Goal: Task Accomplishment & Management: Manage account settings

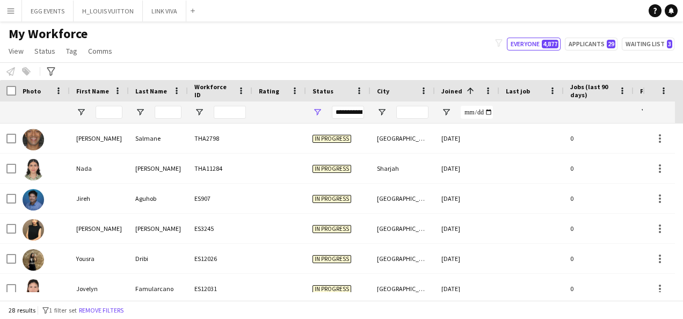
click at [14, 9] on app-icon "Menu" at bounding box center [10, 10] width 9 height 9
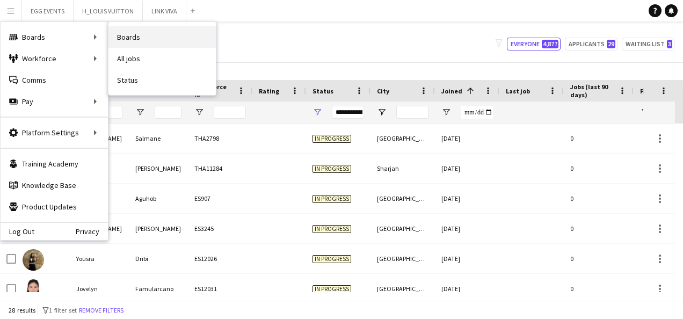
click at [118, 35] on link "Boards" at bounding box center [161, 36] width 107 height 21
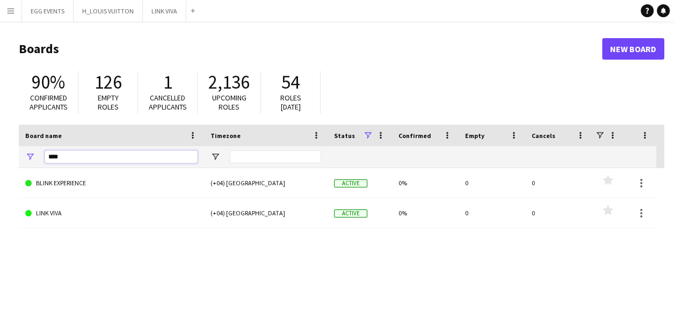
click at [105, 158] on input "****" at bounding box center [121, 156] width 153 height 13
type input "*"
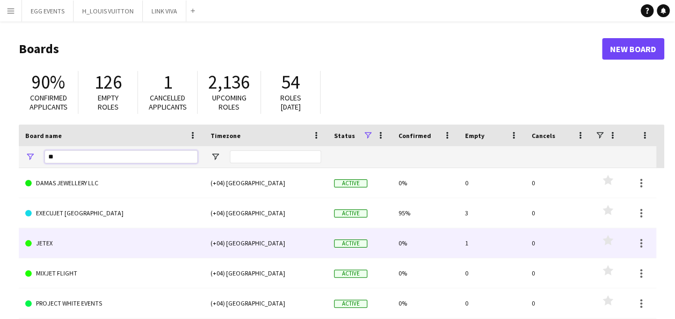
type input "**"
click at [90, 248] on link "JETEX" at bounding box center [111, 243] width 172 height 30
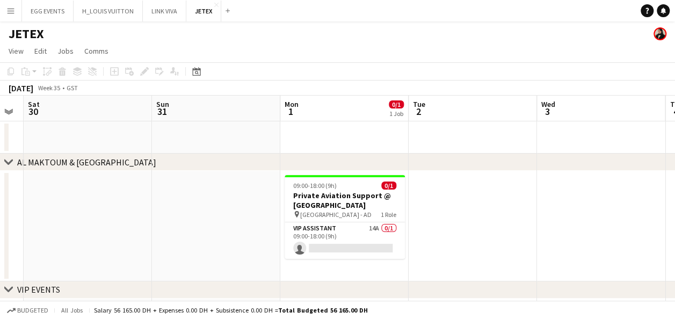
scroll to position [0, 363]
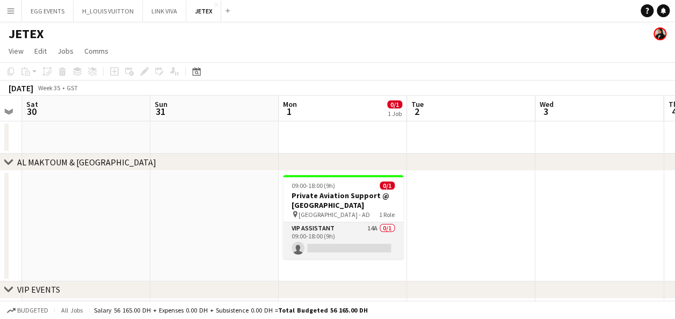
click at [337, 232] on app-card-role "VIP Assistant 14A 0/1 09:00-18:00 (9h) single-neutral-actions" at bounding box center [343, 240] width 120 height 36
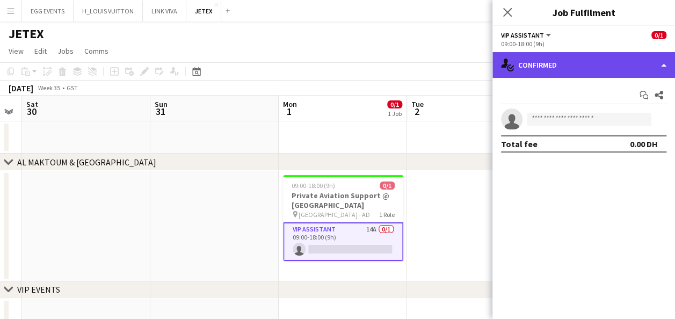
click at [585, 76] on div "single-neutral-actions-check-2 Confirmed" at bounding box center [583, 65] width 182 height 26
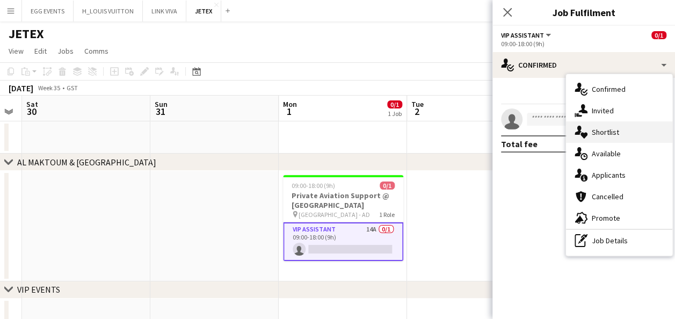
click at [596, 131] on div "single-neutral-actions-heart Shortlist" at bounding box center [619, 131] width 106 height 21
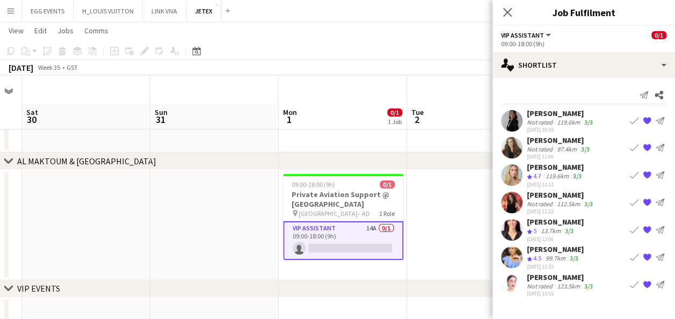
scroll to position [28, 0]
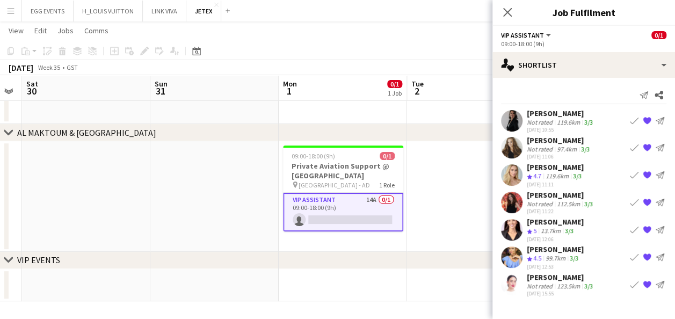
click at [512, 121] on app-user-avatar at bounding box center [511, 120] width 21 height 21
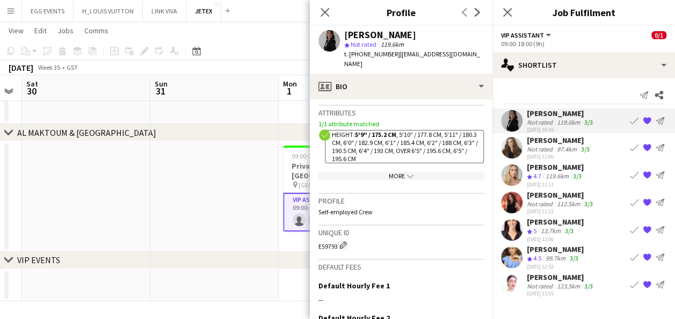
scroll to position [585, 0]
click at [397, 172] on div "More chevron-down" at bounding box center [400, 176] width 165 height 8
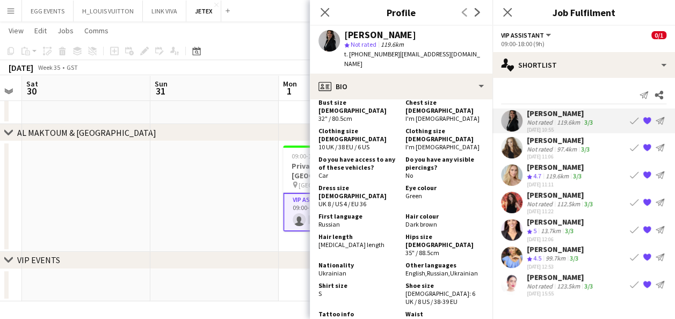
scroll to position [799, 0]
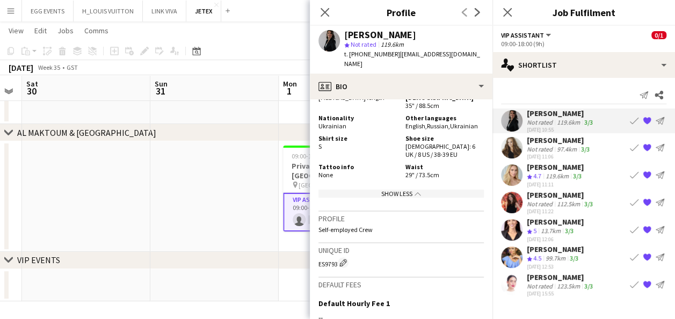
click at [418, 189] on div "Show Less chevron-up" at bounding box center [400, 193] width 165 height 8
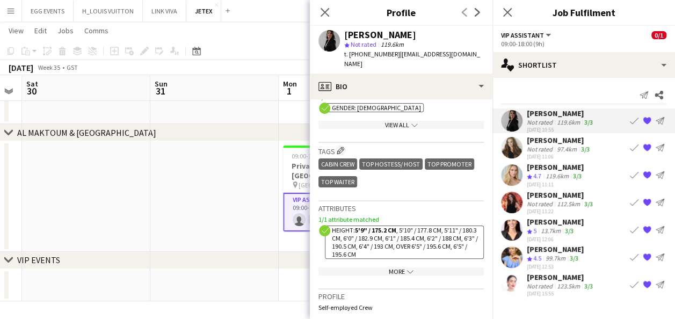
scroll to position [489, 0]
click at [387, 121] on div "View All chevron-down" at bounding box center [400, 125] width 165 height 8
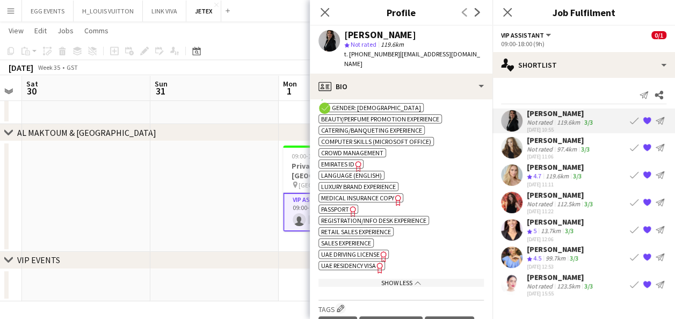
click at [357, 250] on span "UAE Driving License" at bounding box center [350, 254] width 58 height 8
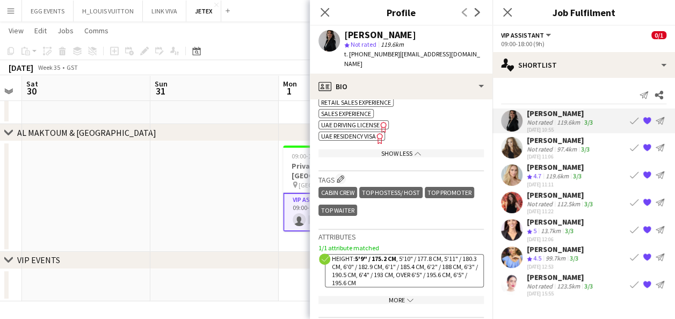
scroll to position [751, 0]
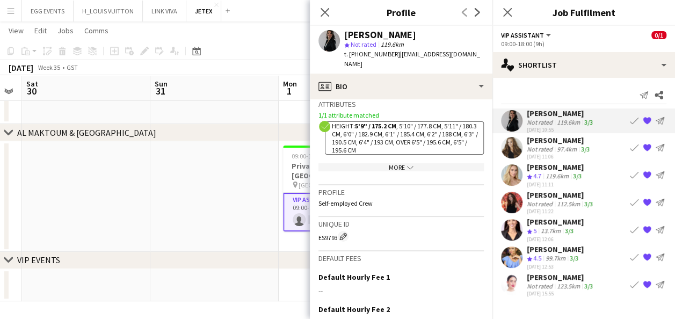
click at [409, 163] on div "More chevron-down" at bounding box center [400, 167] width 165 height 8
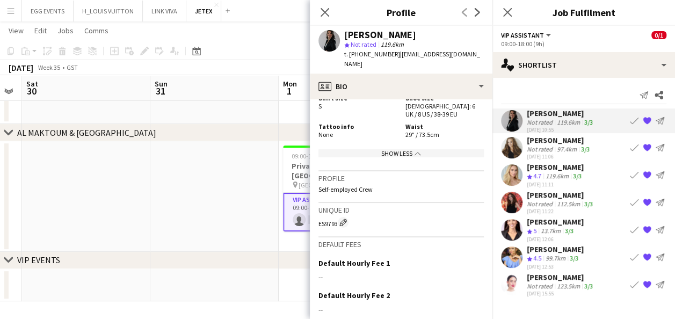
scroll to position [1064, 0]
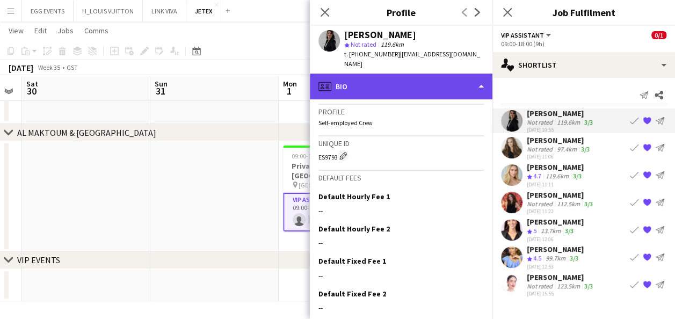
click at [448, 84] on div "profile Bio" at bounding box center [401, 87] width 182 height 26
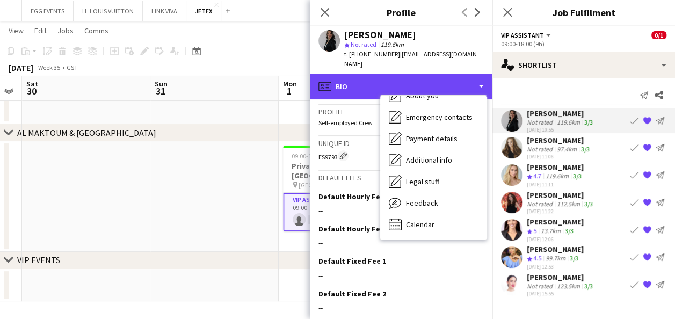
scroll to position [0, 0]
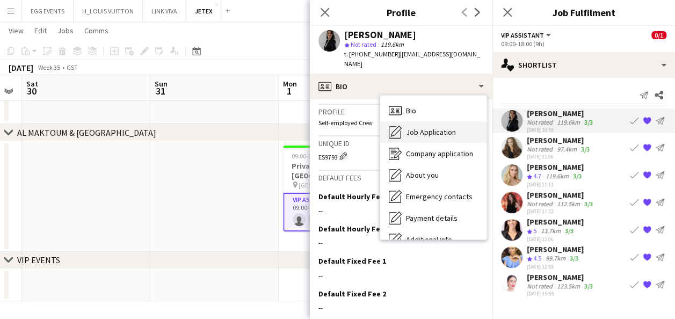
click at [419, 127] on span "Job Application" at bounding box center [431, 132] width 50 height 10
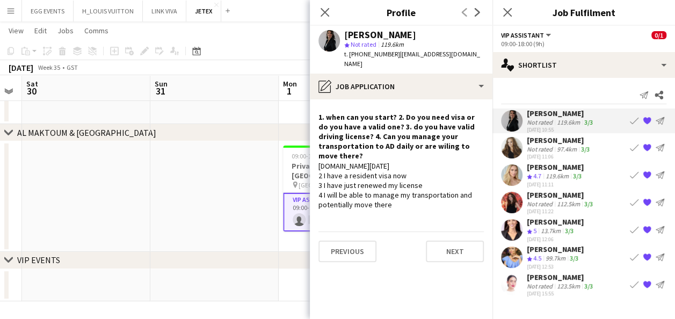
click at [304, 207] on app-card-role "VIP Assistant 14A 0/1 09:00-18:00 (9h) single-neutral-actions" at bounding box center [343, 212] width 120 height 39
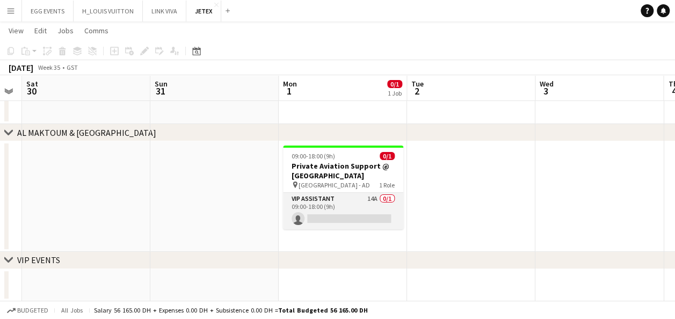
click at [304, 207] on app-card-role "VIP Assistant 14A 0/1 09:00-18:00 (9h) single-neutral-actions" at bounding box center [343, 211] width 120 height 36
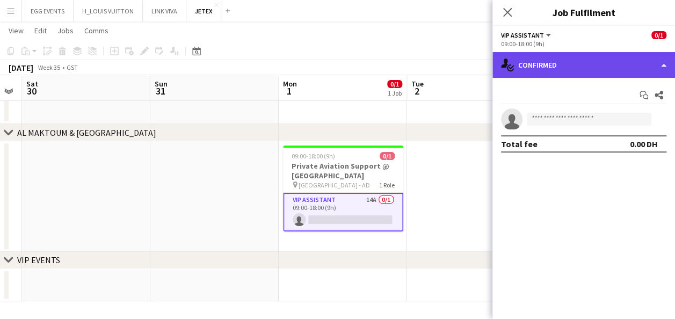
click at [523, 64] on div "single-neutral-actions-check-2 Confirmed" at bounding box center [583, 65] width 182 height 26
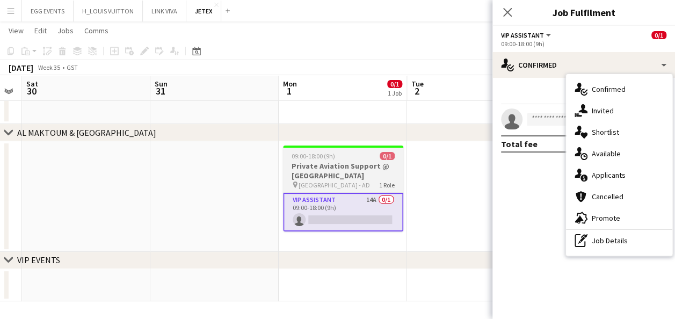
click at [379, 164] on h3 "Private Aviation Support @ [GEOGRAPHIC_DATA]" at bounding box center [343, 170] width 120 height 19
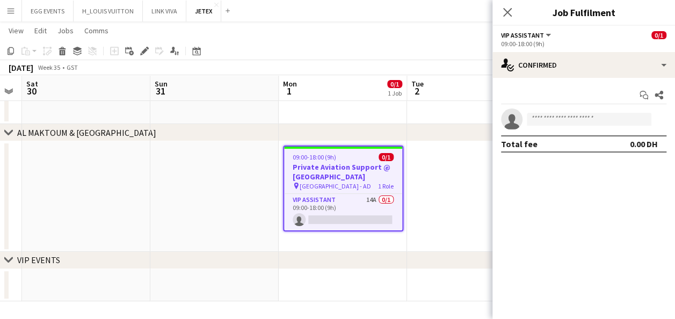
click at [379, 164] on h3 "Private Aviation Support @ [GEOGRAPHIC_DATA]" at bounding box center [343, 171] width 118 height 19
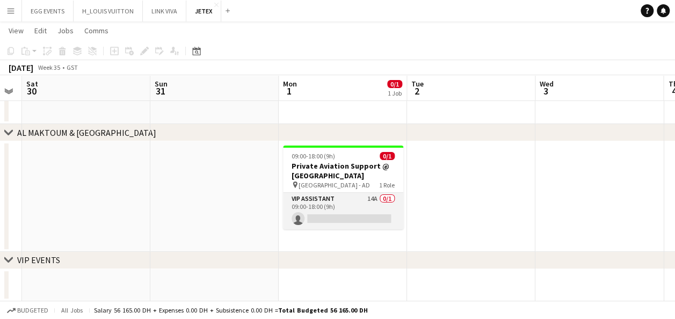
click at [367, 224] on app-card-role "VIP Assistant 14A 0/1 09:00-18:00 (9h) single-neutral-actions" at bounding box center [343, 211] width 120 height 36
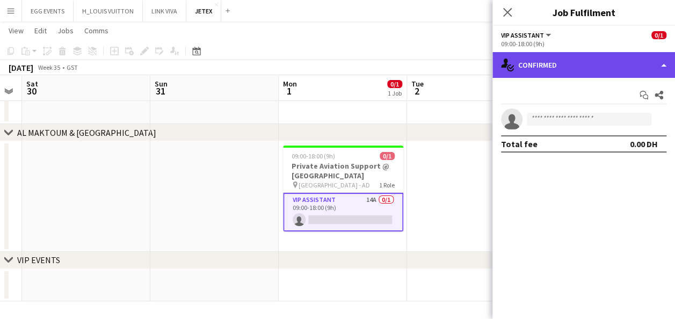
click at [575, 64] on div "single-neutral-actions-check-2 Confirmed" at bounding box center [583, 65] width 182 height 26
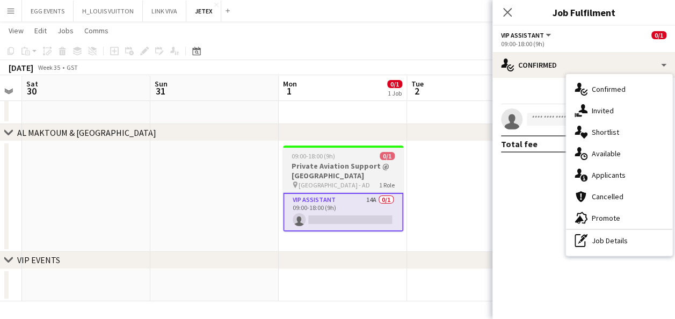
click at [318, 168] on h3 "Private Aviation Support @ [GEOGRAPHIC_DATA]" at bounding box center [343, 170] width 120 height 19
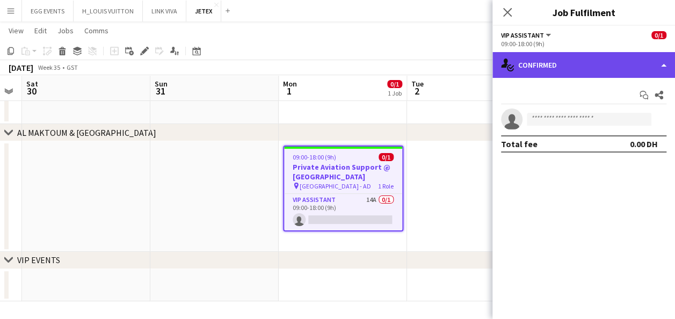
click at [548, 69] on div "single-neutral-actions-check-2 Confirmed" at bounding box center [583, 65] width 182 height 26
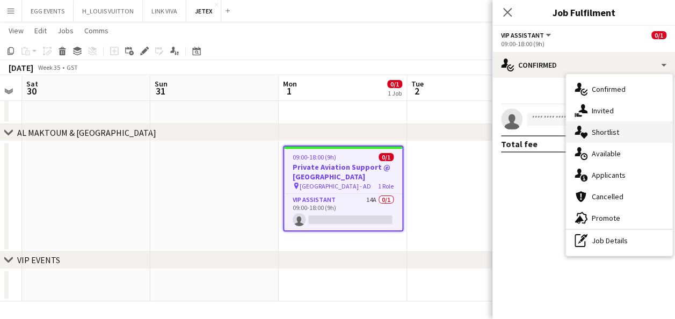
click at [596, 129] on div "single-neutral-actions-heart Shortlist" at bounding box center [619, 131] width 106 height 21
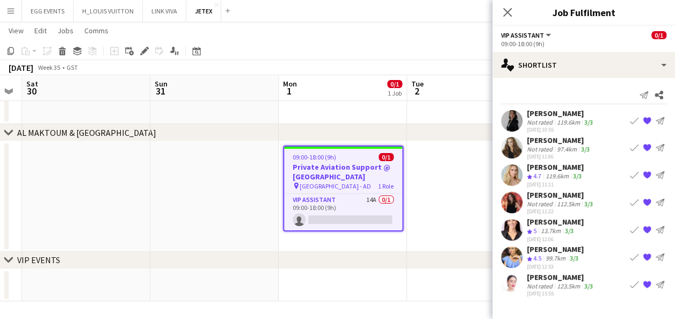
click at [517, 119] on app-user-avatar at bounding box center [511, 120] width 21 height 21
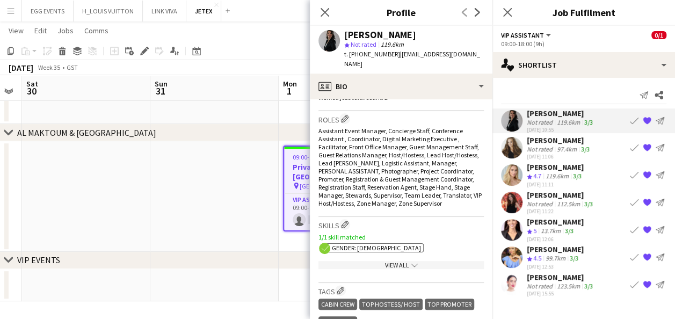
scroll to position [509, 0]
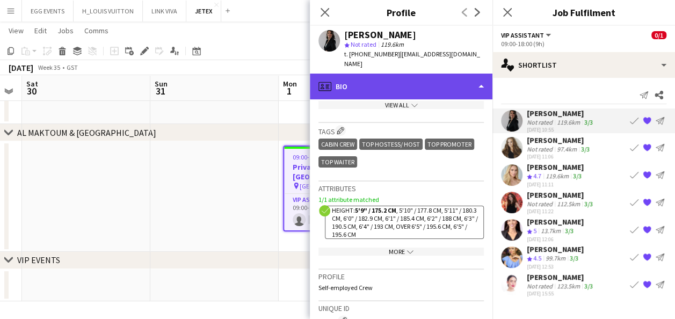
click at [417, 84] on div "profile Bio" at bounding box center [401, 87] width 182 height 26
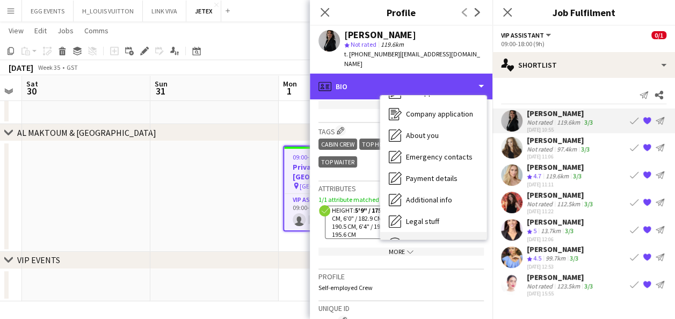
scroll to position [0, 0]
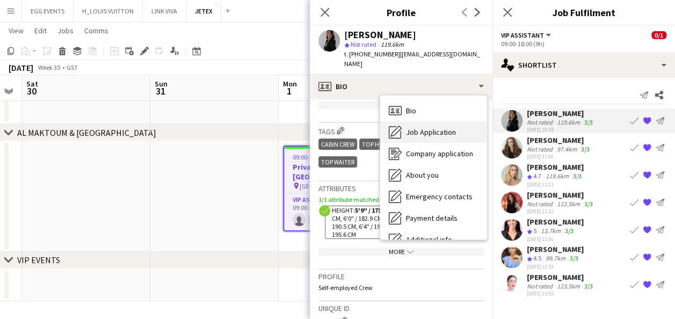
click at [438, 127] on span "Job Application" at bounding box center [431, 132] width 50 height 10
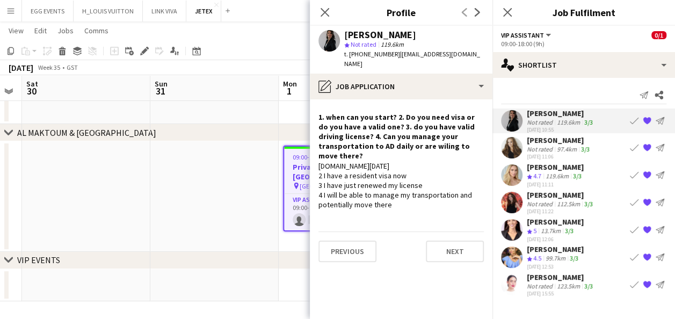
click at [436, 99] on app-crew-profile-role-application "1. when can you start? 2. Do you need visa or do you have a valid one? 3. do yo…" at bounding box center [401, 208] width 182 height 219
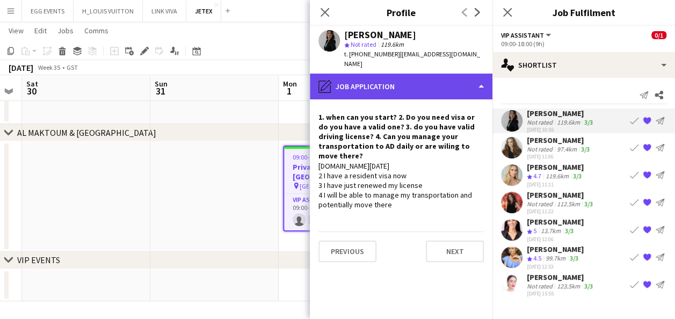
click at [449, 77] on div "pencil4 Job Application" at bounding box center [401, 87] width 182 height 26
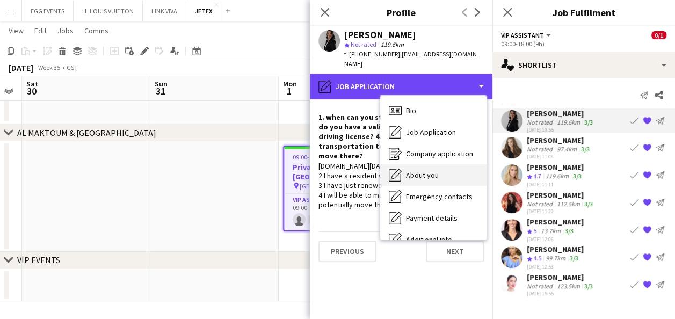
scroll to position [79, 0]
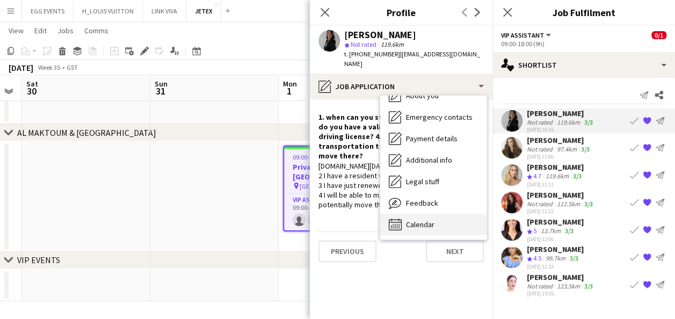
click at [438, 214] on div "Calendar Calendar" at bounding box center [433, 224] width 106 height 21
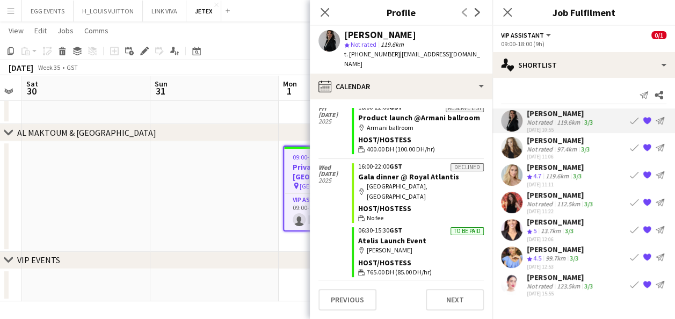
scroll to position [497, 0]
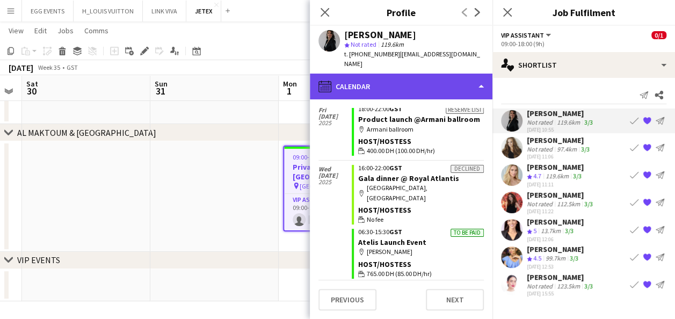
click at [405, 78] on div "calendar-full Calendar" at bounding box center [401, 87] width 182 height 26
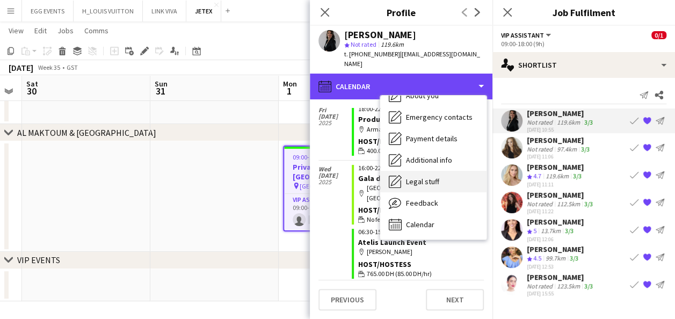
scroll to position [0, 0]
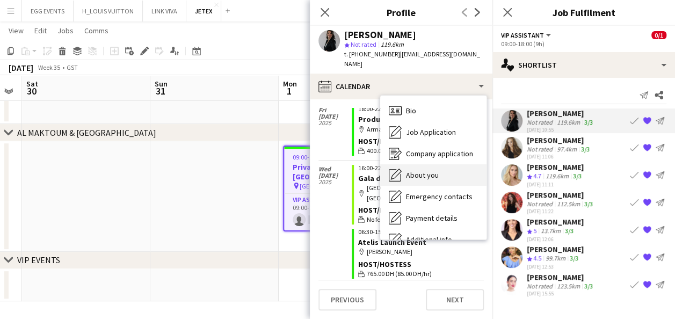
click at [442, 164] on div "About you About you" at bounding box center [433, 174] width 106 height 21
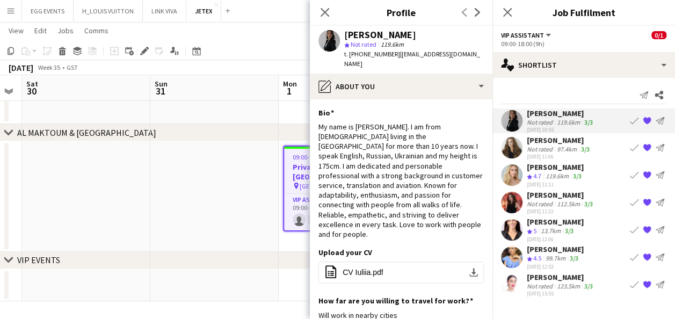
scroll to position [70, 0]
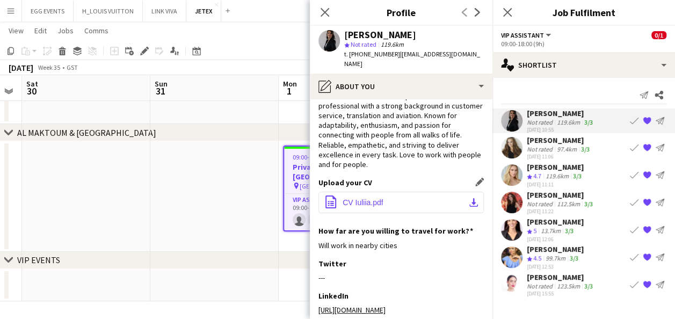
click at [434, 192] on button "office-file-sheet CV Iuliia.pdf download-bottom" at bounding box center [400, 202] width 165 height 21
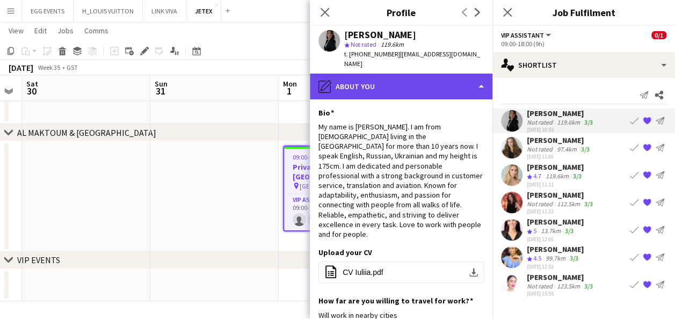
click at [456, 77] on div "pencil4 About you" at bounding box center [401, 87] width 182 height 26
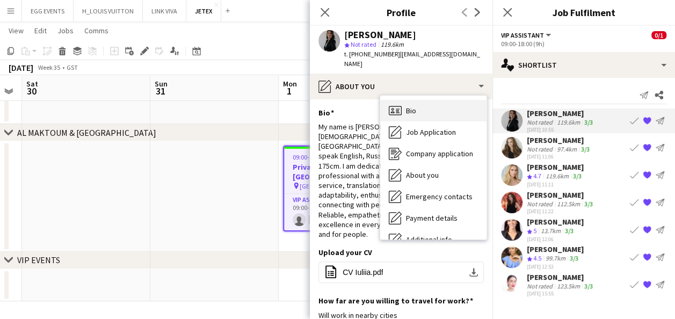
click at [455, 100] on div "Bio Bio" at bounding box center [433, 110] width 106 height 21
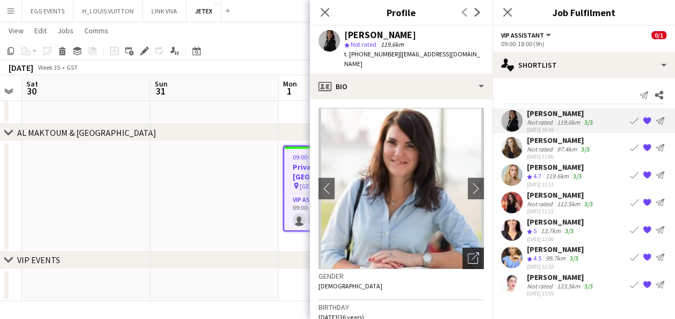
click at [467, 252] on icon "Open photos pop-in" at bounding box center [472, 257] width 11 height 11
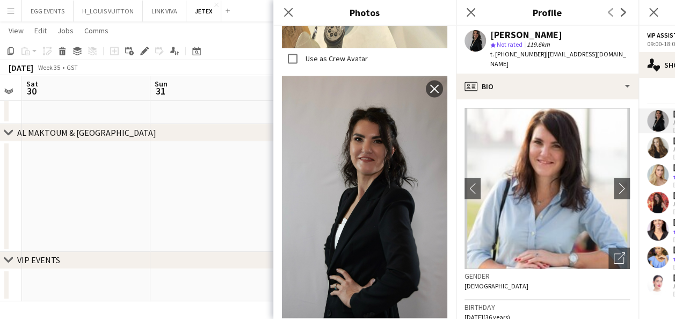
scroll to position [824, 0]
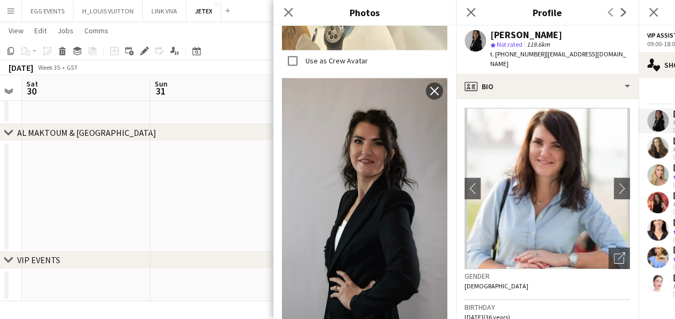
click at [544, 163] on img at bounding box center [546, 188] width 165 height 161
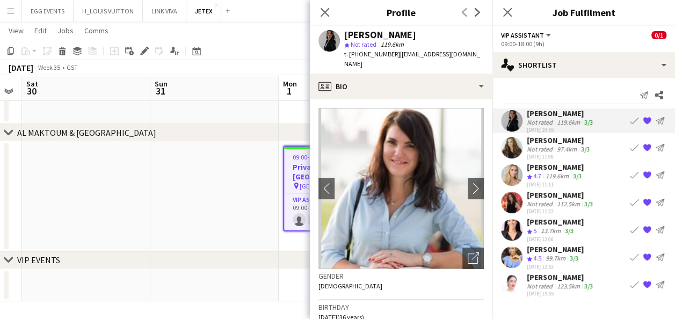
click at [519, 146] on app-user-avatar at bounding box center [511, 147] width 21 height 21
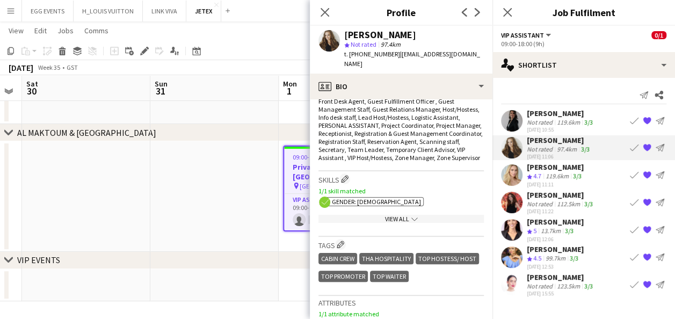
scroll to position [401, 0]
click at [418, 225] on app-show-more-section "View All chevron-down" at bounding box center [400, 216] width 165 height 21
click at [422, 221] on div "View All chevron-down" at bounding box center [400, 219] width 165 height 8
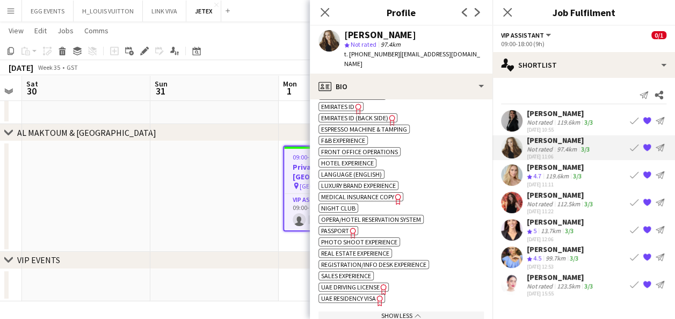
scroll to position [826, 0]
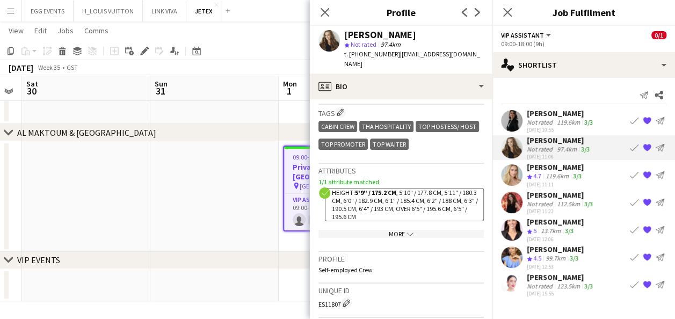
click at [417, 231] on div "More chevron-down" at bounding box center [400, 234] width 165 height 8
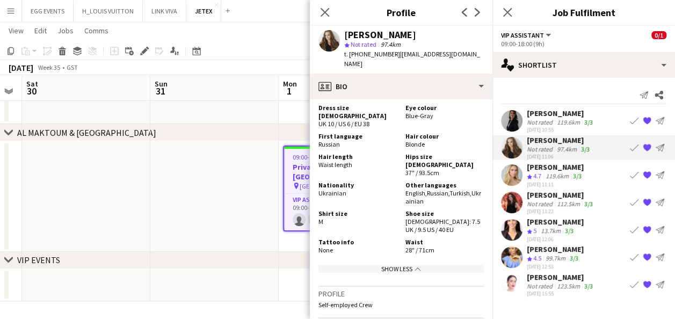
scroll to position [1147, 0]
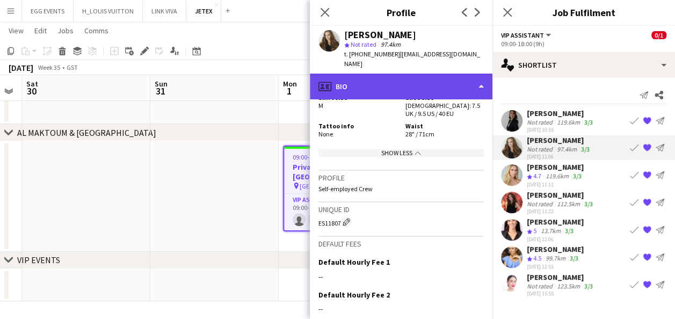
click at [430, 78] on div "profile Bio" at bounding box center [401, 87] width 182 height 26
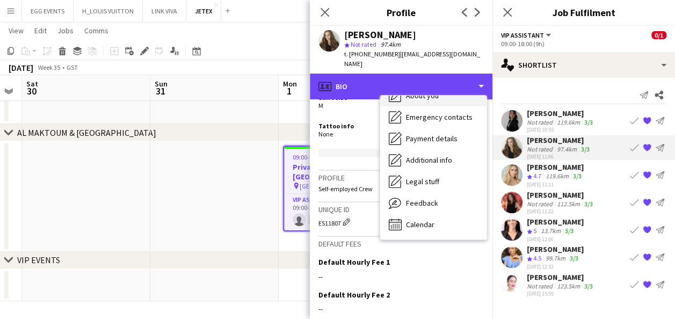
scroll to position [0, 0]
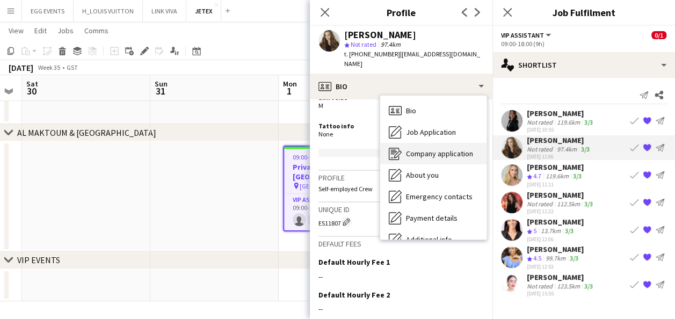
click at [436, 143] on div "Company application Company application" at bounding box center [433, 153] width 106 height 21
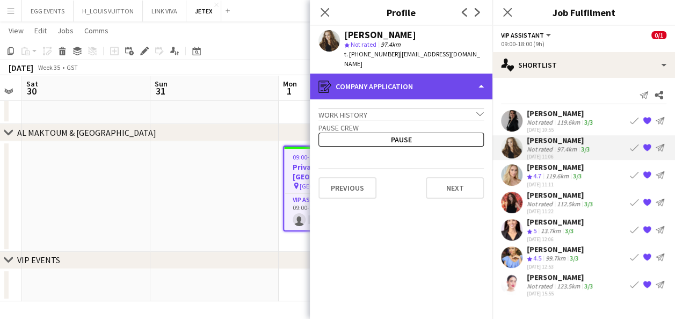
click at [452, 76] on div "register Company application" at bounding box center [401, 87] width 182 height 26
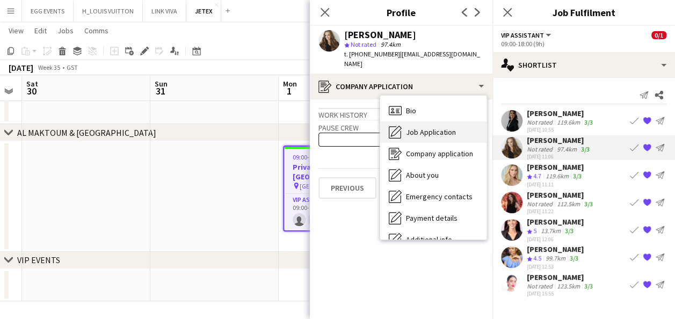
click at [446, 121] on div "Job Application Job Application" at bounding box center [433, 131] width 106 height 21
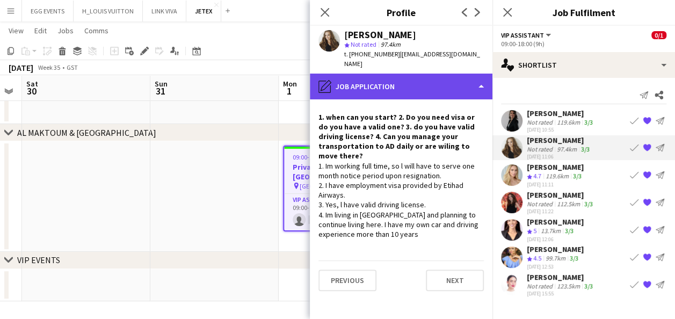
click at [435, 74] on div "pencil4 Job Application" at bounding box center [401, 87] width 182 height 26
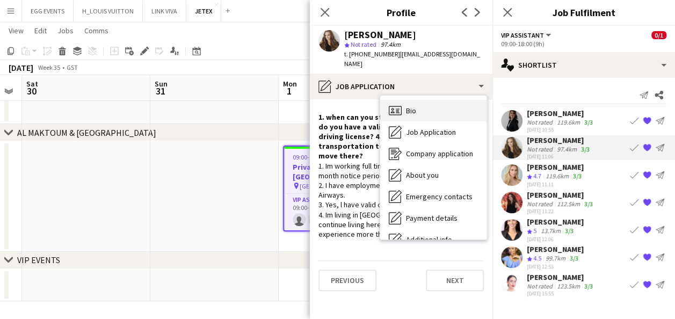
click at [456, 101] on div "Bio Bio" at bounding box center [433, 110] width 106 height 21
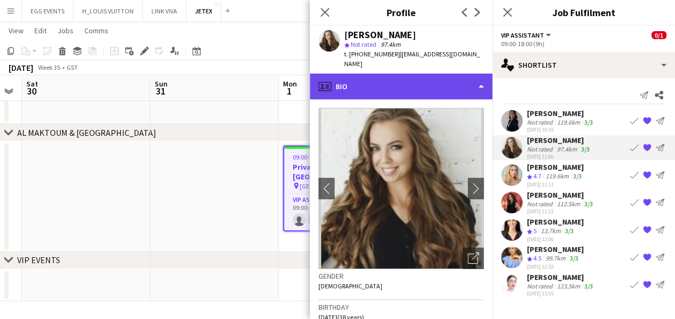
click at [458, 77] on div "profile Bio" at bounding box center [401, 87] width 182 height 26
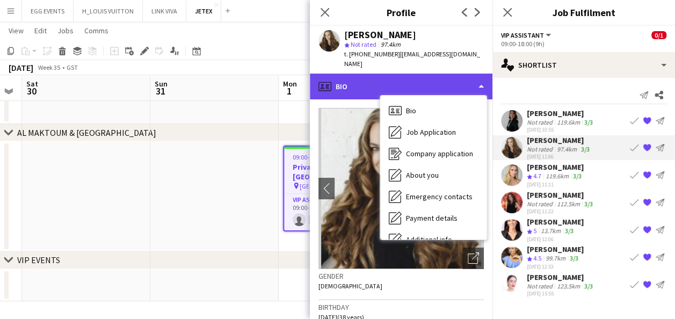
click at [458, 77] on div "profile Bio" at bounding box center [401, 87] width 182 height 26
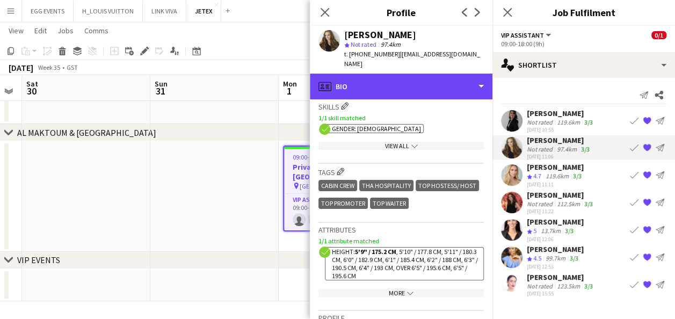
scroll to position [419, 0]
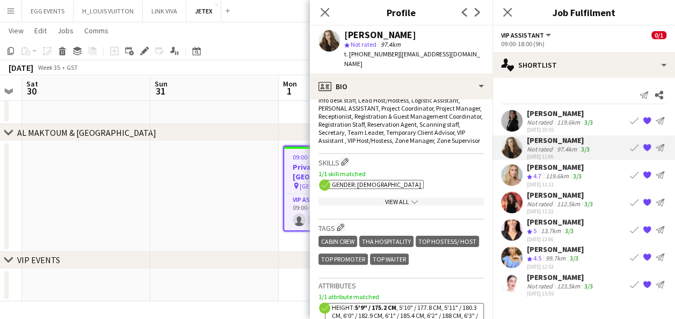
click at [412, 202] on icon "chevron-down" at bounding box center [414, 202] width 6 height 6
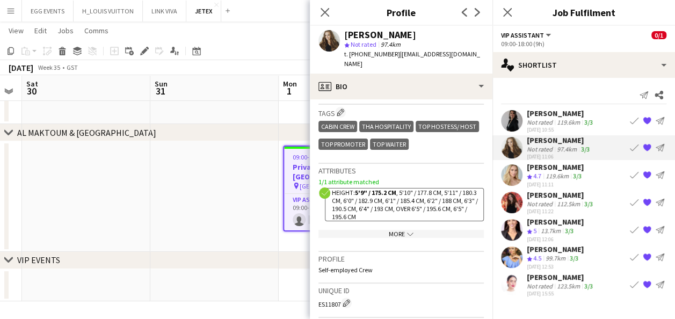
scroll to position [825, 0]
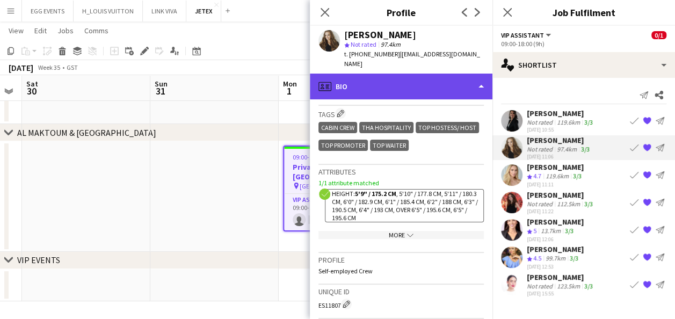
click at [450, 74] on div "profile Bio" at bounding box center [401, 87] width 182 height 26
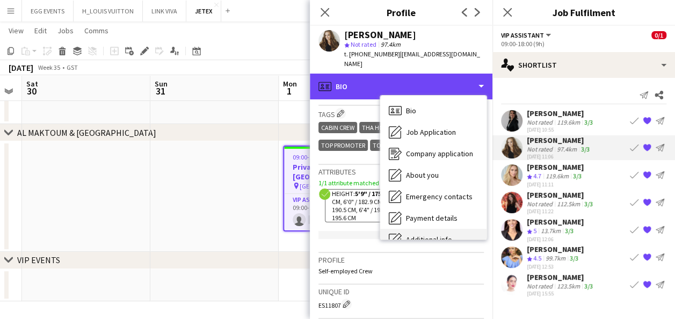
scroll to position [79, 0]
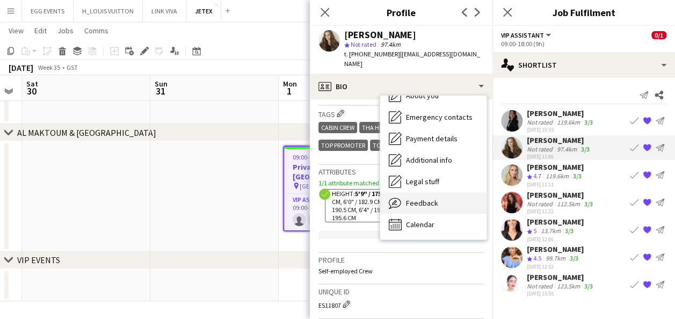
click at [426, 192] on div "Feedback Feedback" at bounding box center [433, 202] width 106 height 21
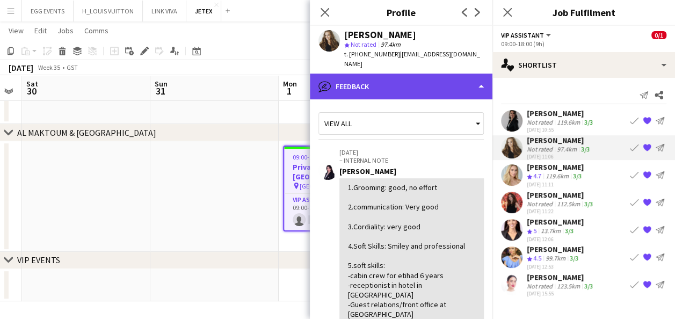
click at [449, 85] on div "bubble-pencil Feedback" at bounding box center [401, 87] width 182 height 26
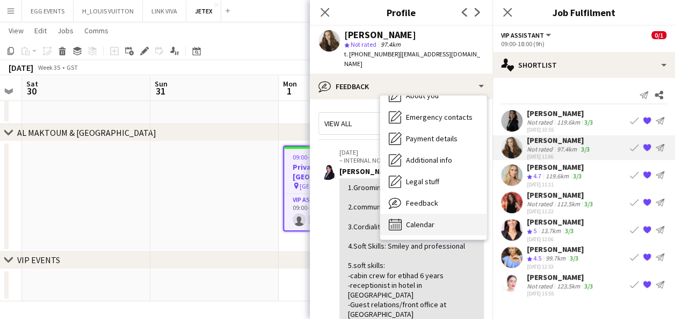
click at [418, 219] on span "Calendar" at bounding box center [420, 224] width 28 height 10
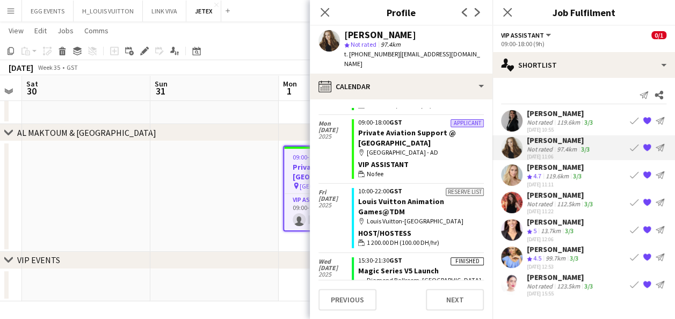
scroll to position [288, 0]
click at [418, 217] on div "Reserve list 10:00-22:00 GST Louis Vuitton Animation Games@TDM map-marker Louis…" at bounding box center [417, 217] width 132 height 68
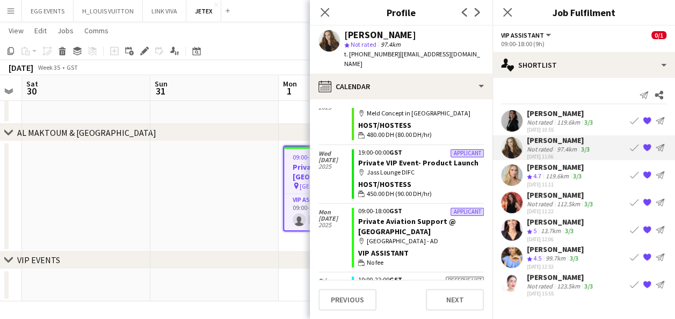
scroll to position [185, 0]
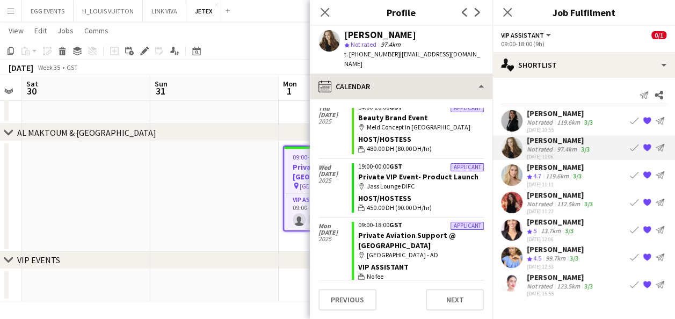
drag, startPoint x: 442, startPoint y: 91, endPoint x: 445, endPoint y: 86, distance: 5.8
click at [445, 86] on div "calendar-full Calendar Bio Bio Job Application Job Application Company applicat…" at bounding box center [401, 196] width 182 height 245
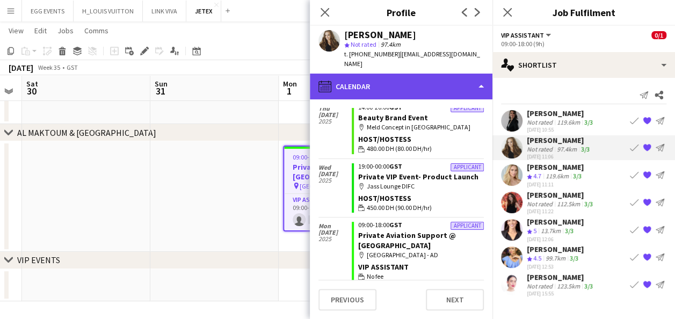
click at [445, 86] on div "calendar-full Calendar" at bounding box center [401, 87] width 182 height 26
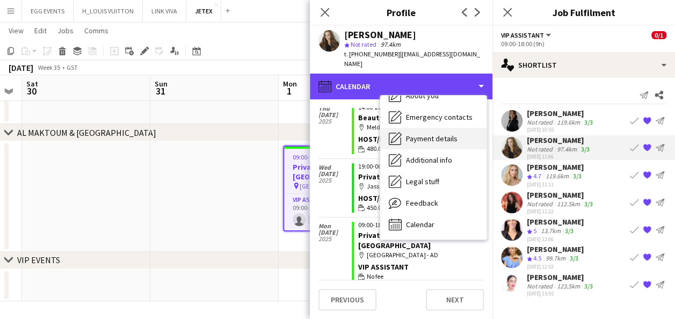
scroll to position [0, 0]
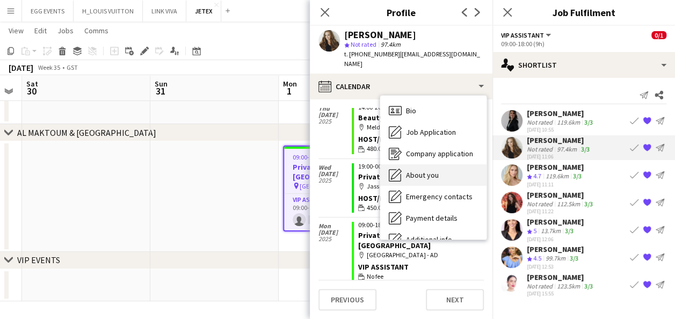
click at [426, 164] on div "About you About you" at bounding box center [433, 174] width 106 height 21
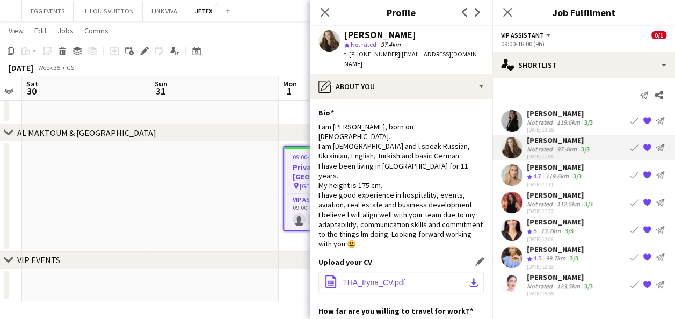
click at [469, 278] on app-icon "download-bottom" at bounding box center [473, 282] width 9 height 9
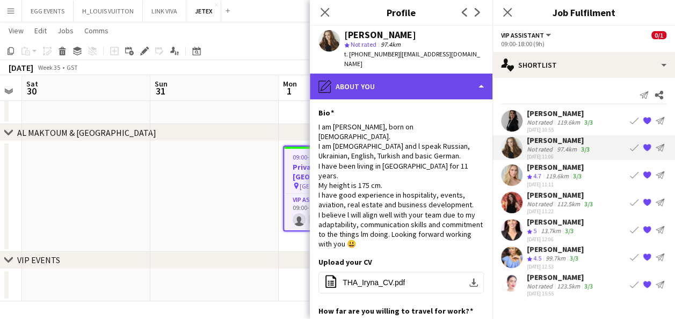
click at [424, 85] on div "pencil4 About you" at bounding box center [401, 87] width 182 height 26
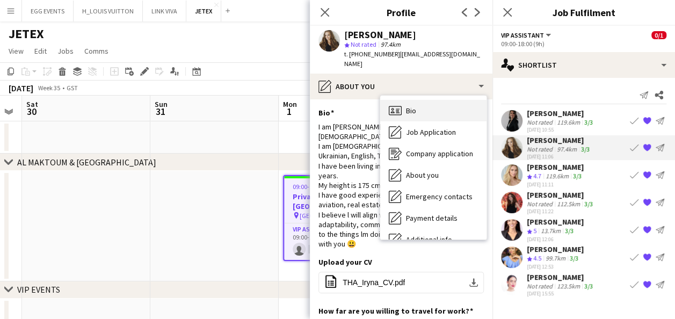
click at [432, 100] on div "Bio Bio" at bounding box center [433, 110] width 106 height 21
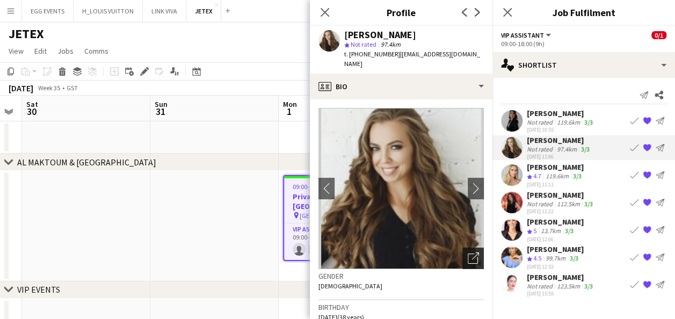
click at [463, 247] on div "Open photos pop-in" at bounding box center [472, 257] width 21 height 21
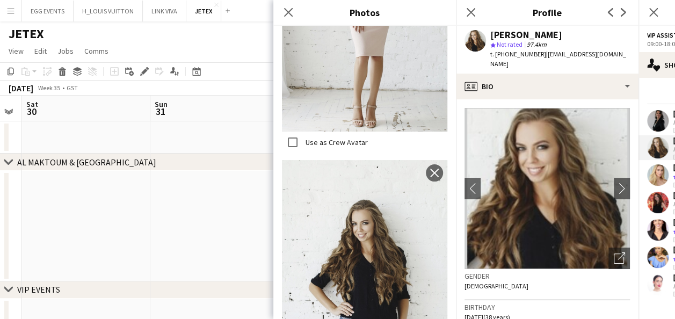
scroll to position [2438, 0]
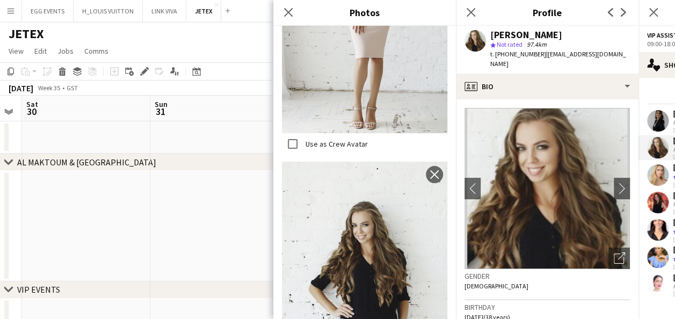
click at [524, 219] on img at bounding box center [546, 188] width 165 height 161
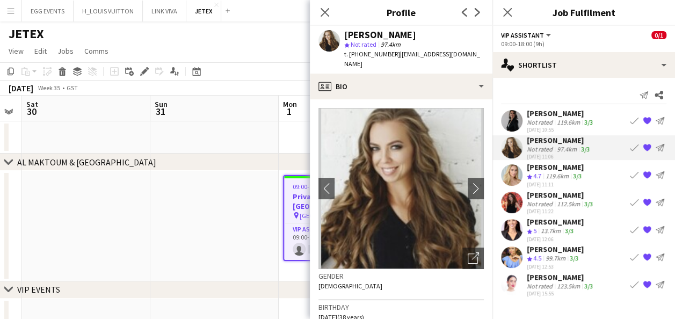
click at [521, 167] on div at bounding box center [511, 174] width 21 height 21
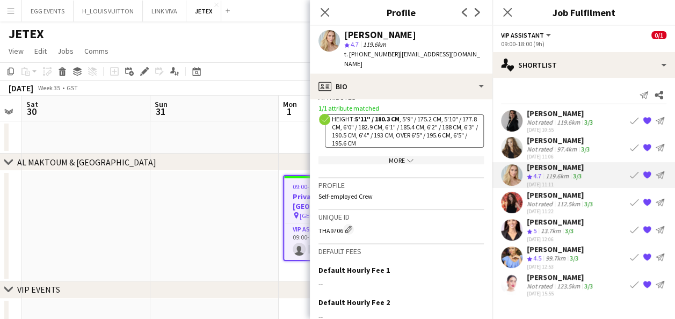
scroll to position [419, 0]
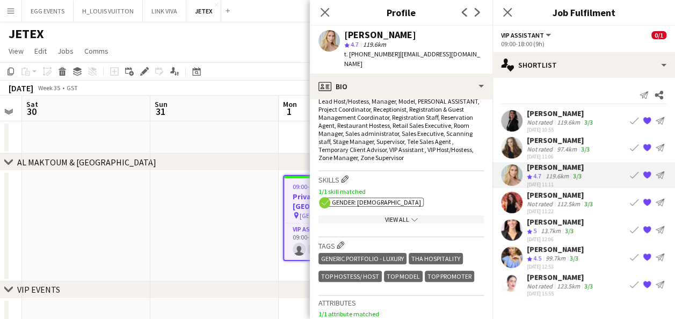
click at [411, 216] on icon "chevron-down" at bounding box center [414, 219] width 6 height 6
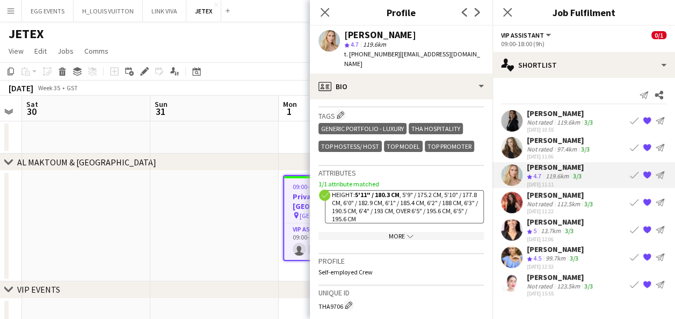
scroll to position [797, 0]
click at [399, 231] on div "More chevron-down" at bounding box center [400, 235] width 165 height 8
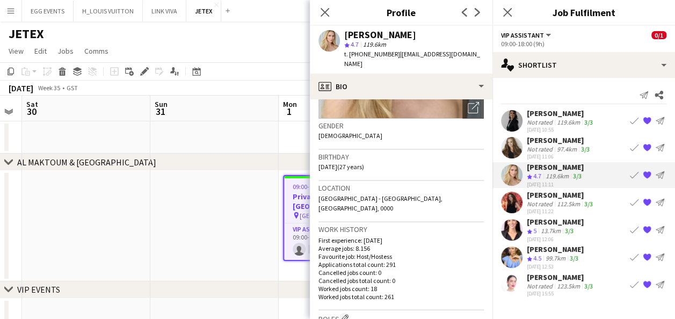
scroll to position [121, 0]
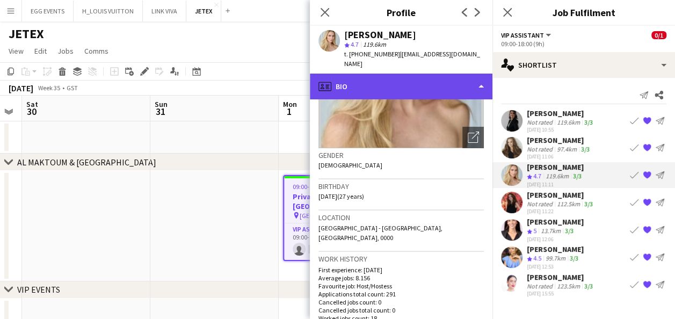
click at [436, 74] on div "profile Bio" at bounding box center [401, 87] width 182 height 26
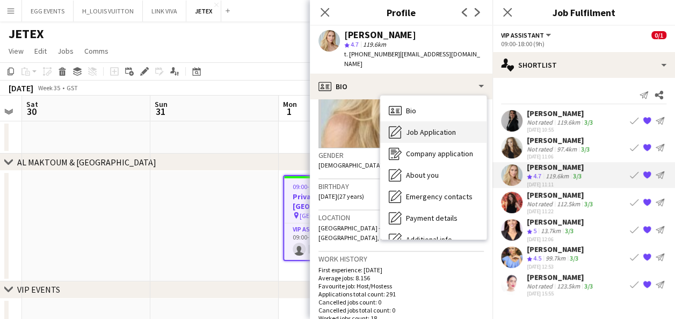
click at [461, 122] on div "Job Application Job Application" at bounding box center [433, 131] width 106 height 21
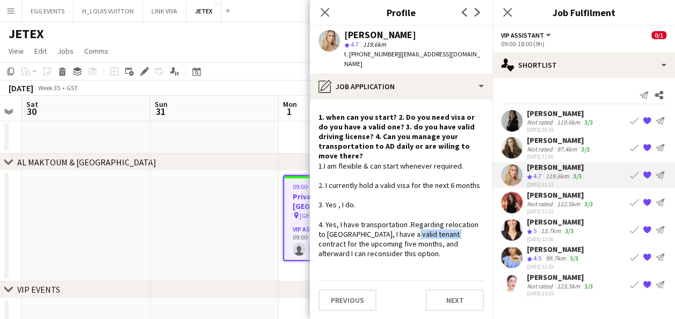
drag, startPoint x: 395, startPoint y: 214, endPoint x: 439, endPoint y: 209, distance: 44.2
click at [439, 209] on div "1.I am flexible & can start whenever required. 2. I currently hold a valid visa…" at bounding box center [400, 210] width 165 height 98
copy div "relocation to [GEOGRAPHIC_DATA], I have a valid"
click at [397, 186] on div "1.I am flexible & can start whenever required. 2. I currently hold a valid visa…" at bounding box center [400, 210] width 165 height 98
drag, startPoint x: 396, startPoint y: 215, endPoint x: 444, endPoint y: 215, distance: 48.3
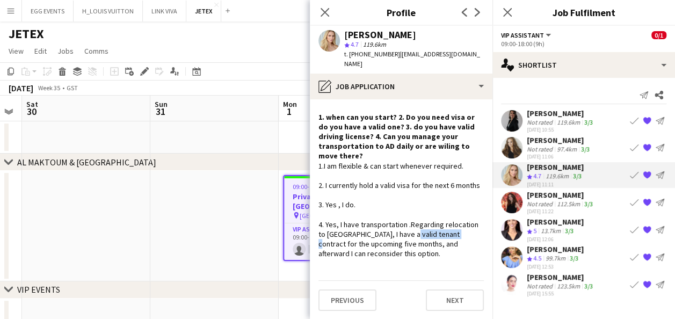
click at [444, 215] on div "1.I am flexible & can start whenever required. 2. I currently hold a valid visa…" at bounding box center [400, 210] width 165 height 98
copy div "tenant contract"
click at [413, 259] on app-crew-profile-role-application "1. when can you start? 2. Do you need visa or do you have a valid one? 3. do yo…" at bounding box center [401, 208] width 182 height 219
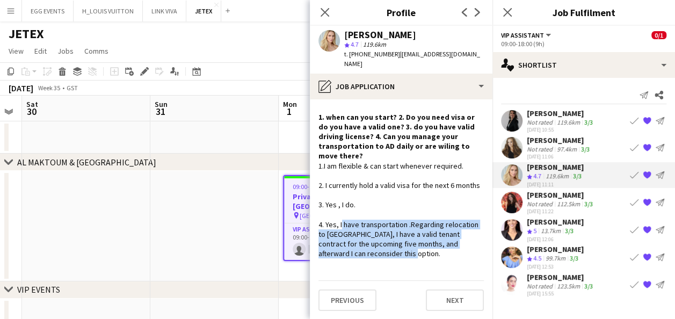
drag, startPoint x: 395, startPoint y: 233, endPoint x: 338, endPoint y: 200, distance: 65.9
click at [338, 200] on div "1.I am flexible & can start whenever required. 2. I currently hold a valid visa…" at bounding box center [400, 210] width 165 height 98
copy div "I have transportation .Regarding relocation to [GEOGRAPHIC_DATA], I have a vali…"
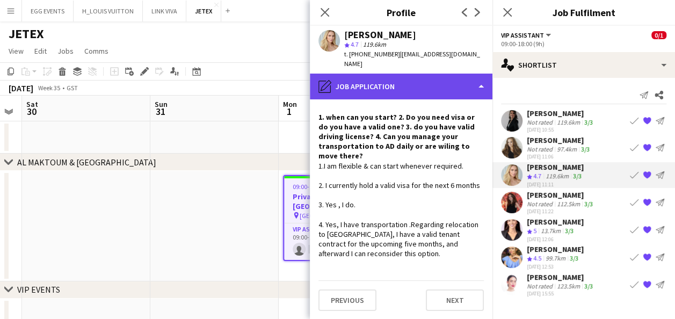
click at [448, 79] on div "pencil4 Job Application" at bounding box center [401, 87] width 182 height 26
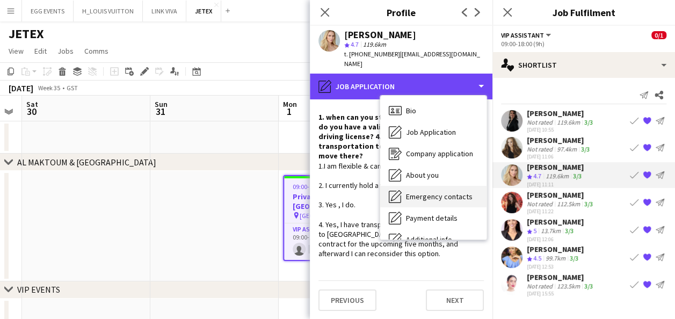
scroll to position [79, 0]
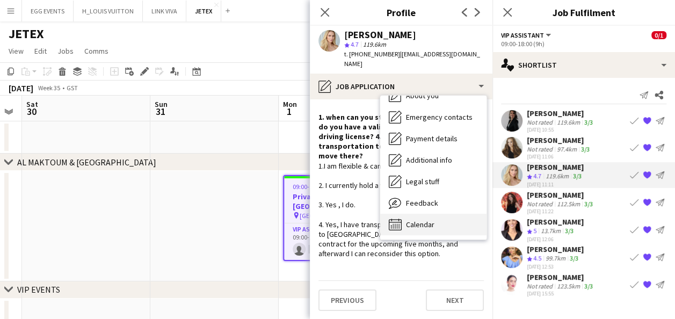
click at [437, 214] on div "Calendar Calendar" at bounding box center [433, 224] width 106 height 21
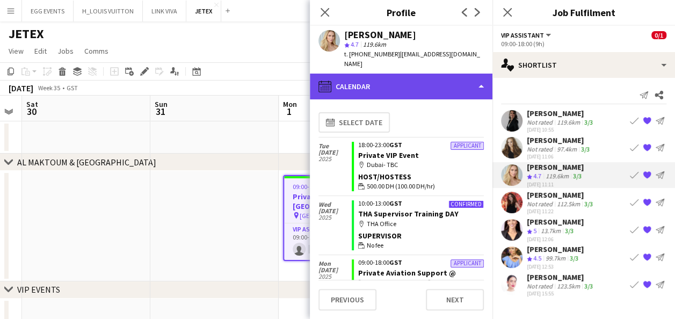
click at [448, 78] on div "calendar-full Calendar" at bounding box center [401, 87] width 182 height 26
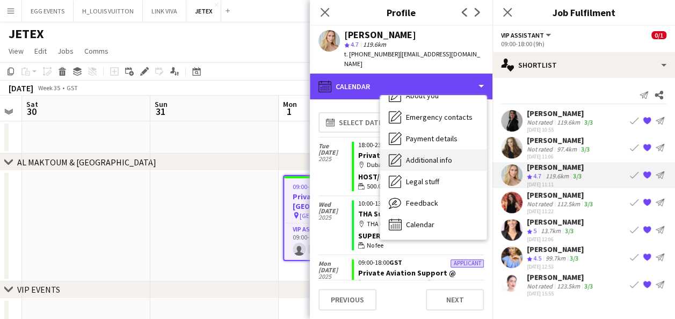
scroll to position [0, 0]
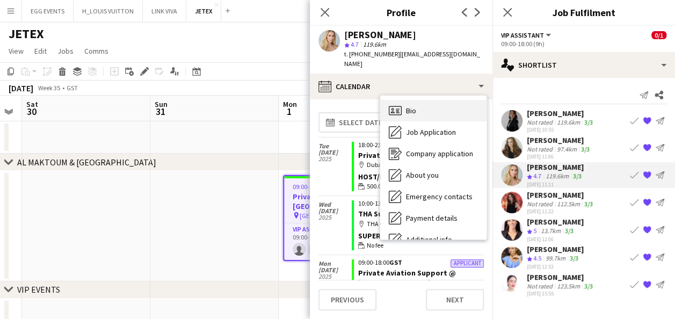
click at [422, 101] on div "Bio Bio" at bounding box center [433, 110] width 106 height 21
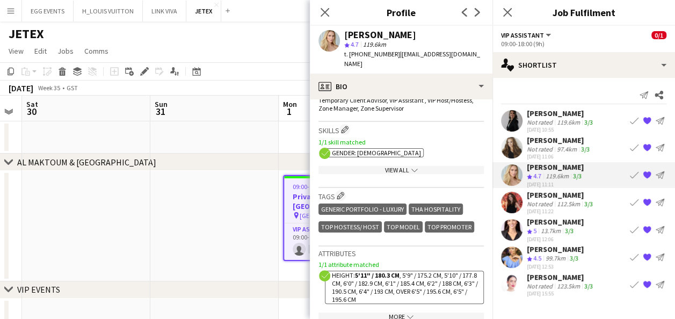
scroll to position [488, 0]
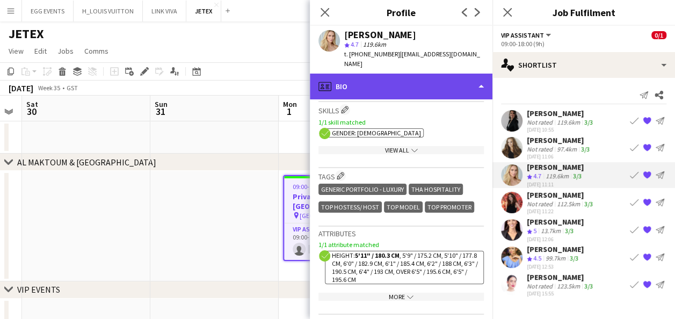
click at [450, 87] on div "profile Bio" at bounding box center [401, 87] width 182 height 26
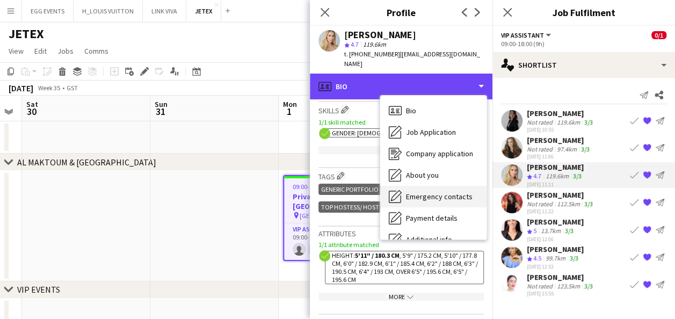
scroll to position [79, 0]
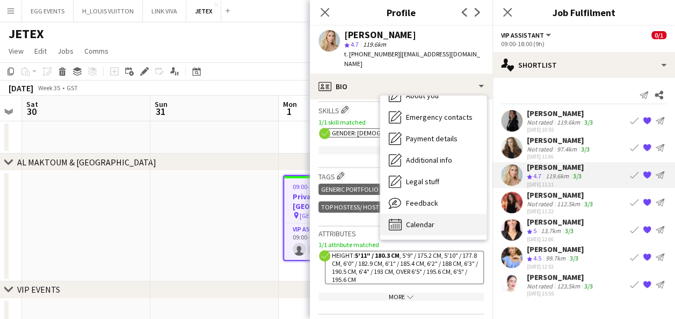
click at [430, 214] on div "Calendar Calendar" at bounding box center [433, 224] width 106 height 21
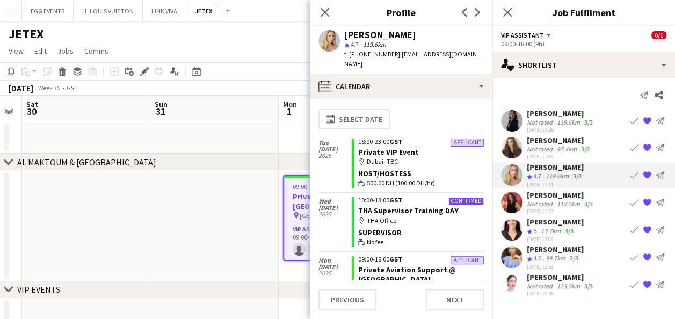
scroll to position [0, 0]
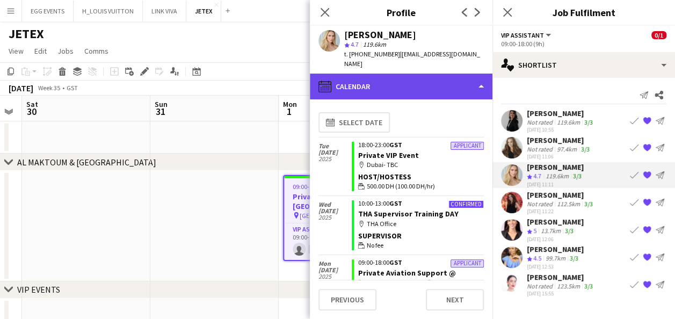
click at [436, 87] on div "calendar-full Calendar" at bounding box center [401, 87] width 182 height 26
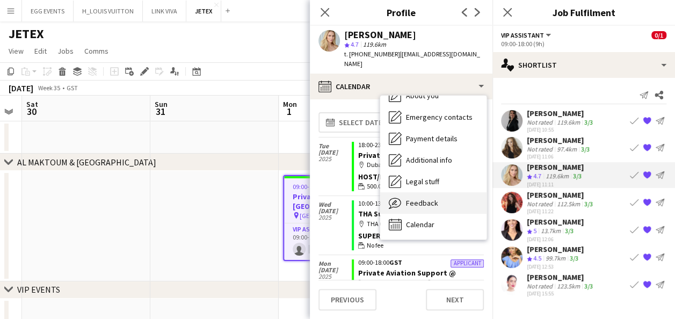
click at [422, 198] on span "Feedback" at bounding box center [422, 203] width 32 height 10
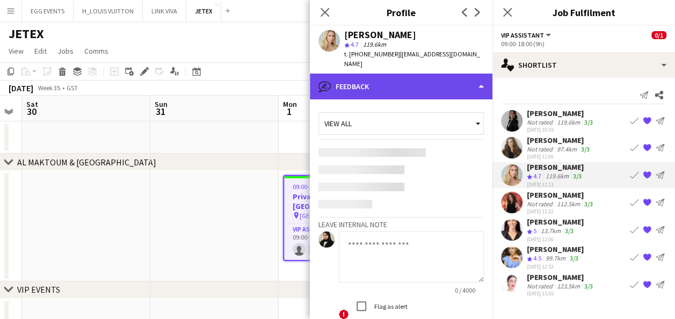
click at [456, 74] on div "bubble-pencil Feedback" at bounding box center [401, 87] width 182 height 26
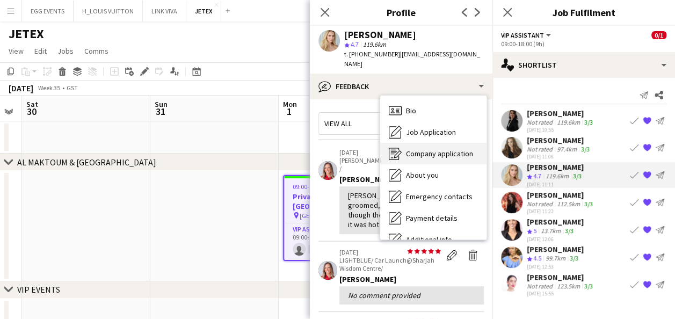
click at [422, 149] on span "Company application" at bounding box center [439, 154] width 67 height 10
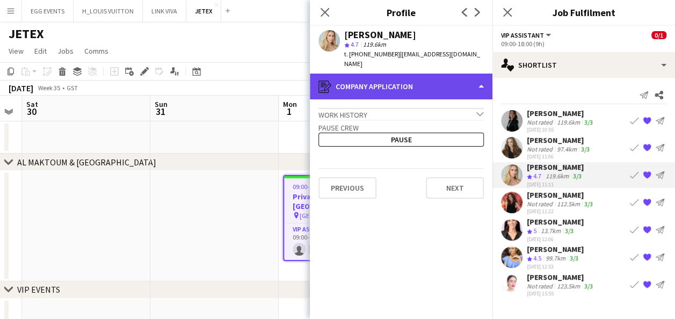
click at [453, 82] on div "register Company application" at bounding box center [401, 87] width 182 height 26
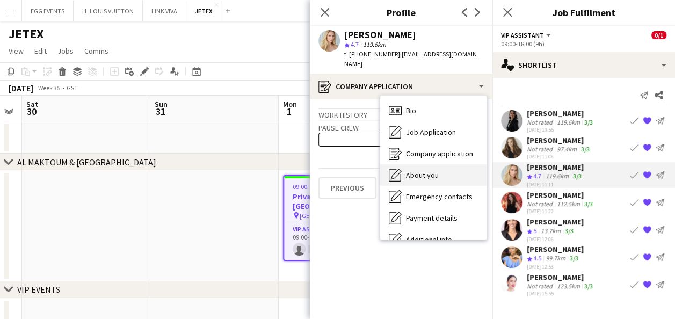
click at [432, 164] on div "About you About you" at bounding box center [433, 174] width 106 height 21
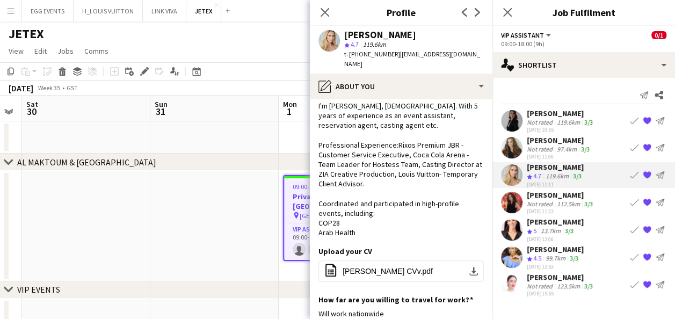
scroll to position [21, 0]
click at [375, 266] on span "[PERSON_NAME] CVv.pdf" at bounding box center [387, 270] width 90 height 9
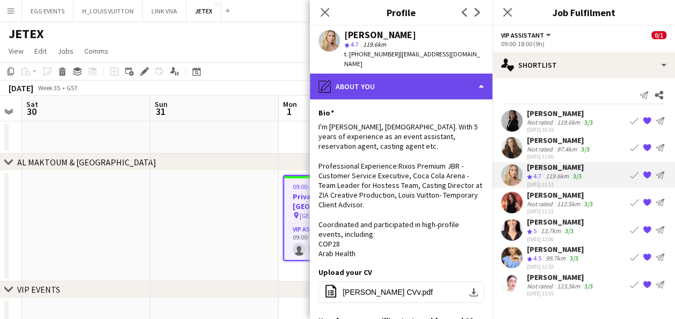
click at [468, 80] on div "pencil4 About you" at bounding box center [401, 87] width 182 height 26
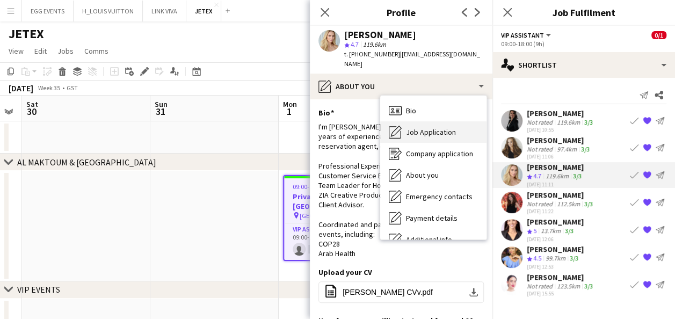
click at [416, 121] on div "Job Application Job Application" at bounding box center [433, 131] width 106 height 21
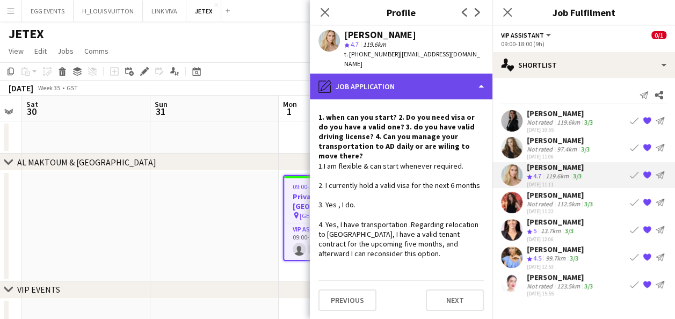
click at [427, 77] on div "pencil4 Job Application" at bounding box center [401, 87] width 182 height 26
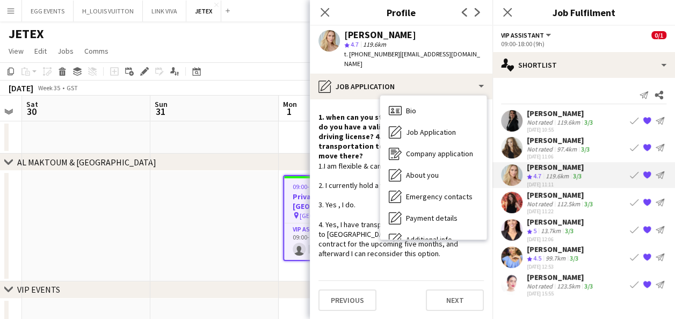
click at [515, 194] on app-user-avatar at bounding box center [511, 202] width 21 height 21
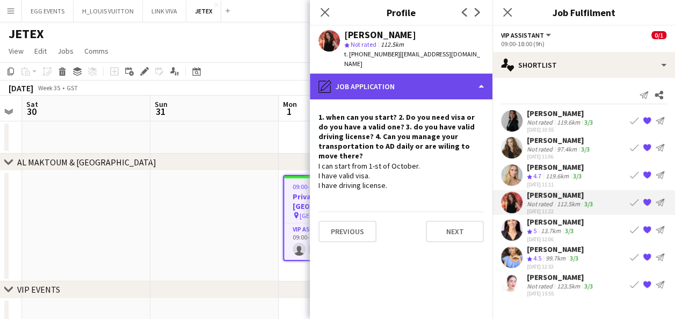
click at [420, 77] on div "pencil4 Job Application" at bounding box center [401, 87] width 182 height 26
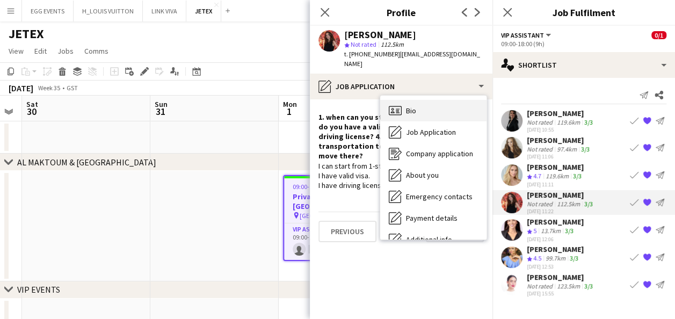
click at [420, 100] on div "Bio Bio" at bounding box center [433, 110] width 106 height 21
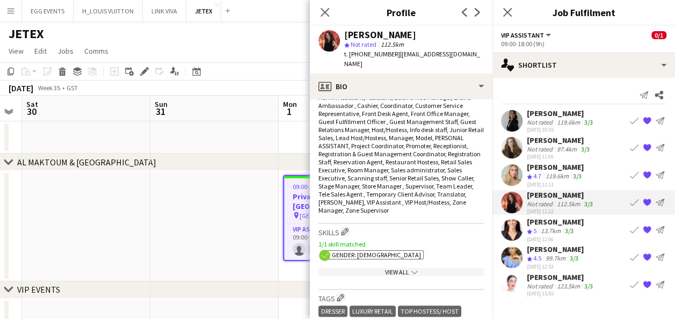
scroll to position [504, 0]
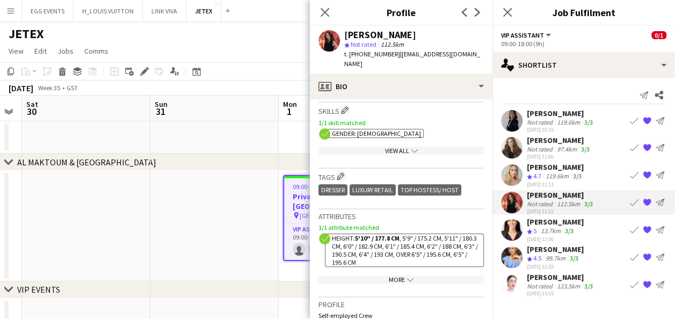
click at [447, 146] on div "View All chevron-down" at bounding box center [400, 150] width 165 height 8
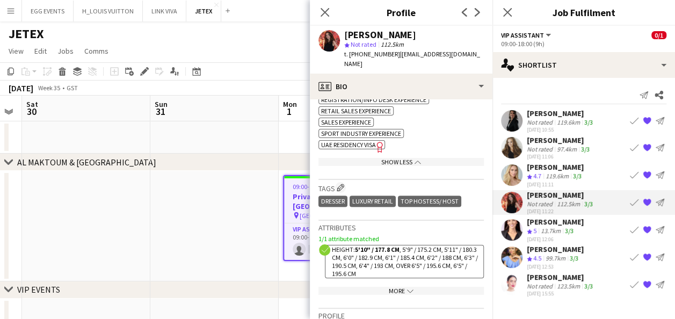
scroll to position [797, 0]
click at [401, 277] on app-show-more-section "More chevron-down" at bounding box center [400, 287] width 165 height 21
click at [409, 286] on div "More chevron-down" at bounding box center [400, 290] width 165 height 8
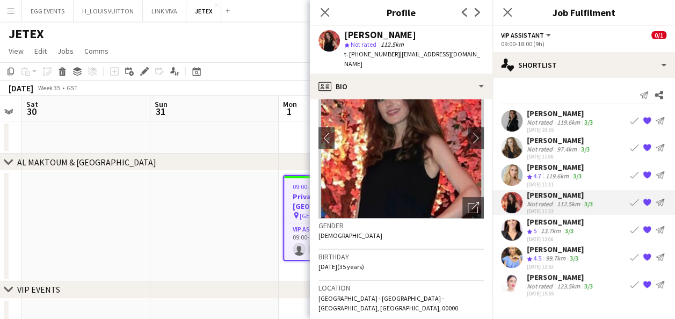
scroll to position [51, 0]
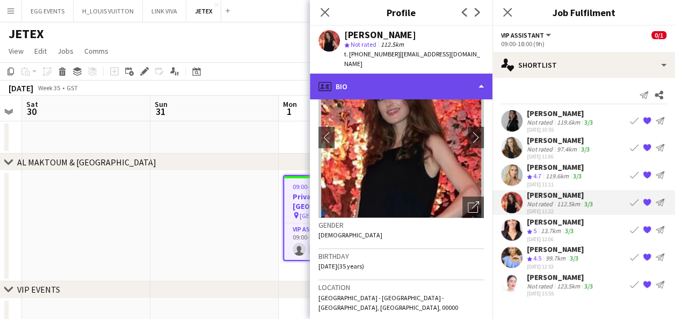
click at [451, 83] on div "profile Bio" at bounding box center [401, 87] width 182 height 26
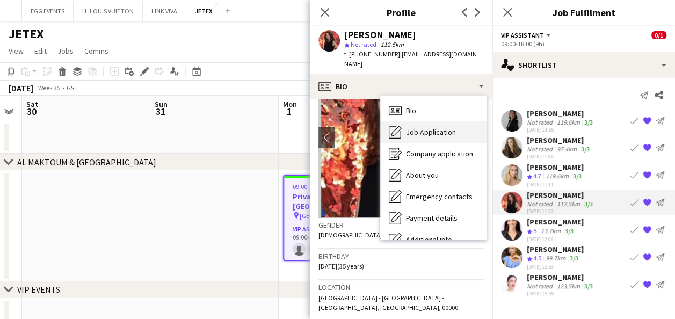
click at [438, 127] on span "Job Application" at bounding box center [431, 132] width 50 height 10
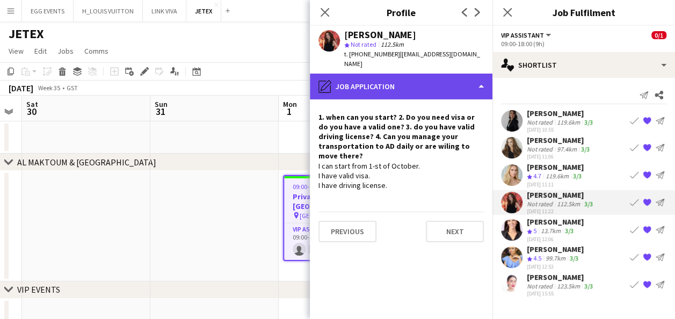
click at [454, 82] on div "pencil4 Job Application" at bounding box center [401, 87] width 182 height 26
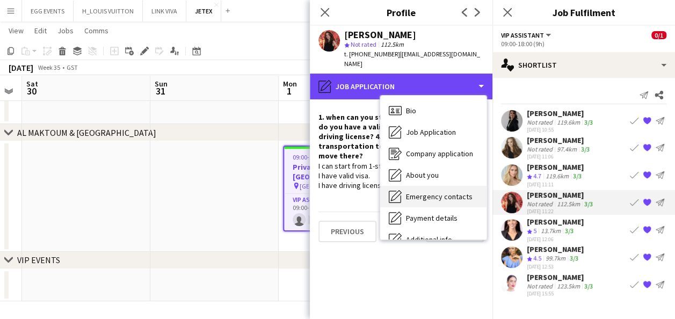
scroll to position [79, 0]
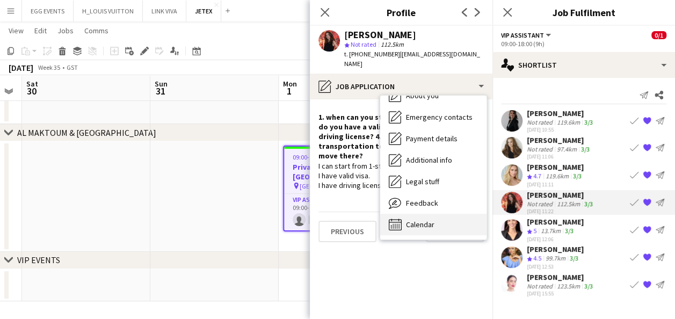
click at [436, 214] on div "Calendar Calendar" at bounding box center [433, 224] width 106 height 21
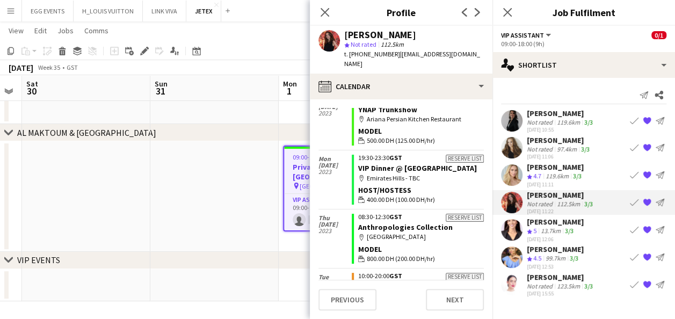
scroll to position [11545, 0]
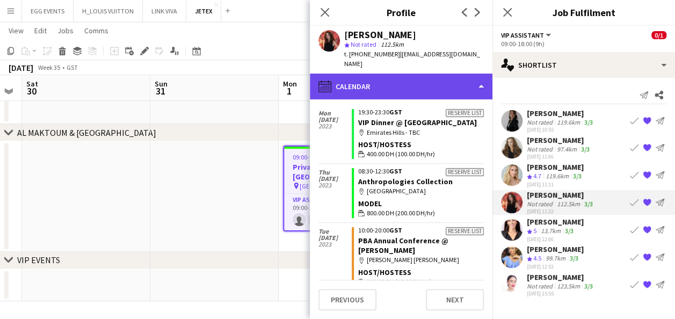
click at [439, 74] on div "calendar-full Calendar" at bounding box center [401, 87] width 182 height 26
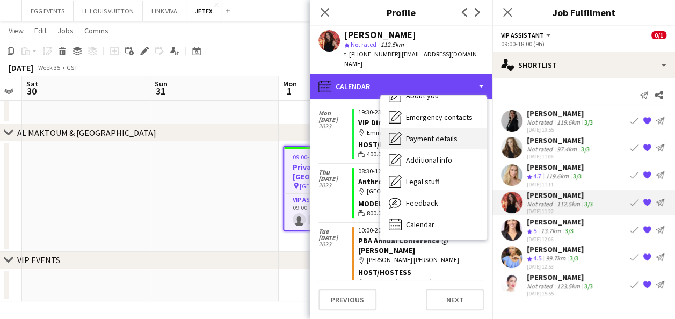
scroll to position [0, 0]
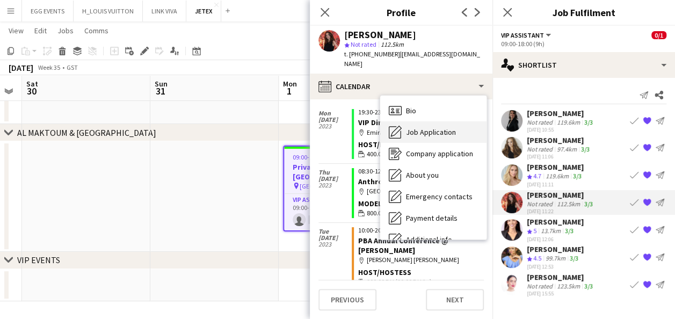
click at [423, 127] on span "Job Application" at bounding box center [431, 132] width 50 height 10
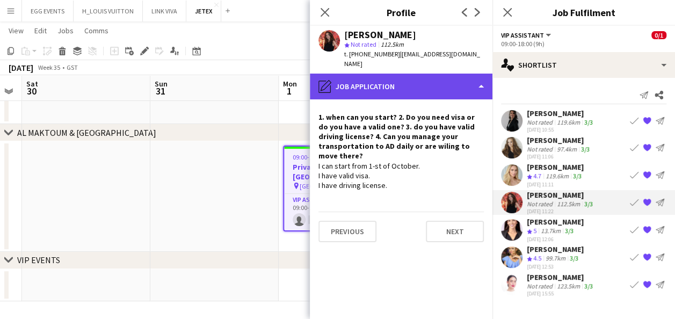
click at [434, 77] on div "pencil4 Job Application" at bounding box center [401, 87] width 182 height 26
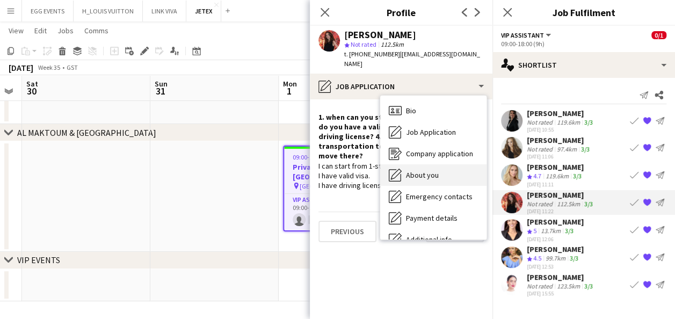
click at [429, 170] on span "About you" at bounding box center [422, 175] width 33 height 10
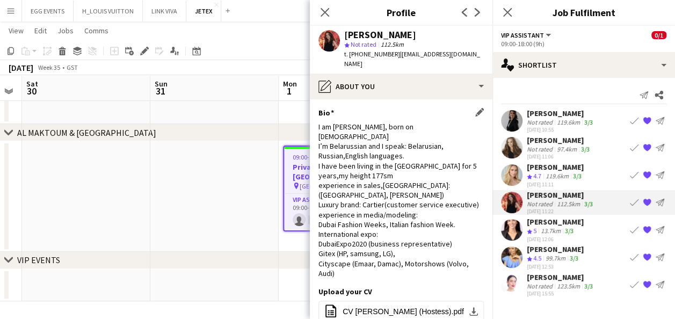
scroll to position [24, 0]
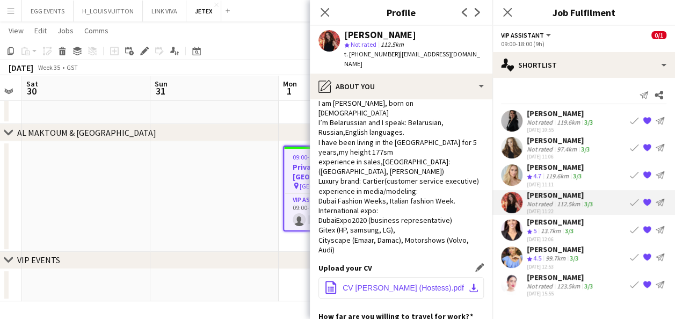
click at [370, 290] on span "CV [PERSON_NAME] (Hostess).pdf" at bounding box center [402, 287] width 121 height 9
click at [408, 282] on button "office-file-sheet CV [PERSON_NAME] (Hostess).pdf download-bottom" at bounding box center [400, 287] width 165 height 21
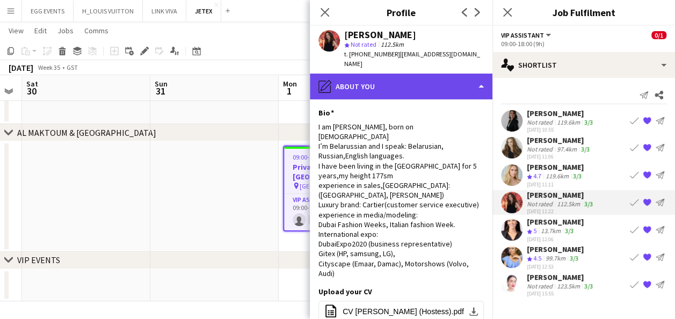
click at [341, 74] on div "pencil4 About you" at bounding box center [401, 87] width 182 height 26
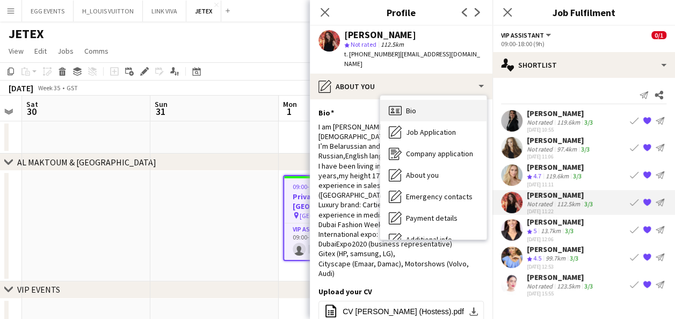
click at [409, 106] on div "Bio Bio" at bounding box center [433, 110] width 106 height 21
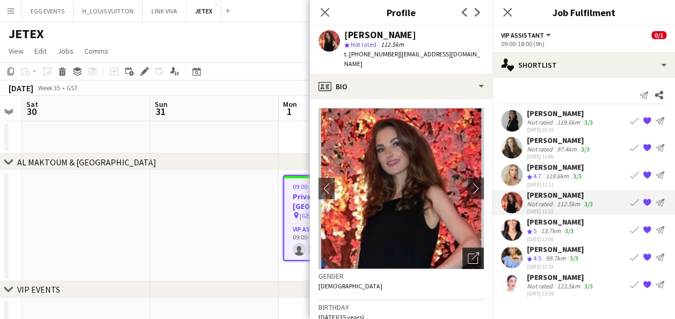
click at [467, 253] on icon at bounding box center [472, 258] width 10 height 10
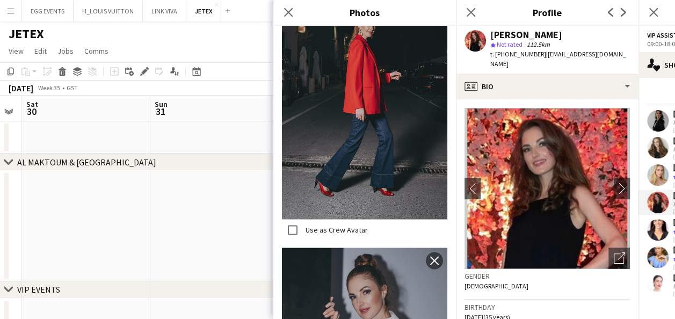
scroll to position [964, 0]
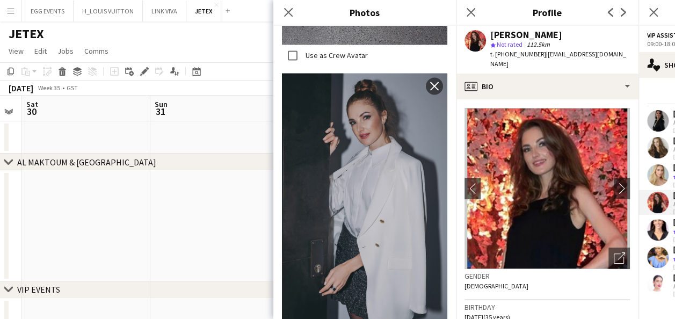
click at [563, 108] on img at bounding box center [546, 188] width 165 height 161
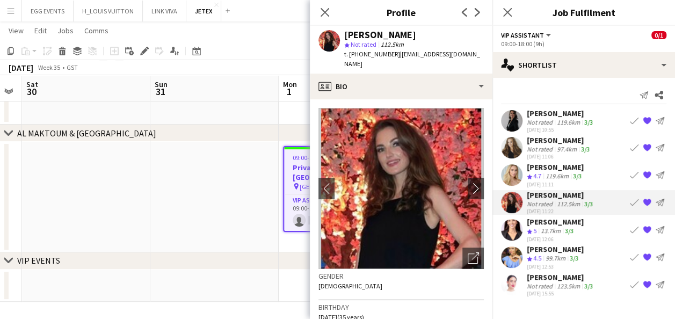
scroll to position [28, 0]
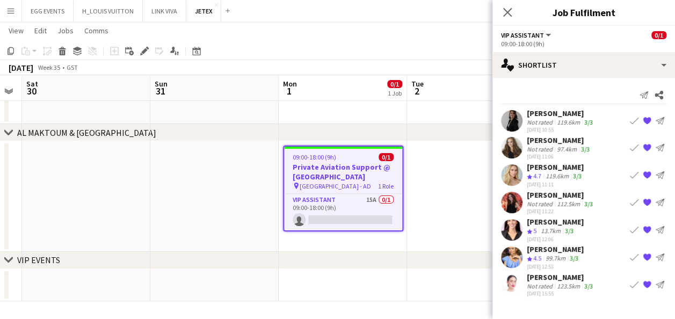
click at [510, 221] on app-user-avatar at bounding box center [511, 229] width 21 height 21
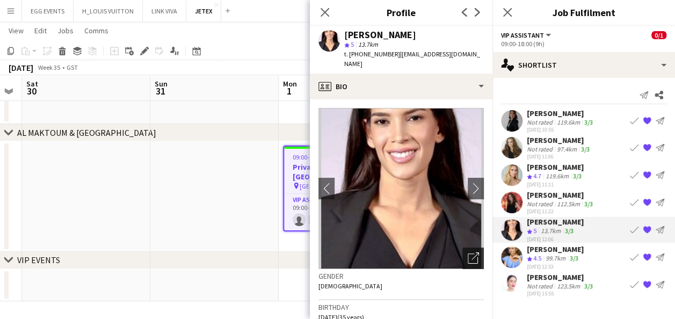
click at [462, 253] on div "Open photos pop-in" at bounding box center [472, 257] width 21 height 21
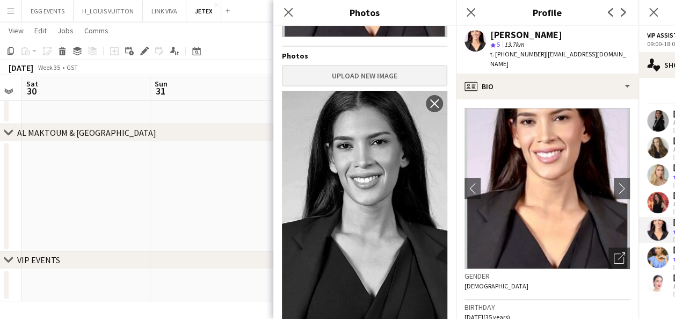
scroll to position [168, 0]
click at [489, 212] on img at bounding box center [546, 188] width 165 height 161
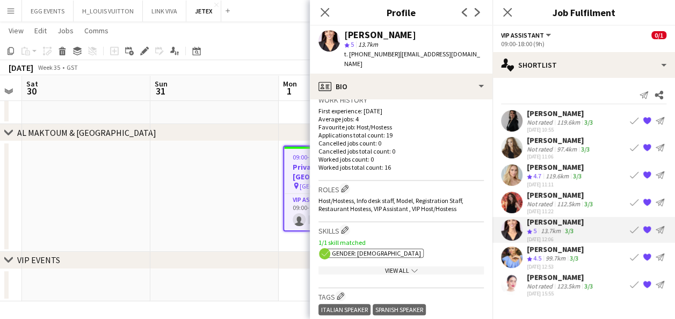
scroll to position [378, 0]
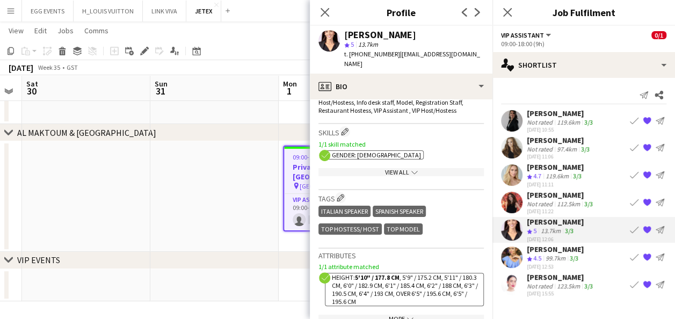
click at [387, 168] on div "View All chevron-down" at bounding box center [400, 172] width 165 height 8
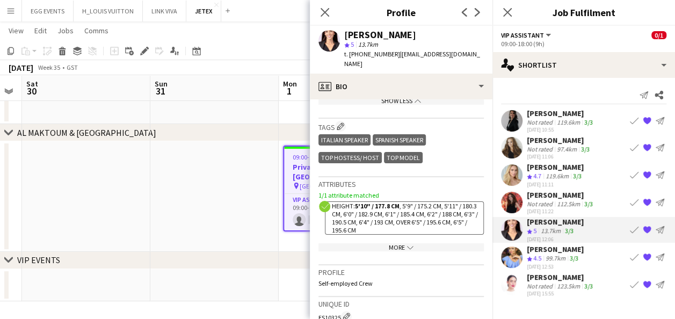
scroll to position [656, 0]
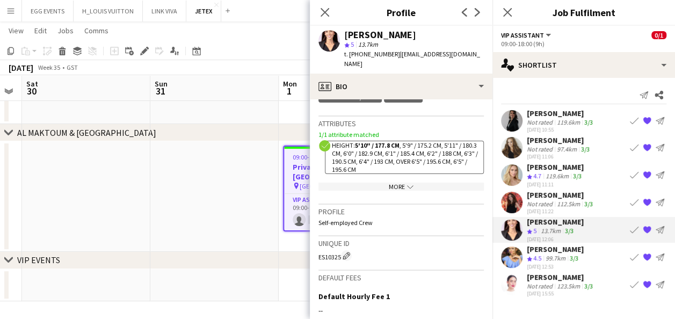
click at [374, 174] on app-show-more-section "More chevron-down" at bounding box center [400, 184] width 165 height 21
click at [371, 182] on div "More chevron-down" at bounding box center [400, 186] width 165 height 8
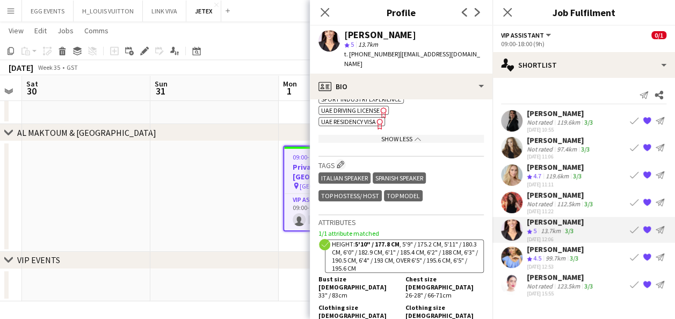
scroll to position [552, 0]
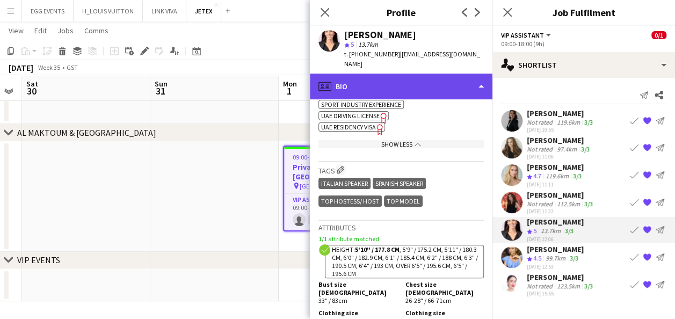
click at [447, 84] on div "profile Bio" at bounding box center [401, 87] width 182 height 26
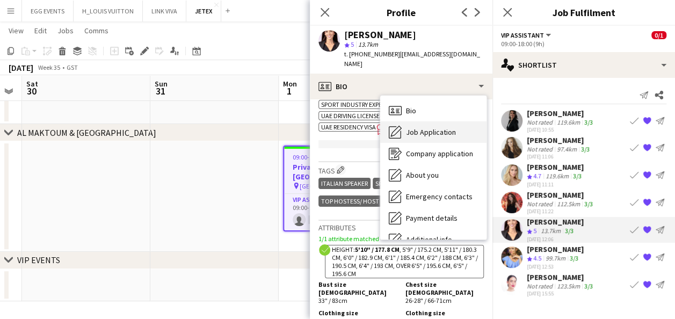
click at [441, 127] on span "Job Application" at bounding box center [431, 132] width 50 height 10
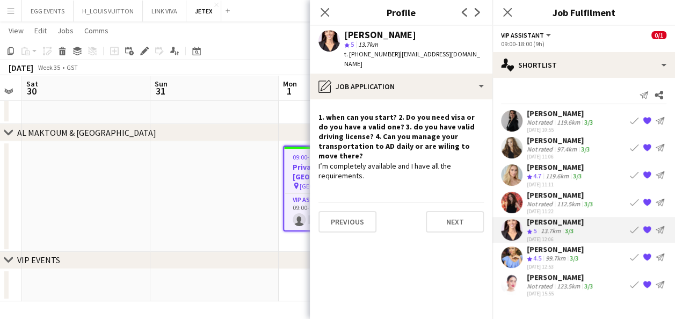
scroll to position [0, 0]
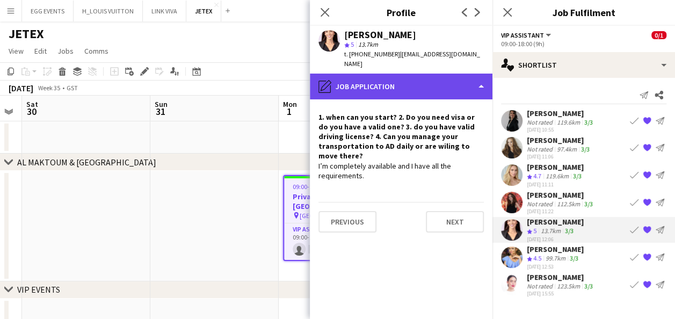
click at [434, 88] on div "pencil4 Job Application" at bounding box center [401, 87] width 182 height 26
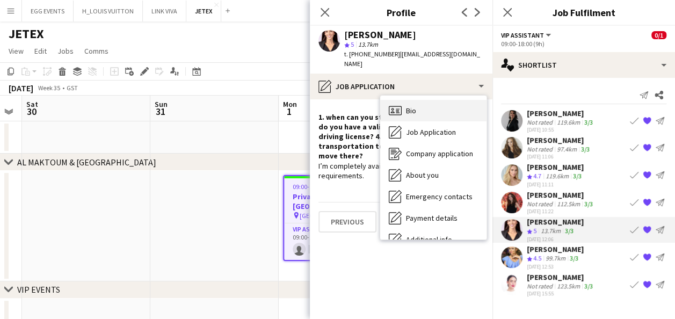
click at [435, 102] on div "Bio Bio" at bounding box center [433, 110] width 106 height 21
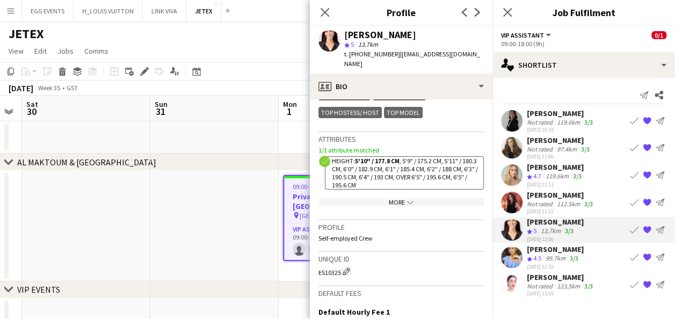
scroll to position [642, 0]
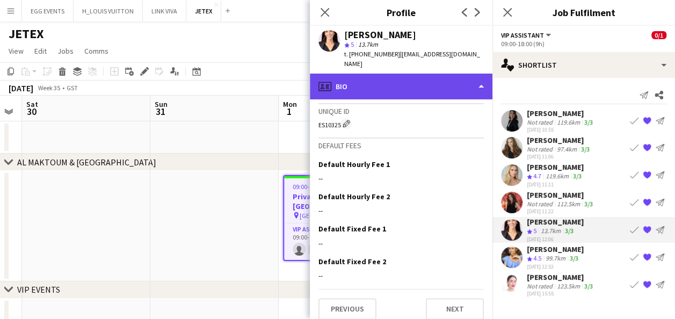
click at [457, 82] on div "profile Bio" at bounding box center [401, 87] width 182 height 26
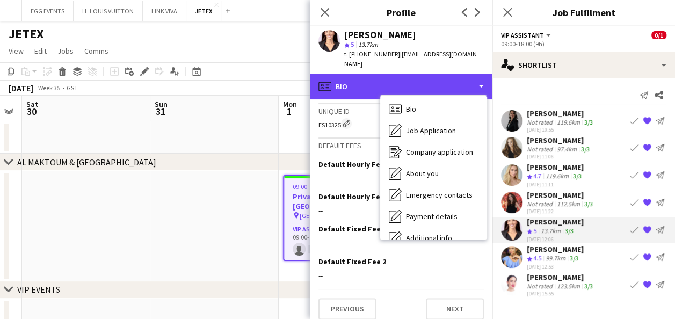
scroll to position [0, 0]
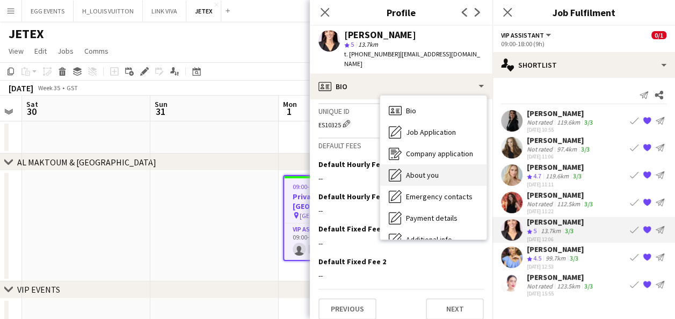
click at [436, 170] on span "About you" at bounding box center [422, 175] width 33 height 10
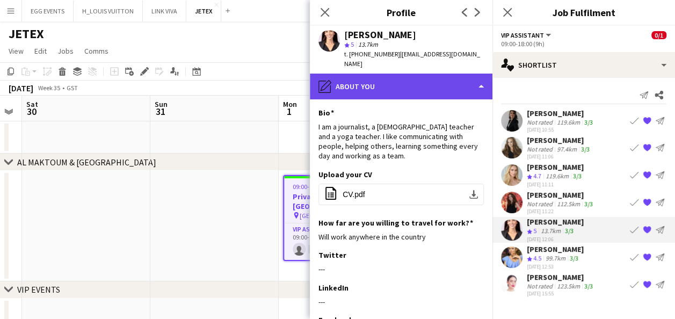
click at [430, 74] on div "pencil4 About you" at bounding box center [401, 87] width 182 height 26
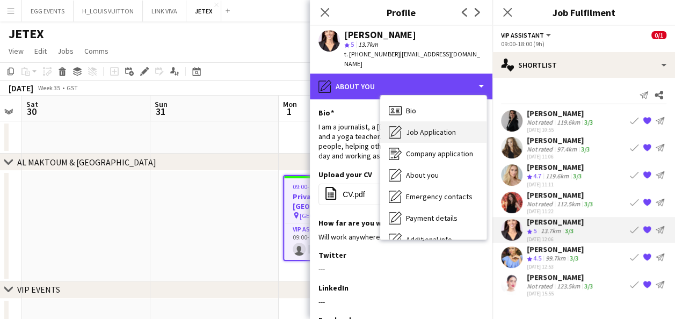
scroll to position [79, 0]
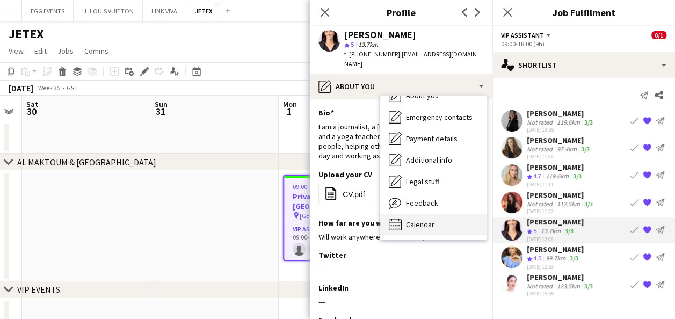
click at [406, 219] on span "Calendar" at bounding box center [420, 224] width 28 height 10
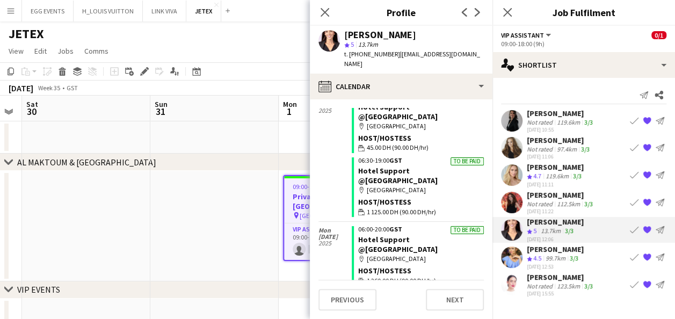
scroll to position [0, 0]
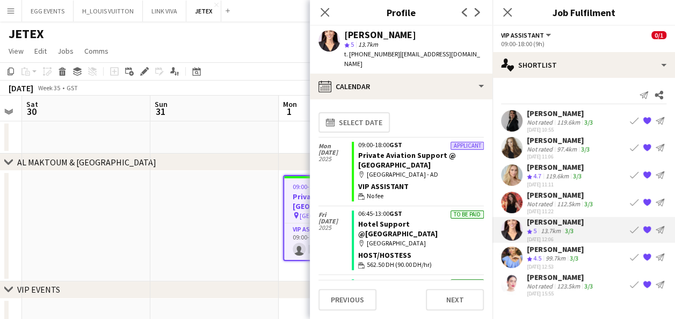
click at [450, 99] on app-calendar-tab "calendar-full Select date [DATE] Applicant 09:00-18:00 GST Private Aviation Sup…" at bounding box center [401, 208] width 182 height 219
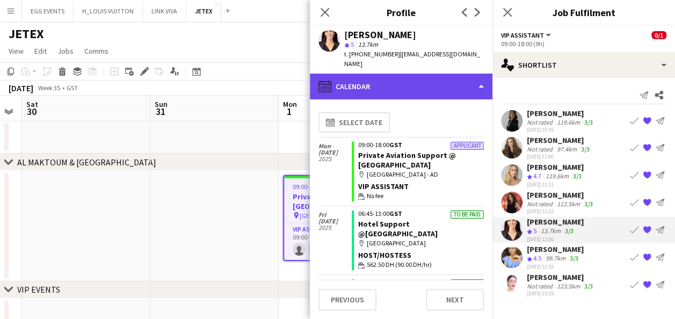
click at [459, 84] on div "calendar-full Calendar" at bounding box center [401, 87] width 182 height 26
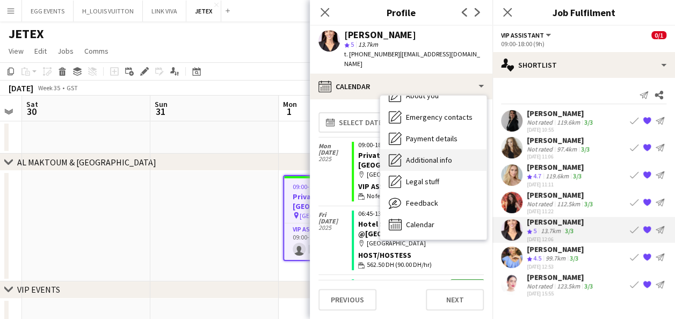
click at [455, 151] on div "Additional info Additional info" at bounding box center [433, 159] width 106 height 21
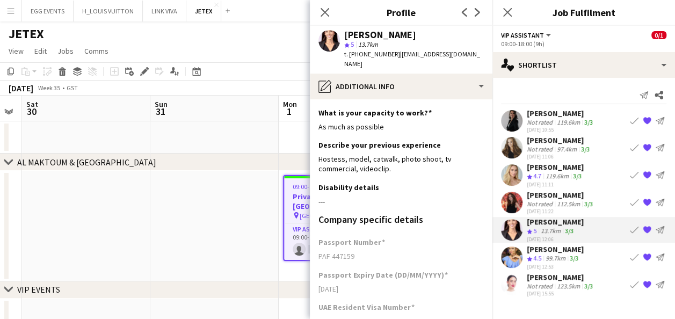
click at [453, 99] on app-section-data-types "What is your capacity to work? Edit this field As much as possible Describe you…" at bounding box center [401, 208] width 182 height 219
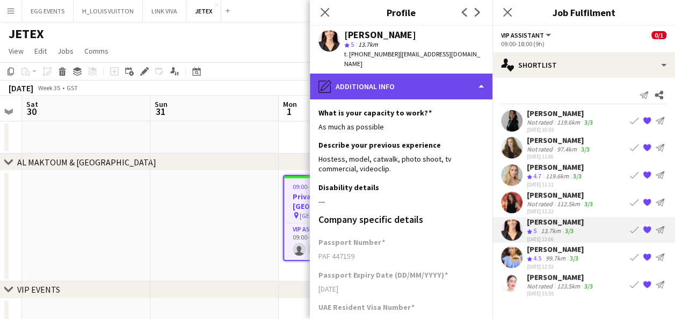
click at [438, 89] on div "pencil4 Additional info" at bounding box center [401, 87] width 182 height 26
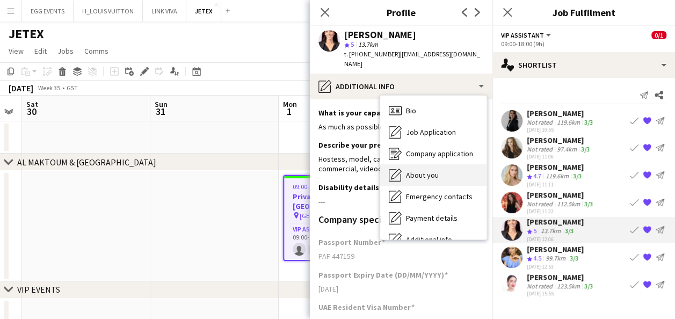
click at [432, 170] on span "About you" at bounding box center [422, 175] width 33 height 10
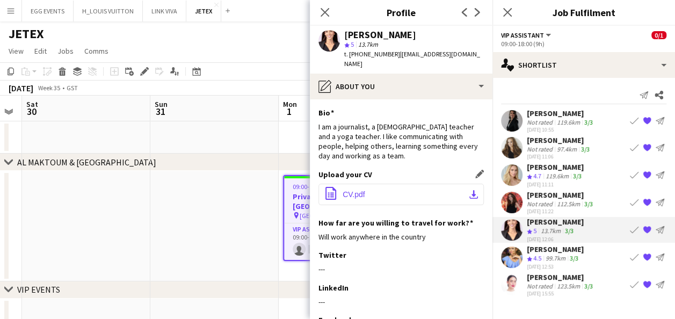
click at [455, 184] on button "office-file-sheet CV.pdf download-bottom" at bounding box center [400, 194] width 165 height 21
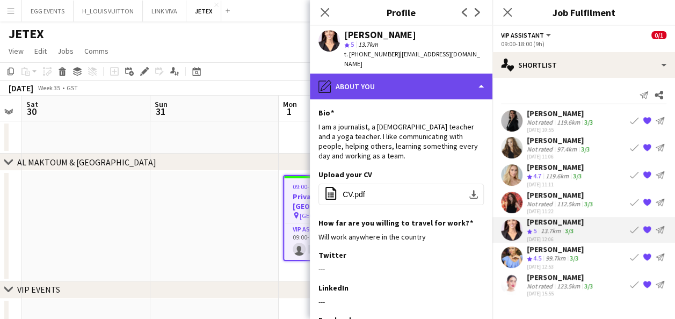
click at [380, 79] on div "pencil4 About you" at bounding box center [401, 87] width 182 height 26
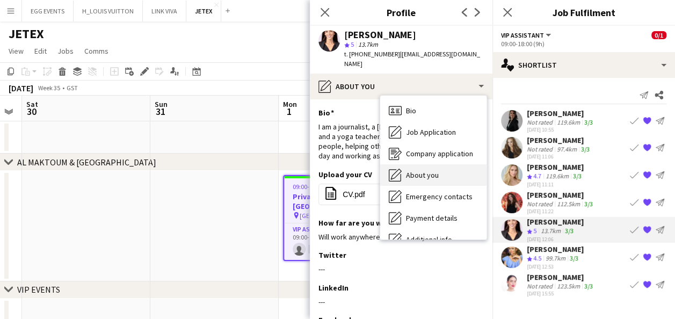
click at [414, 170] on span "About you" at bounding box center [422, 175] width 33 height 10
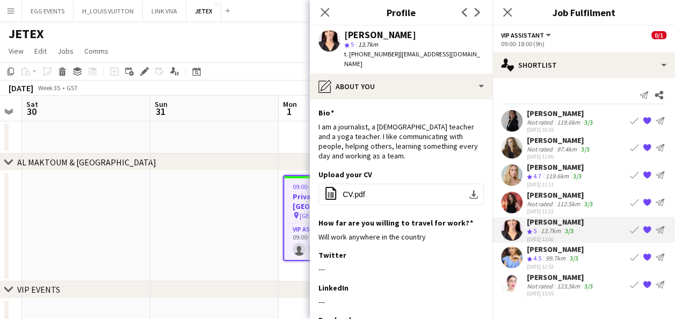
click at [506, 256] on app-user-avatar at bounding box center [511, 256] width 21 height 21
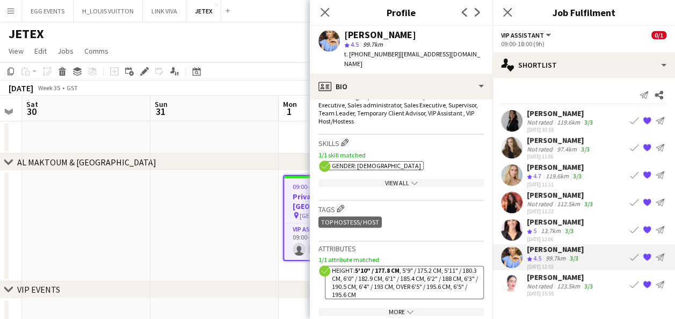
scroll to position [459, 0]
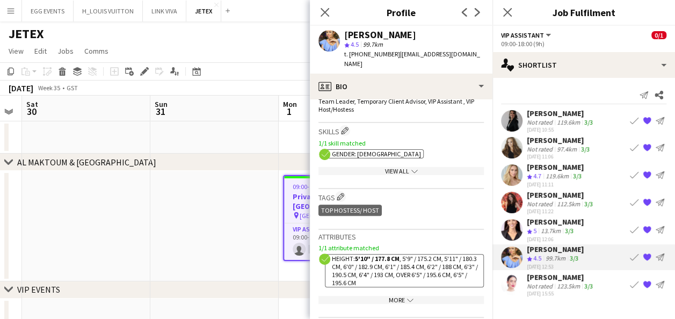
click at [411, 168] on icon "chevron-down" at bounding box center [414, 171] width 6 height 6
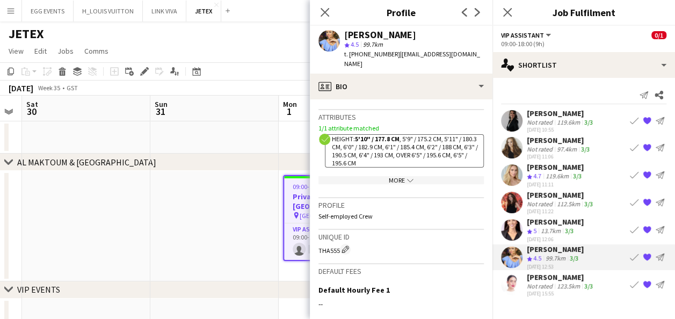
scroll to position [906, 0]
click at [386, 175] on div "More chevron-down" at bounding box center [400, 179] width 165 height 8
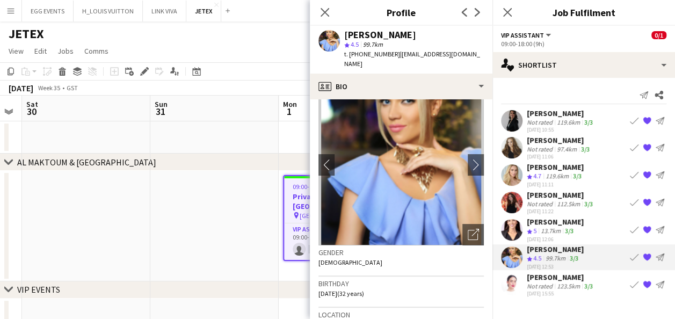
scroll to position [24, 0]
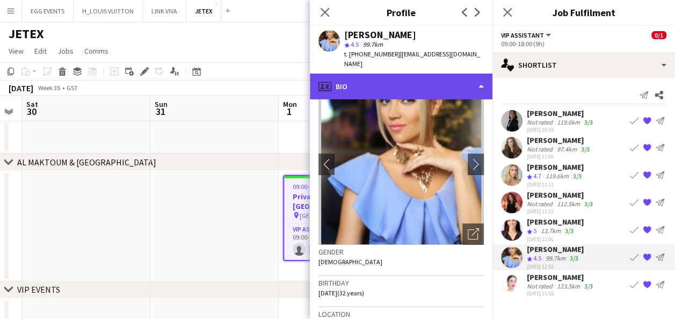
click at [452, 74] on div "profile Bio" at bounding box center [401, 87] width 182 height 26
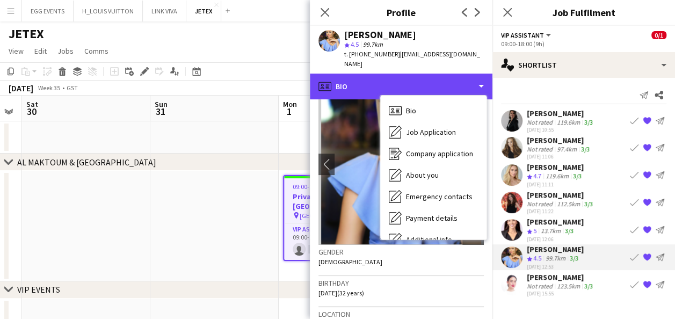
scroll to position [91, 0]
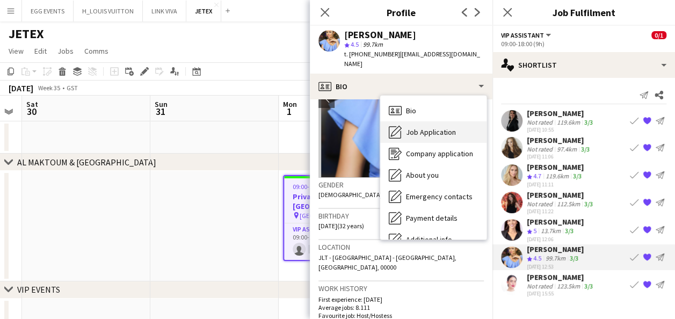
click at [420, 127] on span "Job Application" at bounding box center [431, 132] width 50 height 10
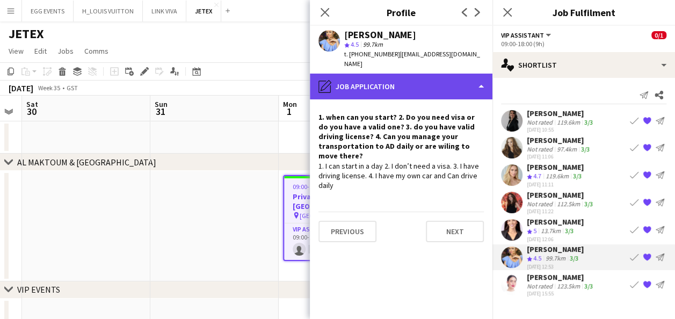
click at [443, 82] on div "pencil4 Job Application" at bounding box center [401, 87] width 182 height 26
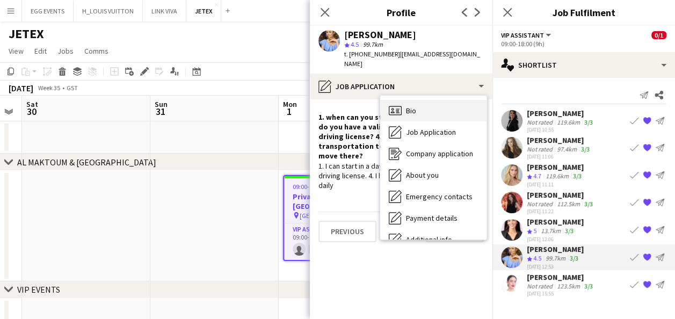
click at [442, 107] on div "Bio Bio" at bounding box center [433, 110] width 106 height 21
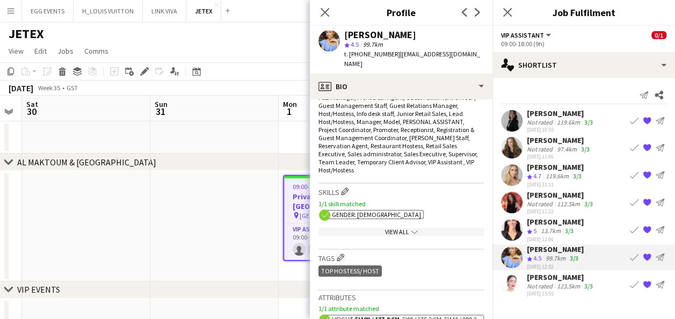
scroll to position [389, 0]
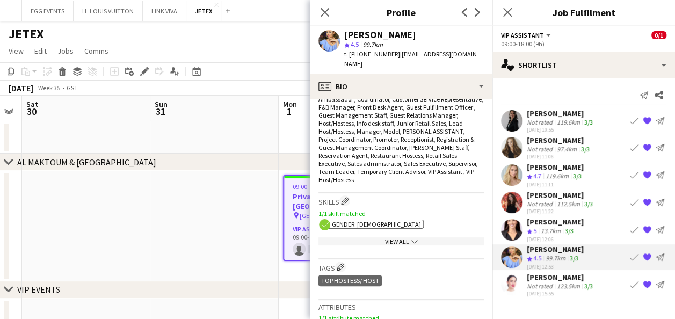
click at [396, 237] on div "View All chevron-down" at bounding box center [400, 241] width 165 height 8
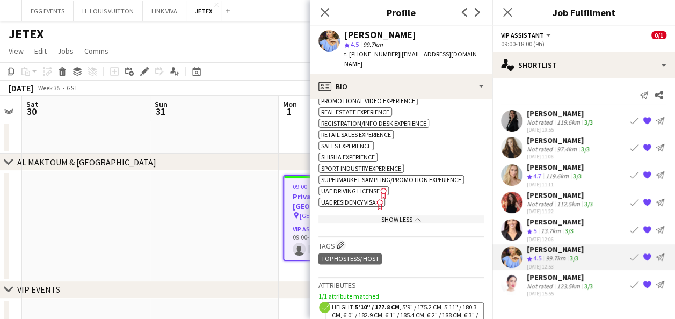
scroll to position [879, 0]
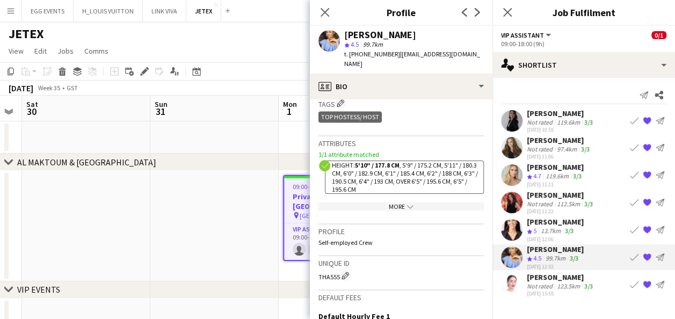
click at [414, 194] on app-show-more-section "More chevron-down" at bounding box center [400, 204] width 165 height 21
click at [424, 202] on div "More chevron-down" at bounding box center [400, 206] width 165 height 8
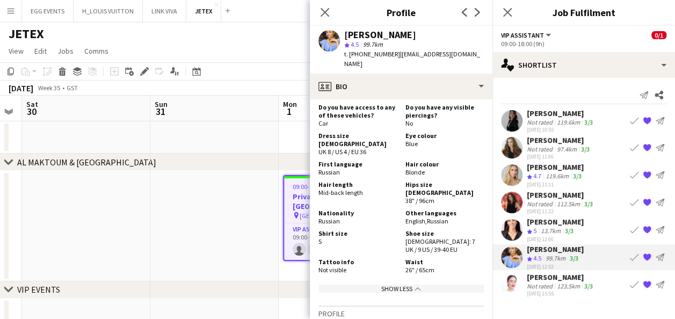
scroll to position [1030, 0]
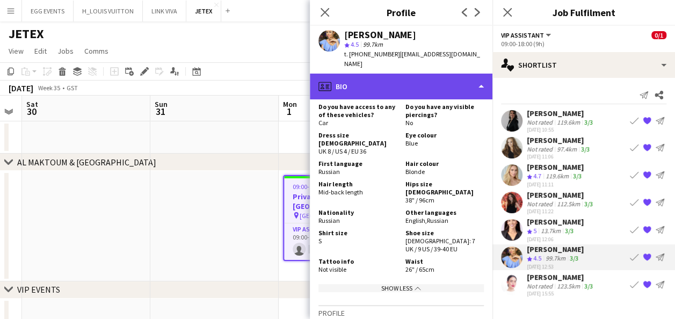
click at [433, 85] on div "profile Bio" at bounding box center [401, 87] width 182 height 26
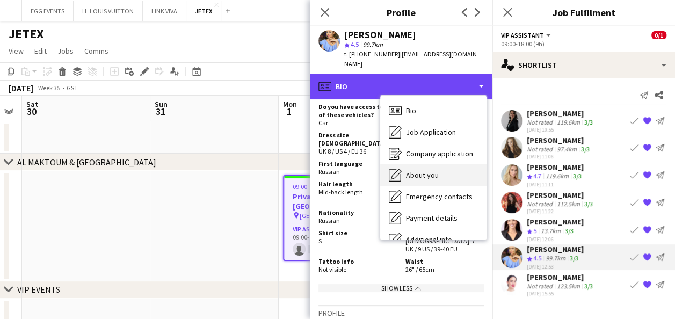
scroll to position [79, 0]
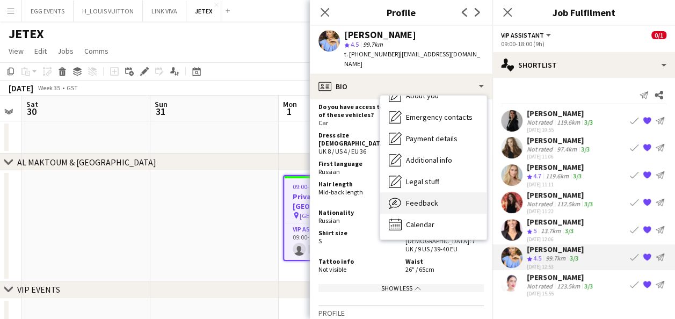
click at [421, 198] on span "Feedback" at bounding box center [422, 203] width 32 height 10
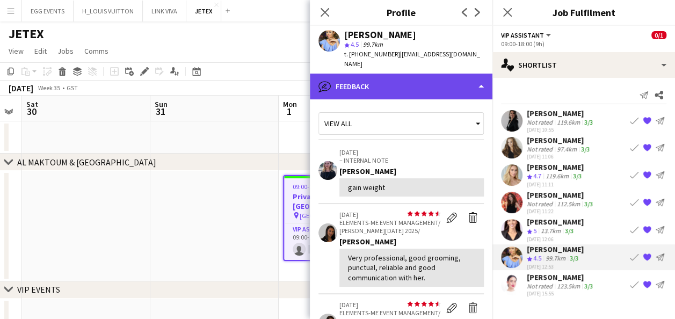
click at [449, 80] on div "bubble-pencil Feedback" at bounding box center [401, 87] width 182 height 26
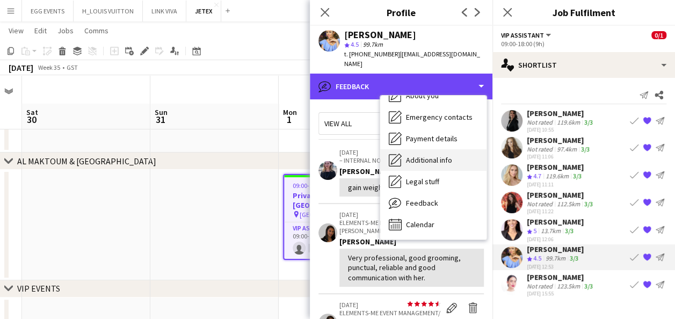
scroll to position [28, 0]
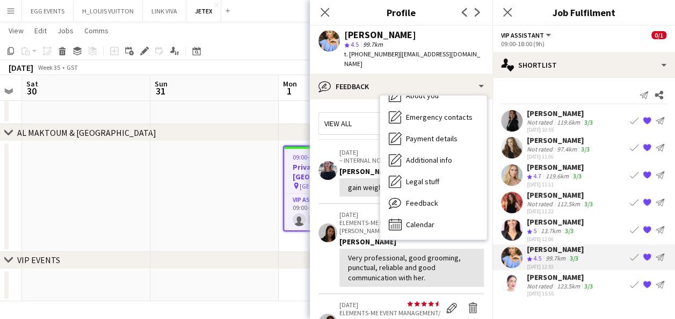
click at [366, 210] on p "[DATE]" at bounding box center [389, 214] width 101 height 8
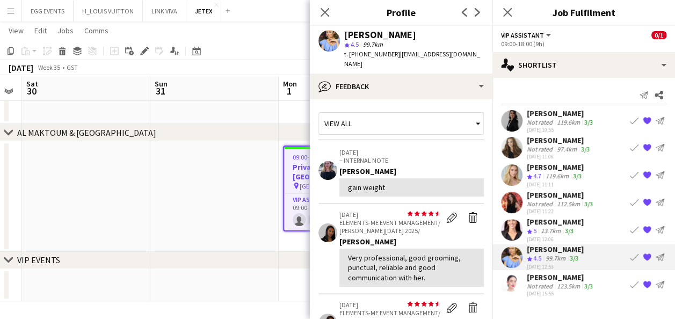
click at [459, 99] on app-crew-profile-feedback-tab "View all [DATE] – INTERNAL NOTE [PERSON_NAME] gain weight star star star star s…" at bounding box center [401, 208] width 182 height 219
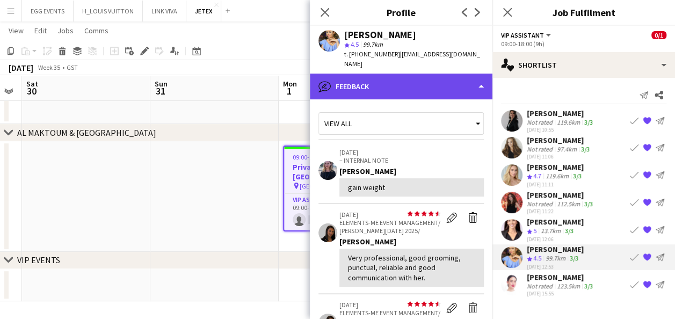
click at [466, 81] on div "bubble-pencil Feedback" at bounding box center [401, 87] width 182 height 26
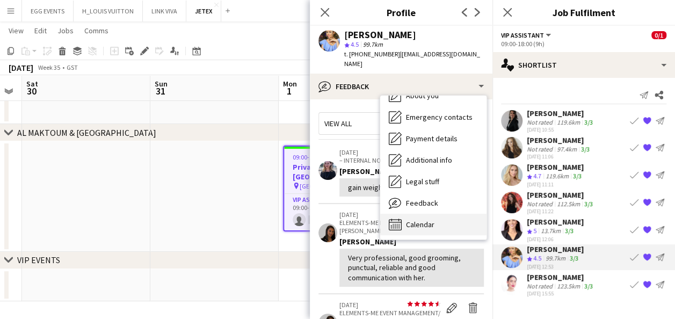
click at [409, 219] on span "Calendar" at bounding box center [420, 224] width 28 height 10
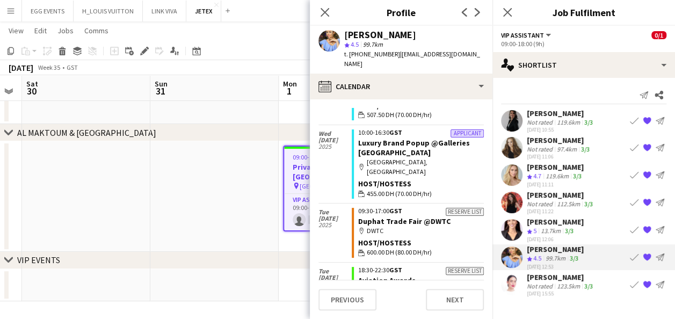
scroll to position [7017, 0]
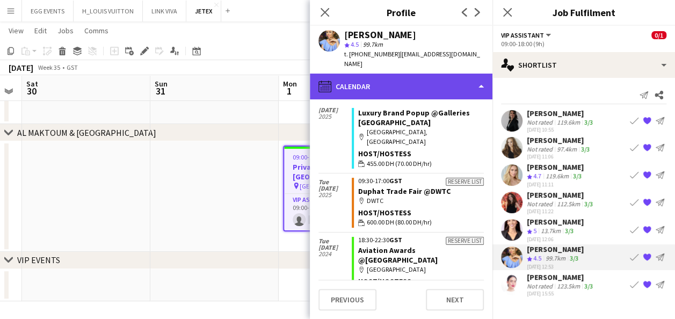
click at [453, 79] on div "calendar-full Calendar" at bounding box center [401, 87] width 182 height 26
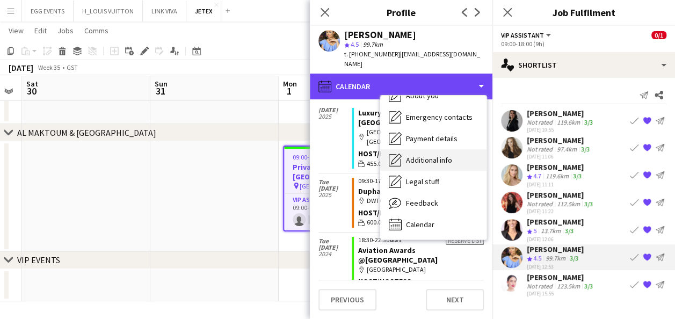
scroll to position [0, 0]
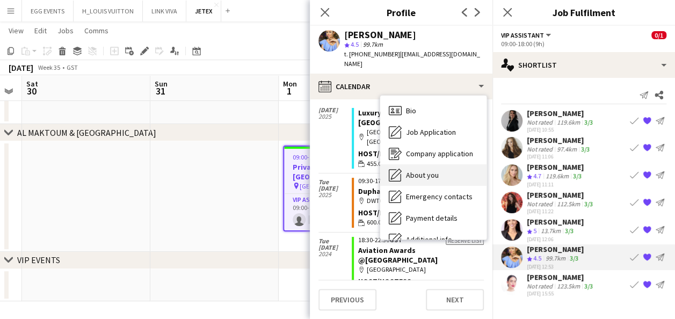
click at [429, 170] on span "About you" at bounding box center [422, 175] width 33 height 10
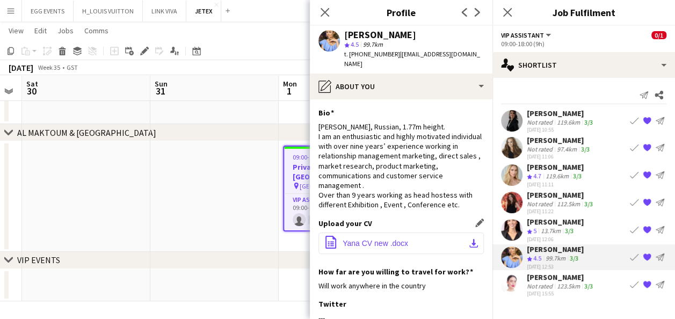
click at [412, 246] on button "office-file-sheet Yana CV new .docx download-bottom" at bounding box center [400, 242] width 165 height 21
click at [386, 175] on div "[PERSON_NAME], Russian, 1.77m height. I am an enthusiastic and highly motivated…" at bounding box center [400, 166] width 165 height 88
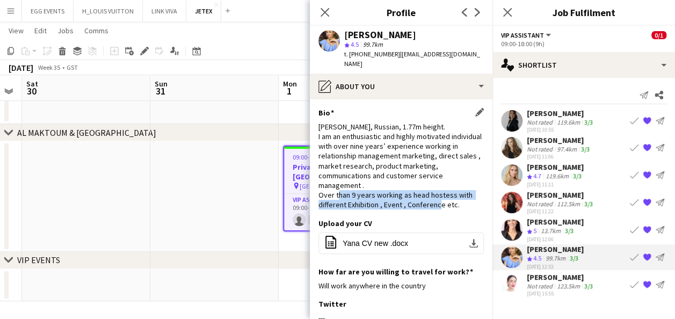
drag, startPoint x: 455, startPoint y: 207, endPoint x: 356, endPoint y: 195, distance: 99.0
click at [356, 195] on div "[PERSON_NAME], Russian, 1.77m height. I am an enthusiastic and highly motivated…" at bounding box center [400, 166] width 165 height 88
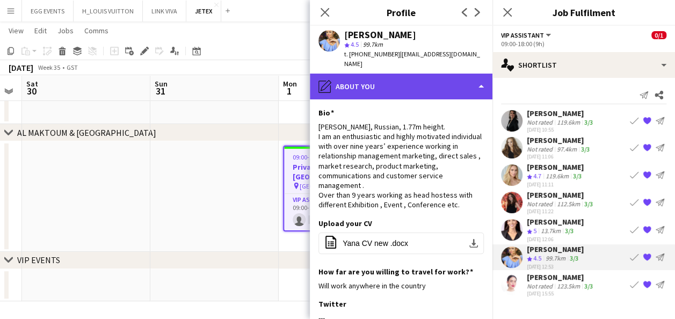
click at [451, 82] on div "pencil4 About you" at bounding box center [401, 87] width 182 height 26
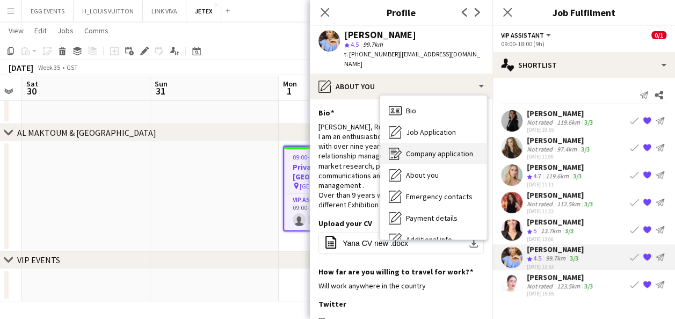
click at [428, 143] on div "Company application Company application" at bounding box center [433, 153] width 106 height 21
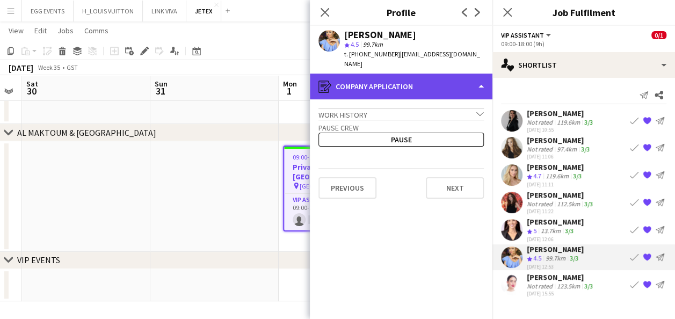
click at [451, 74] on div "register Company application" at bounding box center [401, 87] width 182 height 26
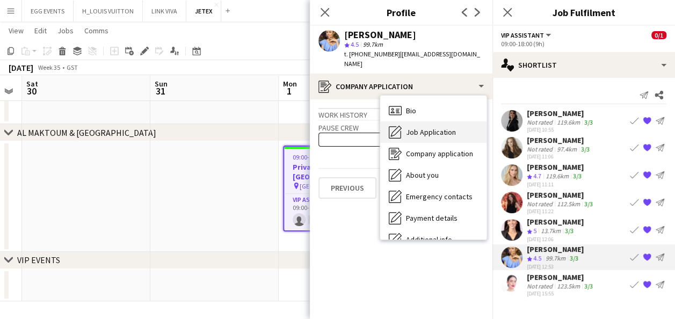
click at [435, 121] on div "Job Application Job Application" at bounding box center [433, 131] width 106 height 21
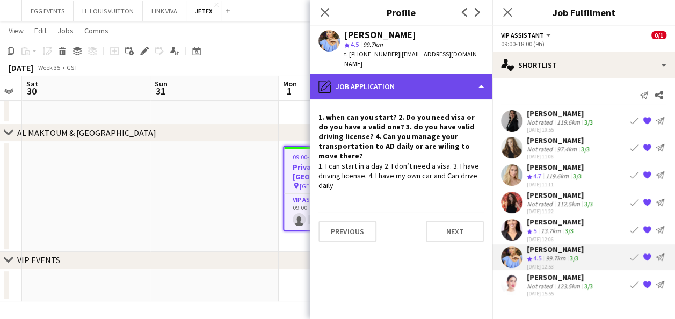
click at [462, 74] on div "pencil4 Job Application" at bounding box center [401, 87] width 182 height 26
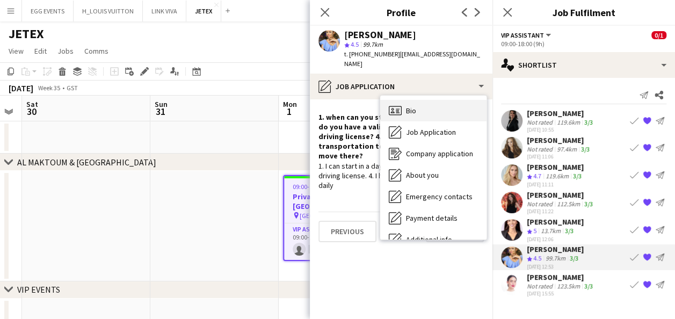
click at [431, 104] on div "Bio Bio" at bounding box center [433, 110] width 106 height 21
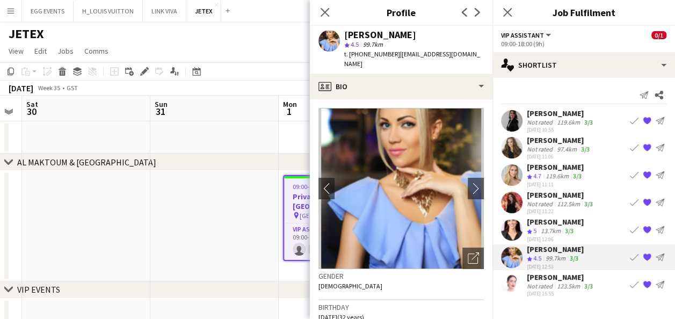
click at [451, 251] on img at bounding box center [400, 188] width 165 height 161
click at [462, 250] on div "Open photos pop-in" at bounding box center [472, 257] width 21 height 21
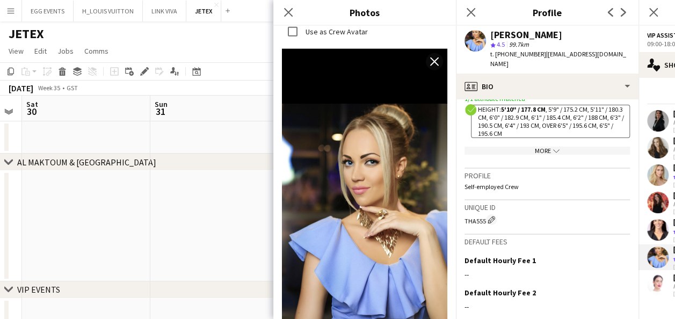
scroll to position [596, 0]
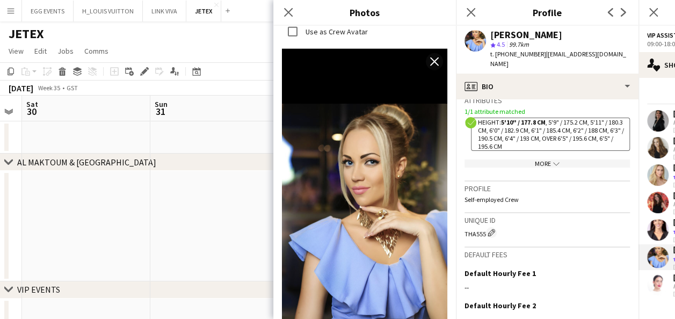
click at [507, 159] on div "More chevron-down" at bounding box center [546, 163] width 165 height 8
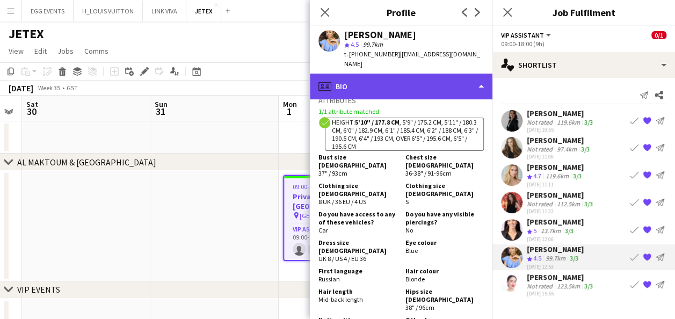
click at [452, 74] on div "profile Bio" at bounding box center [401, 87] width 182 height 26
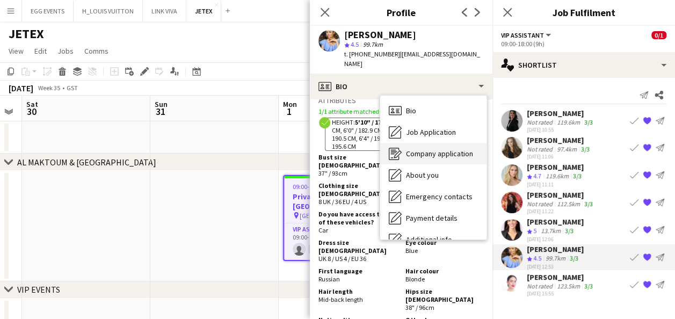
click at [435, 149] on span "Company application" at bounding box center [439, 154] width 67 height 10
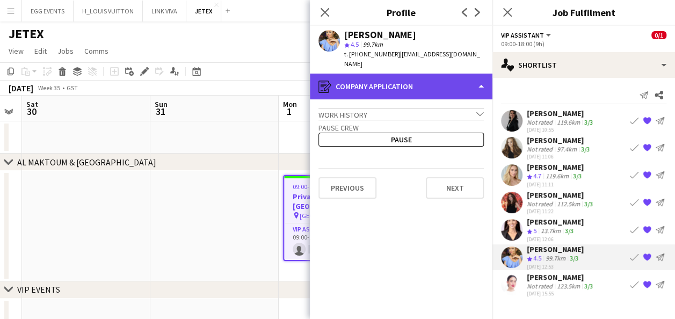
click at [446, 81] on div "register Company application" at bounding box center [401, 87] width 182 height 26
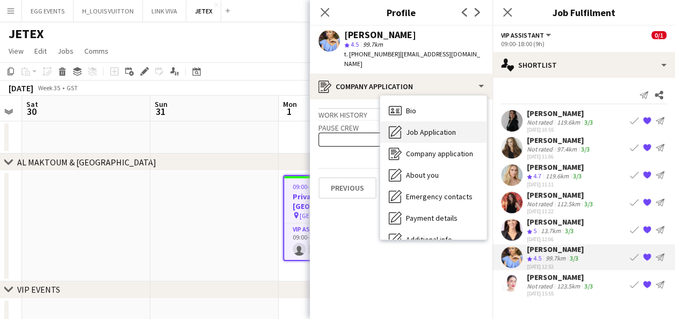
click at [438, 121] on div "Job Application Job Application" at bounding box center [433, 131] width 106 height 21
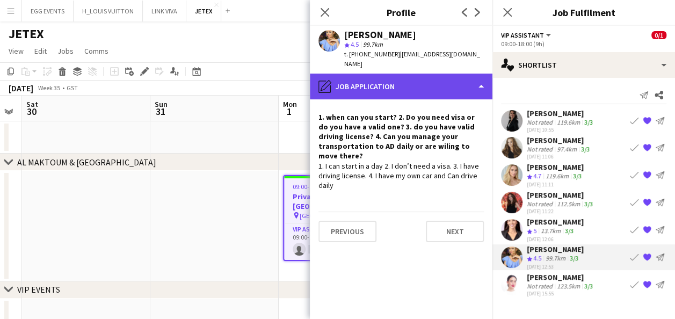
click at [428, 75] on div "pencil4 Job Application" at bounding box center [401, 87] width 182 height 26
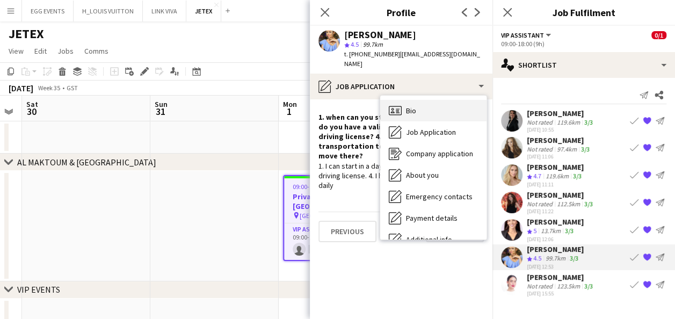
click at [424, 102] on div "Bio Bio" at bounding box center [433, 110] width 106 height 21
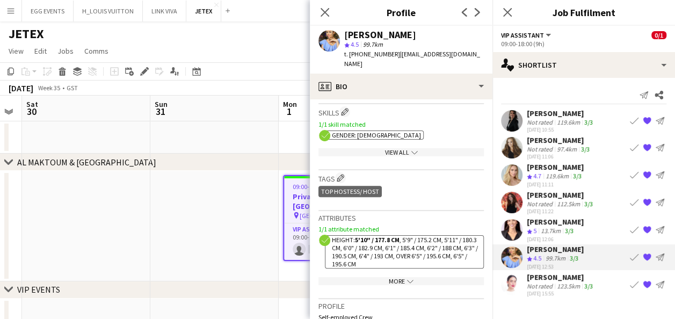
scroll to position [355, 0]
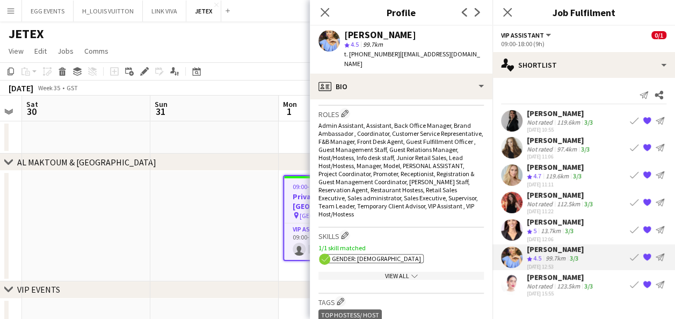
click at [391, 272] on div "View All chevron-down" at bounding box center [400, 276] width 165 height 8
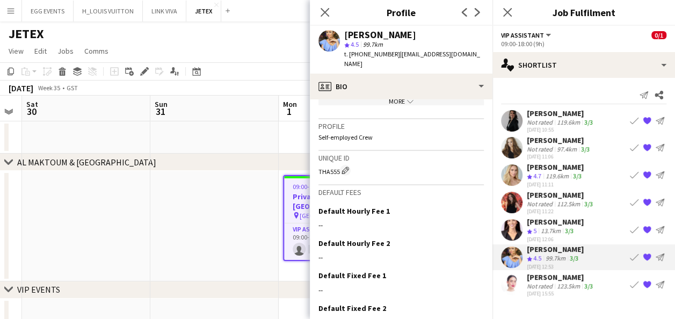
scroll to position [944, 0]
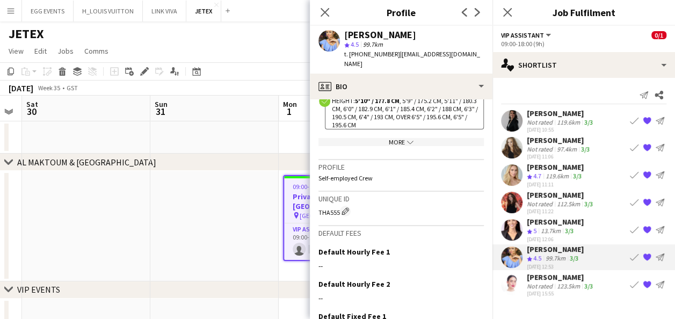
click at [405, 138] on app-icon "chevron-down" at bounding box center [409, 142] width 9 height 8
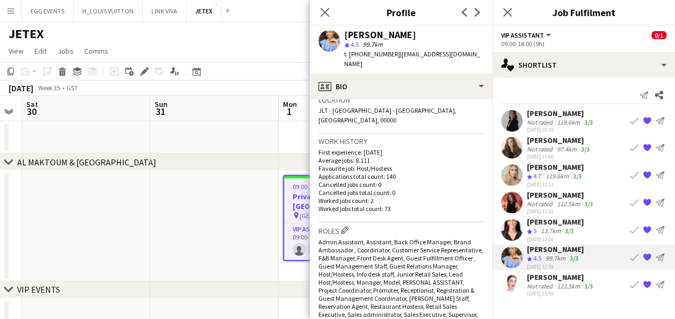
scroll to position [0, 0]
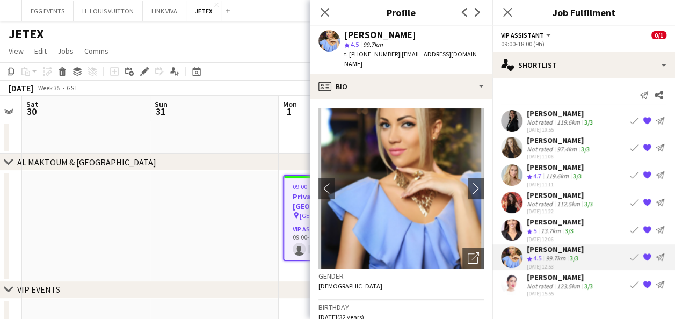
click at [514, 146] on app-user-avatar at bounding box center [511, 147] width 21 height 21
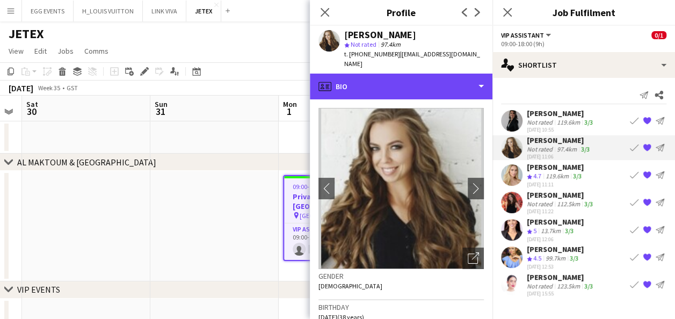
click at [449, 74] on div "profile Bio" at bounding box center [401, 87] width 182 height 26
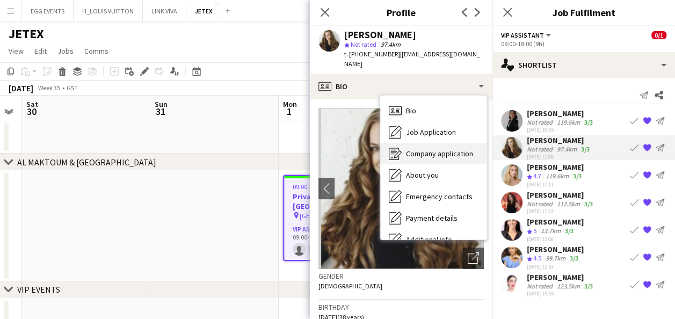
click at [427, 143] on div "Company application Company application" at bounding box center [433, 153] width 106 height 21
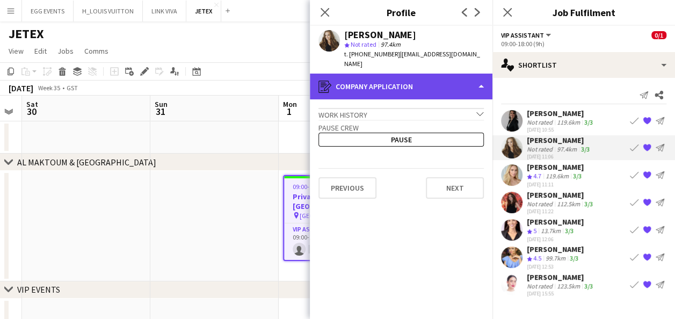
click at [452, 76] on div "register Company application" at bounding box center [401, 87] width 182 height 26
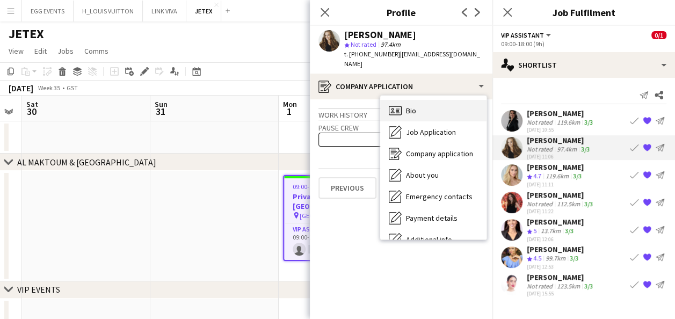
click at [438, 108] on div "Bio Bio" at bounding box center [433, 110] width 106 height 21
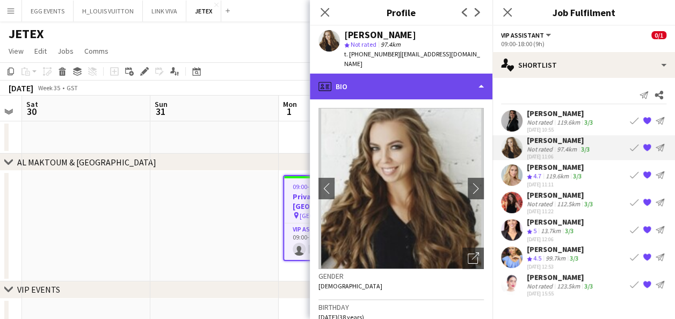
click at [452, 74] on div "profile Bio" at bounding box center [401, 87] width 182 height 26
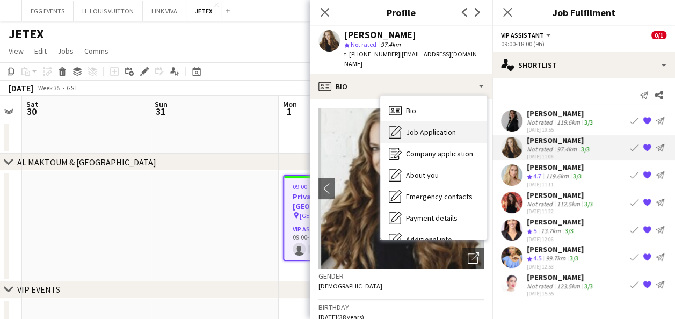
click at [436, 121] on div "Job Application Job Application" at bounding box center [433, 131] width 106 height 21
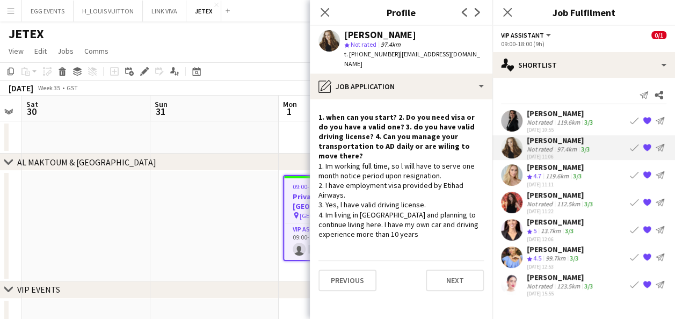
click at [506, 281] on app-user-avatar at bounding box center [511, 284] width 21 height 21
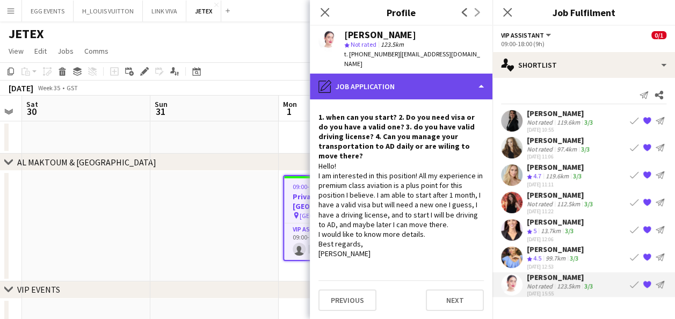
click at [431, 83] on div "pencil4 Job Application" at bounding box center [401, 87] width 182 height 26
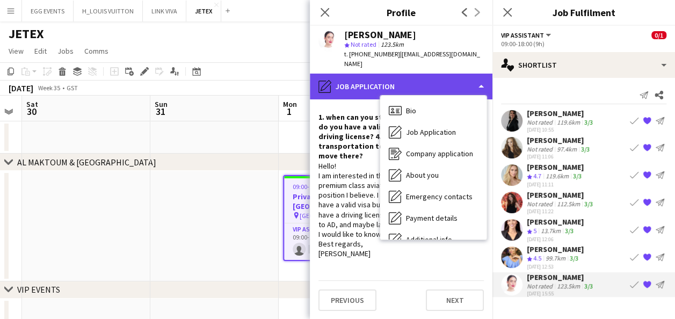
click at [431, 83] on div "pencil4 Job Application" at bounding box center [401, 87] width 182 height 26
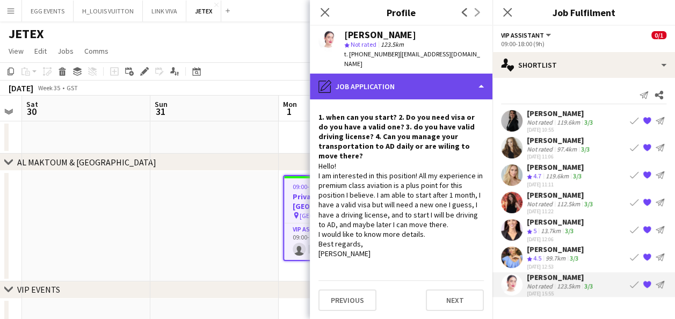
click at [432, 76] on div "pencil4 Job Application" at bounding box center [401, 87] width 182 height 26
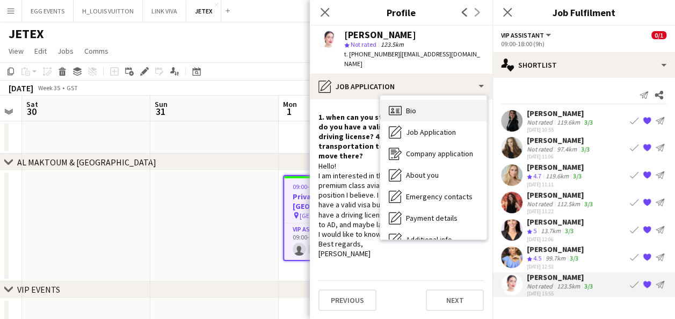
click at [442, 100] on div "Bio Bio" at bounding box center [433, 110] width 106 height 21
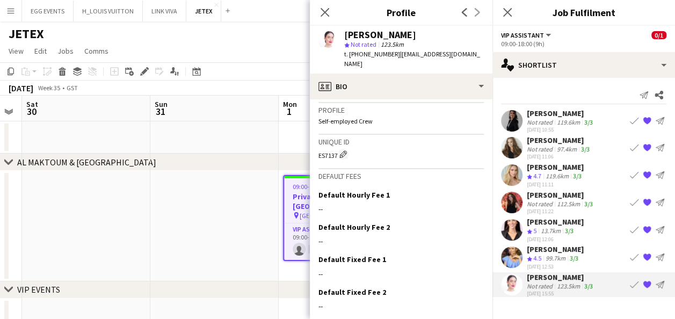
scroll to position [495, 0]
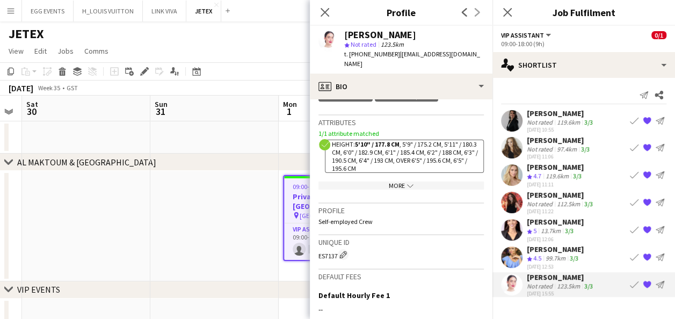
click at [417, 181] on div "More chevron-down" at bounding box center [400, 185] width 165 height 8
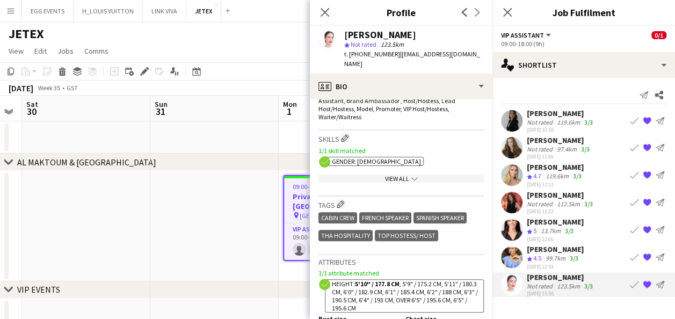
scroll to position [359, 0]
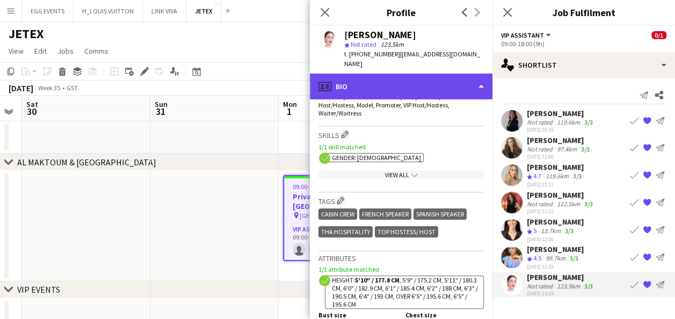
click at [437, 74] on div "profile Bio" at bounding box center [401, 87] width 182 height 26
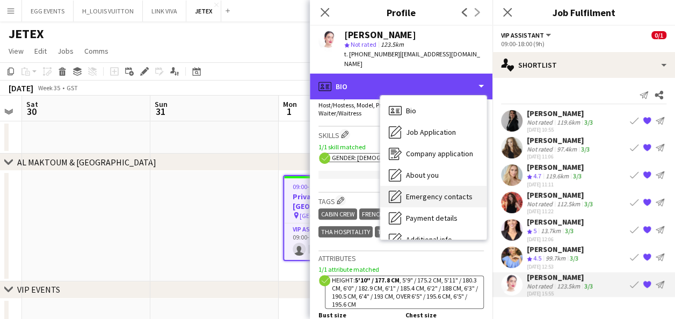
scroll to position [79, 0]
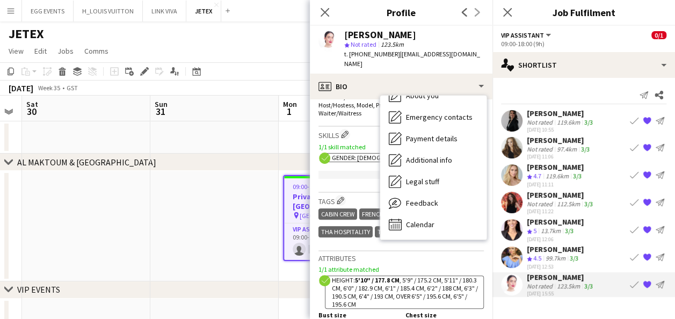
click at [419, 225] on div "Bio Bio Job Application Job Application Company application Company application…" at bounding box center [433, 168] width 106 height 144
click at [433, 219] on span "Calendar" at bounding box center [420, 224] width 28 height 10
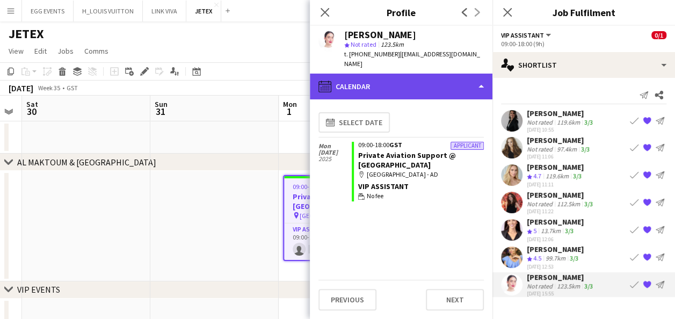
click at [458, 85] on div "calendar-full Calendar" at bounding box center [401, 87] width 182 height 26
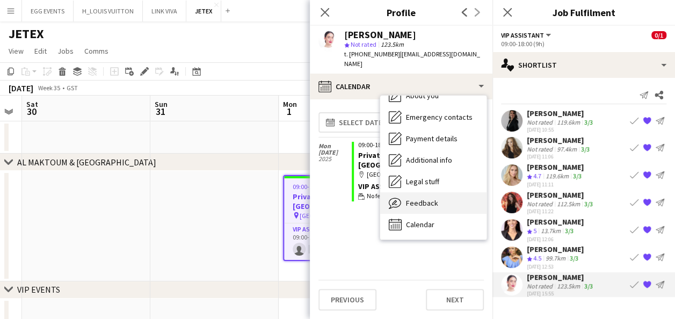
click at [436, 198] on span "Feedback" at bounding box center [422, 203] width 32 height 10
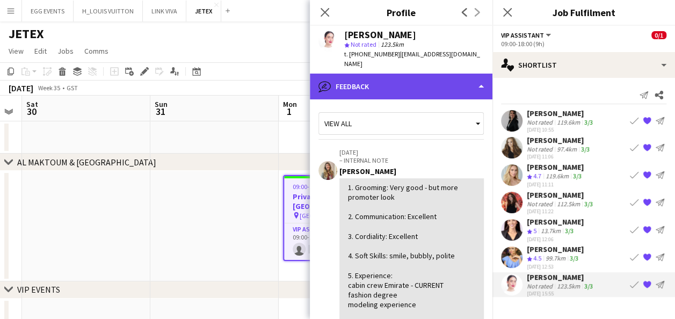
click at [460, 84] on div "bubble-pencil Feedback" at bounding box center [401, 87] width 182 height 26
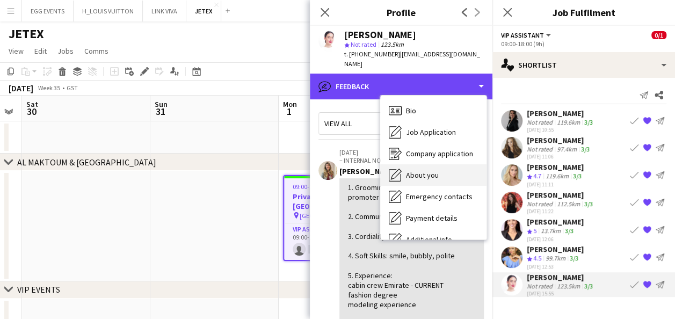
scroll to position [36, 0]
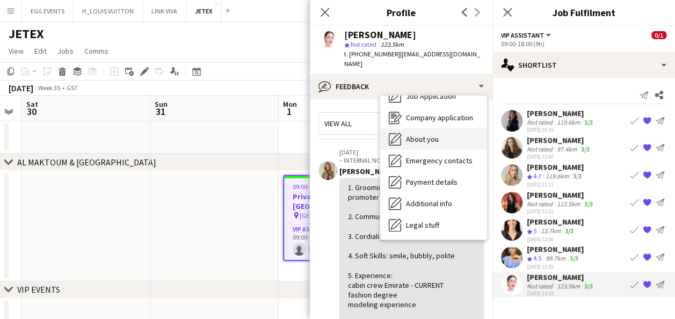
click at [455, 132] on div "About you About you" at bounding box center [433, 138] width 106 height 21
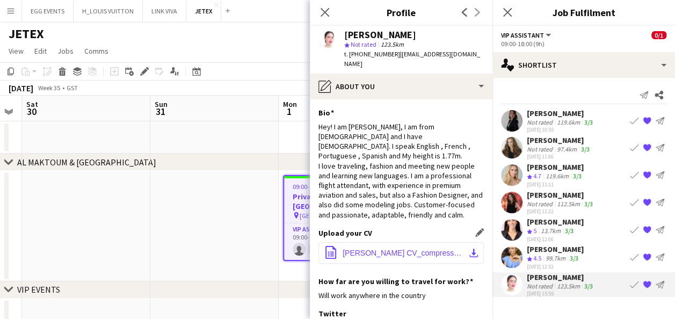
click at [406, 248] on span "[PERSON_NAME] CV_compressed.pdf" at bounding box center [402, 252] width 121 height 9
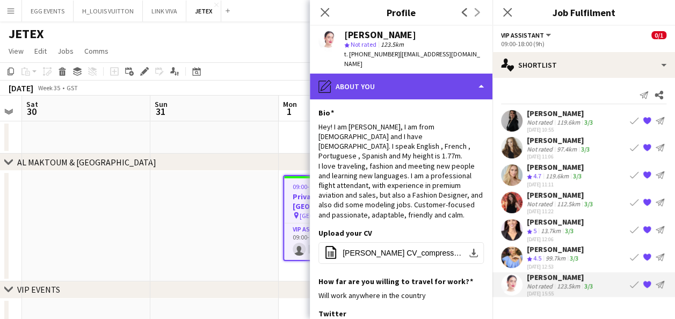
click at [400, 79] on div "pencil4 About you" at bounding box center [401, 87] width 182 height 26
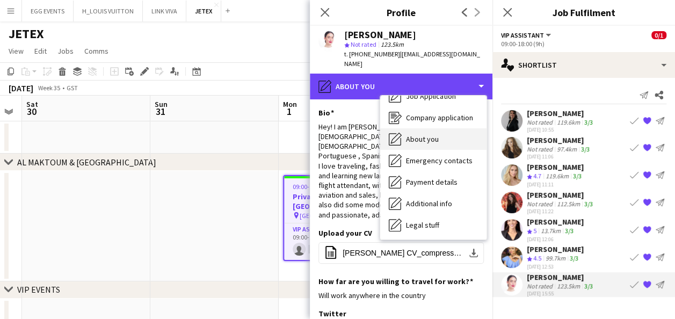
scroll to position [0, 0]
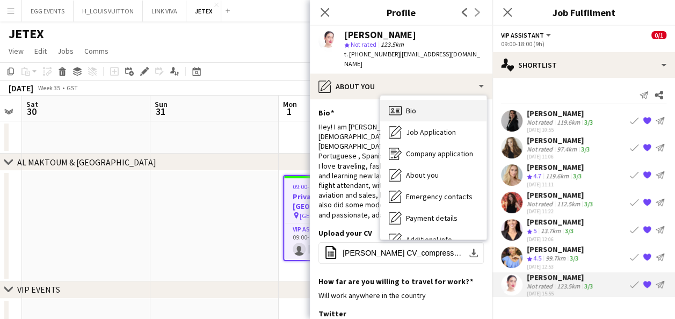
click at [406, 106] on span "Bio" at bounding box center [411, 111] width 10 height 10
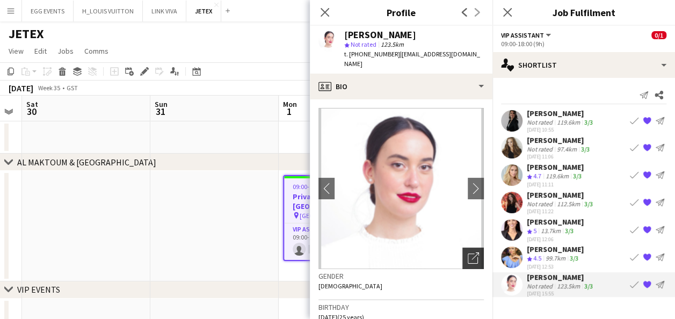
click at [467, 253] on icon at bounding box center [472, 258] width 10 height 10
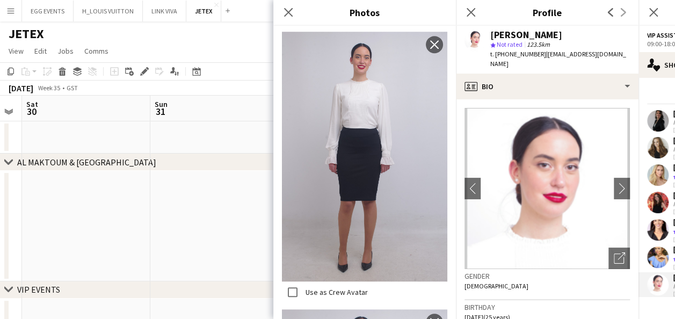
scroll to position [345, 0]
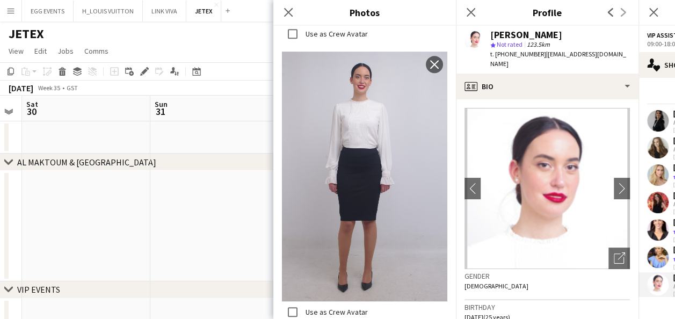
click at [559, 185] on img at bounding box center [546, 188] width 165 height 161
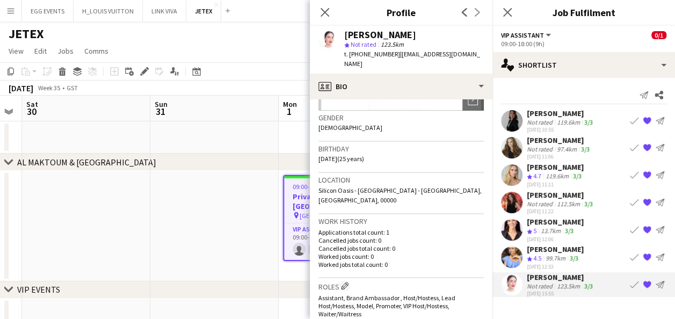
scroll to position [364, 0]
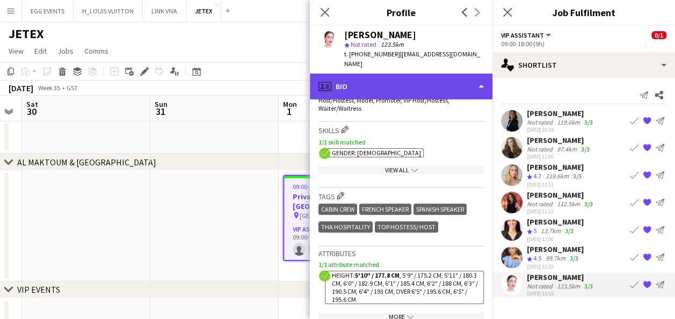
click at [424, 79] on div "profile Bio" at bounding box center [401, 87] width 182 height 26
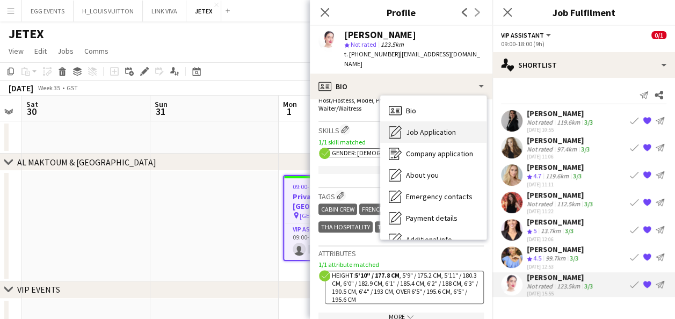
click at [424, 127] on span "Job Application" at bounding box center [431, 132] width 50 height 10
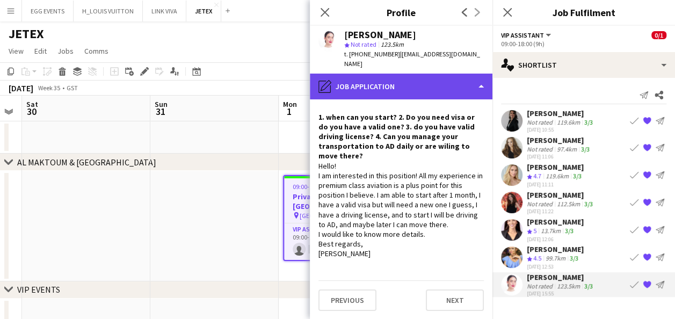
click at [446, 74] on div "pencil4 Job Application" at bounding box center [401, 87] width 182 height 26
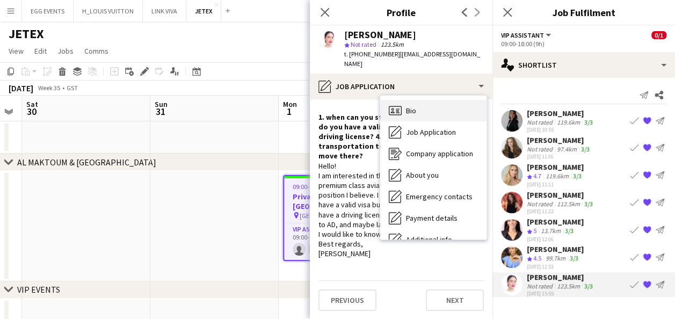
click at [442, 100] on div "Bio Bio" at bounding box center [433, 110] width 106 height 21
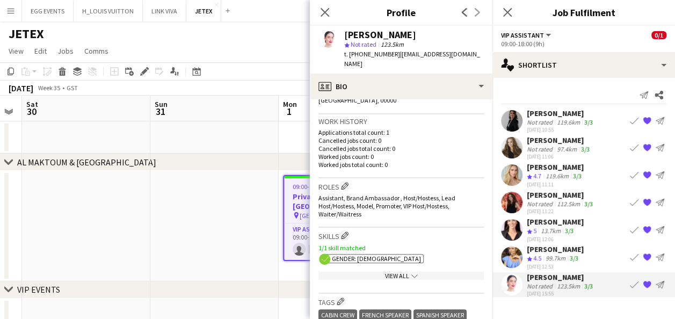
scroll to position [141, 0]
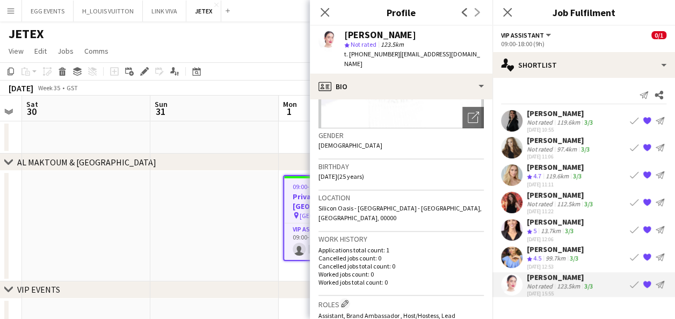
click at [512, 146] on app-user-avatar at bounding box center [511, 147] width 21 height 21
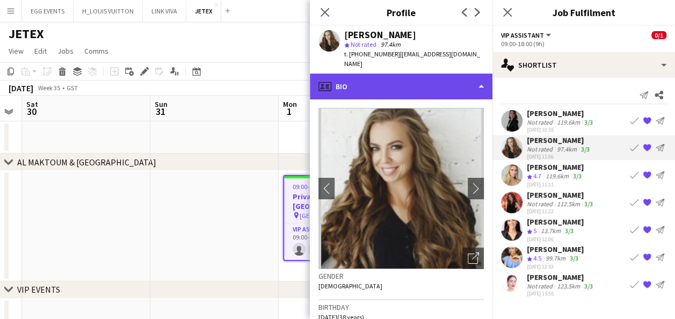
click at [436, 77] on div "profile Bio" at bounding box center [401, 87] width 182 height 26
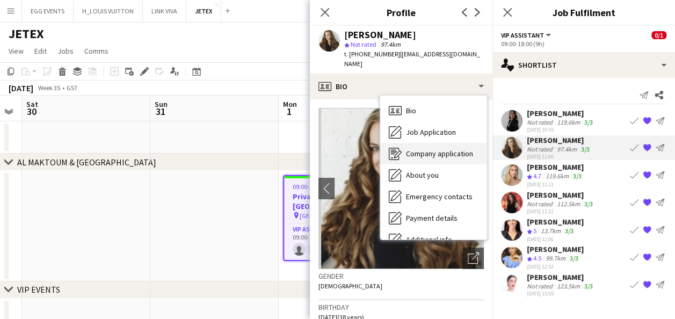
click at [427, 143] on div "Company application Company application" at bounding box center [433, 153] width 106 height 21
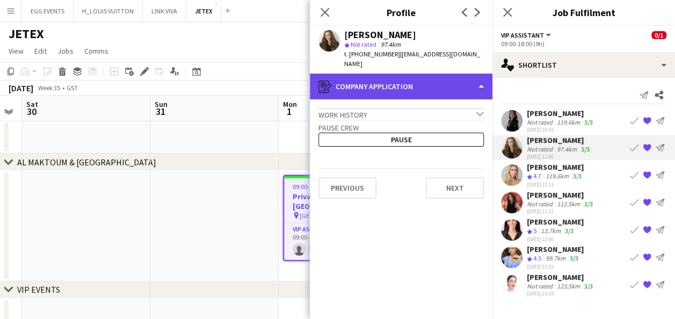
click at [445, 81] on div "register Company application" at bounding box center [401, 87] width 182 height 26
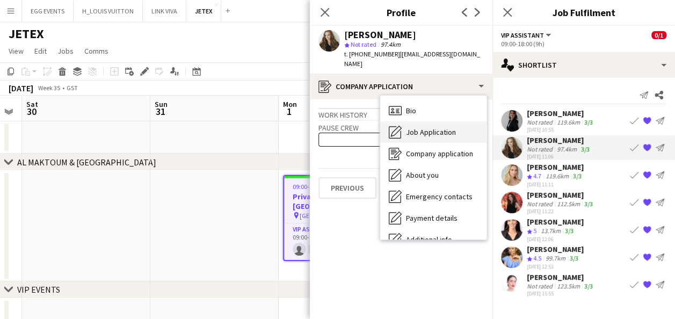
click at [438, 127] on span "Job Application" at bounding box center [431, 132] width 50 height 10
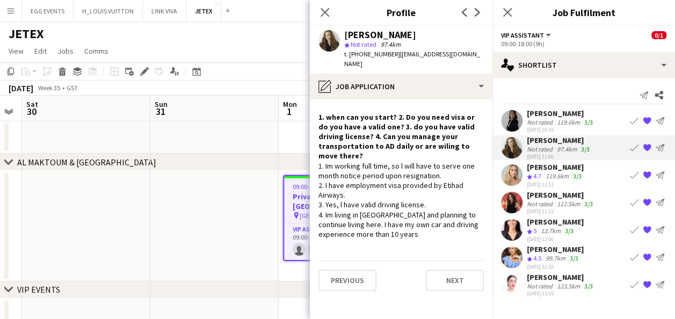
click at [510, 166] on app-user-avatar at bounding box center [511, 174] width 21 height 21
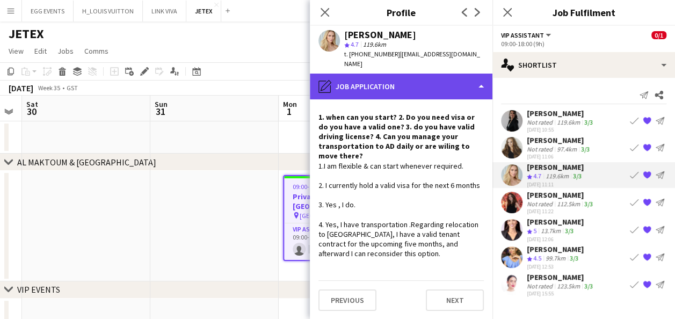
click at [422, 74] on div "pencil4 Job Application" at bounding box center [401, 87] width 182 height 26
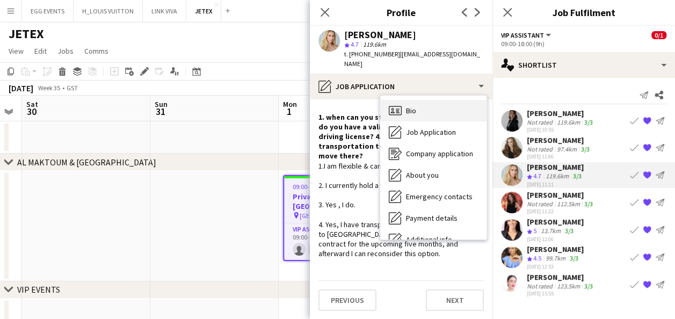
click at [417, 105] on div "Bio Bio" at bounding box center [433, 110] width 106 height 21
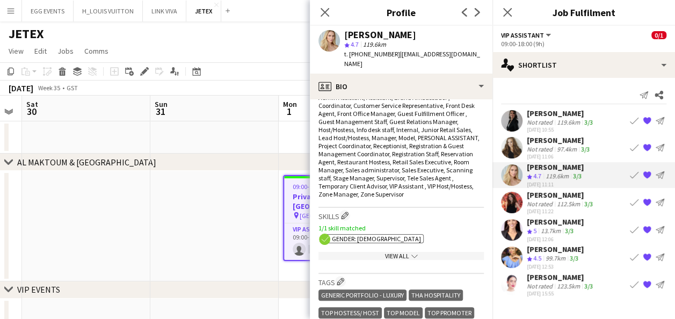
scroll to position [511, 0]
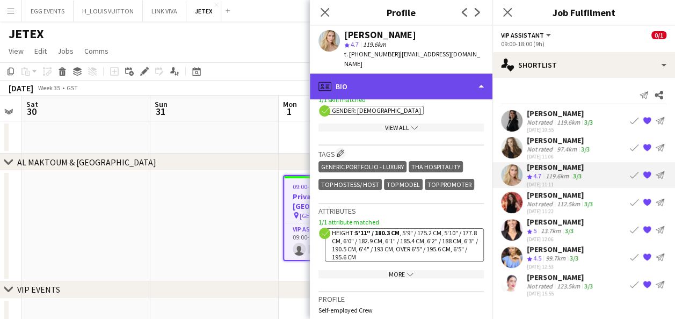
click at [452, 78] on div "profile Bio" at bounding box center [401, 87] width 182 height 26
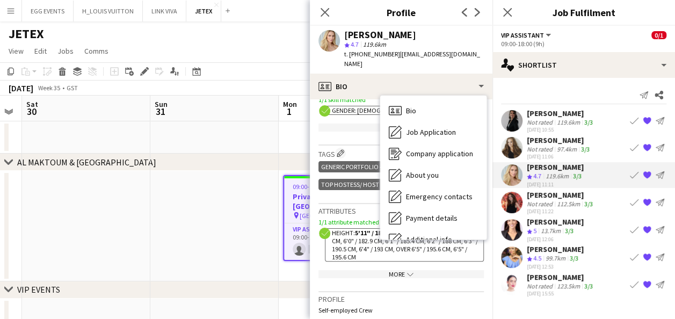
click at [521, 143] on app-user-avatar at bounding box center [511, 147] width 21 height 21
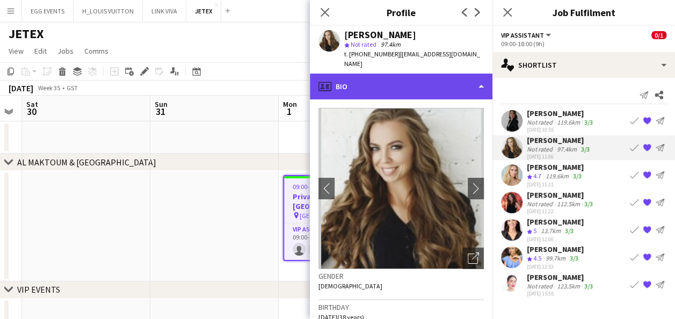
click at [453, 83] on div "profile Bio" at bounding box center [401, 87] width 182 height 26
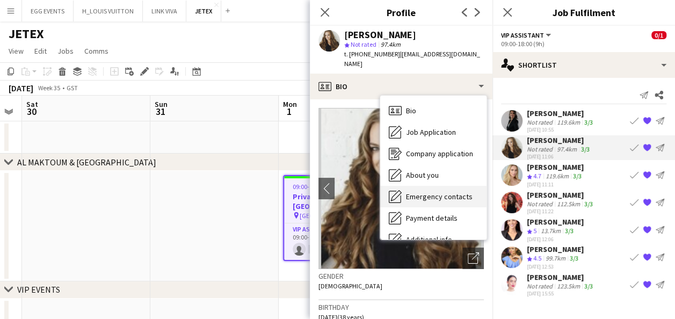
click at [453, 192] on span "Emergency contacts" at bounding box center [439, 197] width 67 height 10
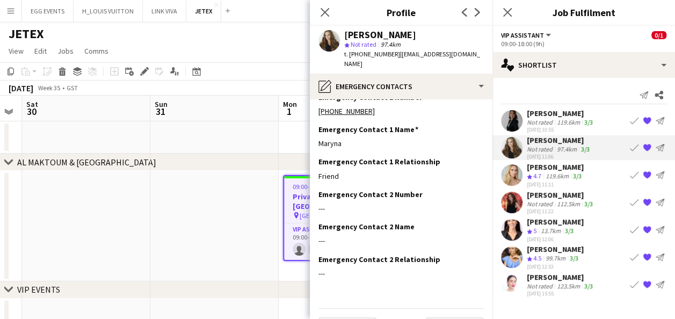
scroll to position [17, 0]
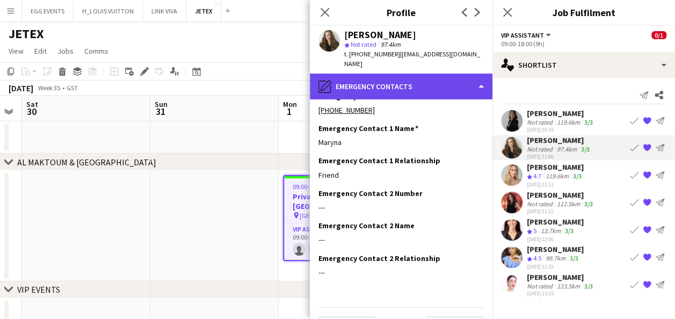
click at [448, 89] on div "pencil4 Emergency contacts" at bounding box center [401, 87] width 182 height 26
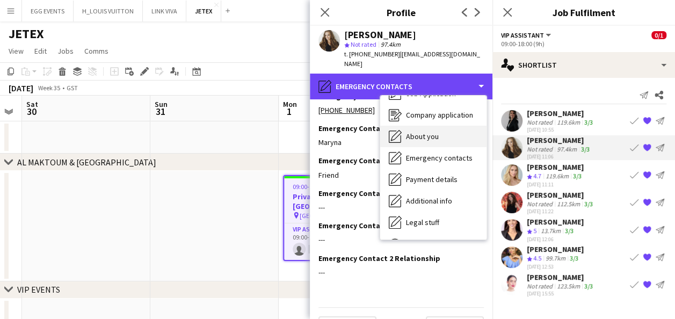
scroll to position [79, 0]
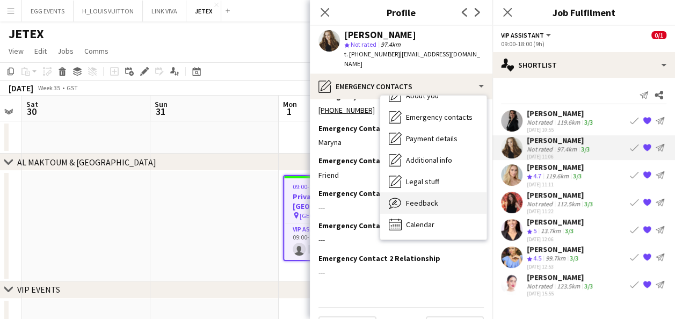
click at [424, 201] on div "Feedback Feedback" at bounding box center [433, 202] width 106 height 21
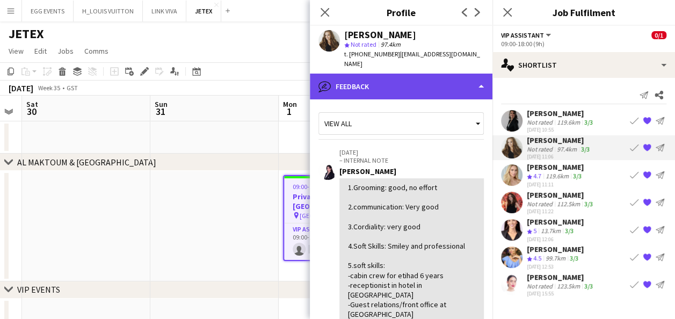
click at [455, 80] on div "bubble-pencil Feedback" at bounding box center [401, 87] width 182 height 26
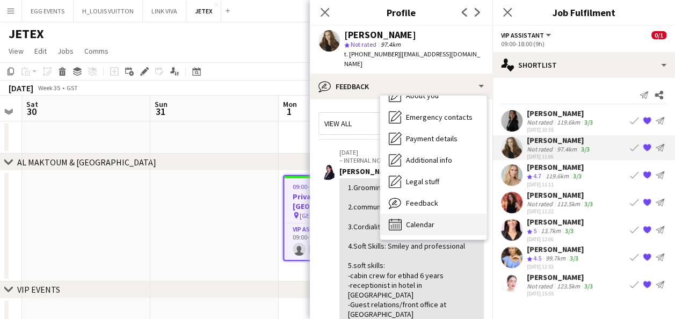
click at [436, 214] on div "Calendar Calendar" at bounding box center [433, 224] width 106 height 21
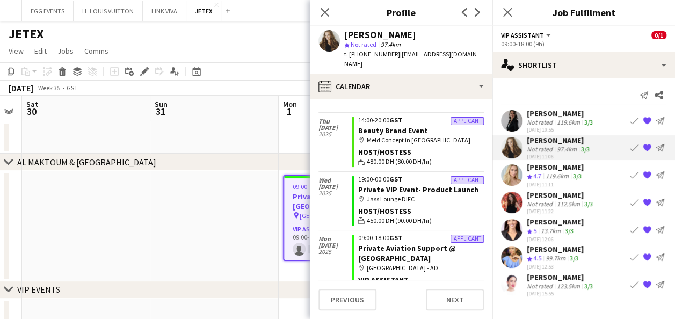
scroll to position [288, 0]
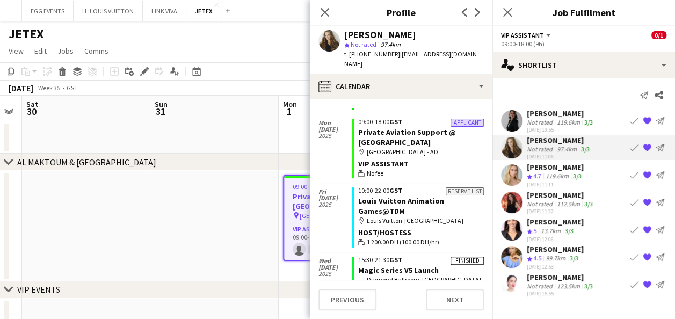
click at [515, 166] on app-user-avatar at bounding box center [511, 174] width 21 height 21
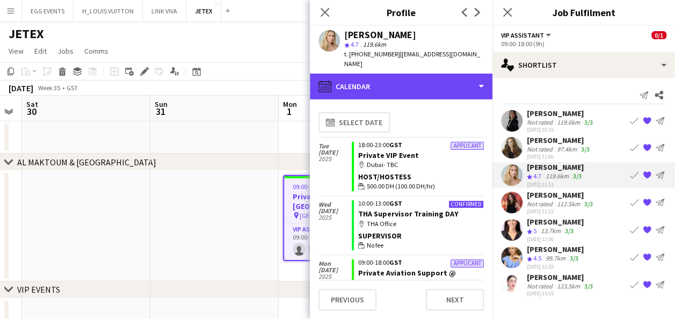
click at [440, 76] on div "calendar-full Calendar" at bounding box center [401, 87] width 182 height 26
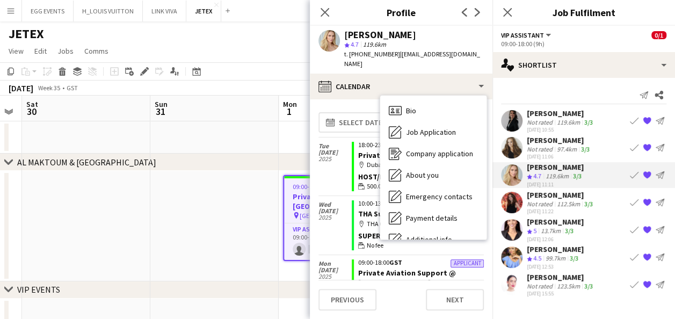
click at [361, 99] on app-calendar-tab "calendar-full Select date [DATE] Applicant 18:00-23:00 GST Private VIP Event ma…" at bounding box center [401, 208] width 182 height 219
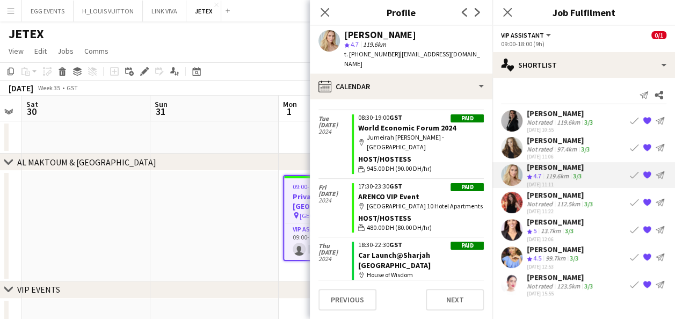
scroll to position [5260, 0]
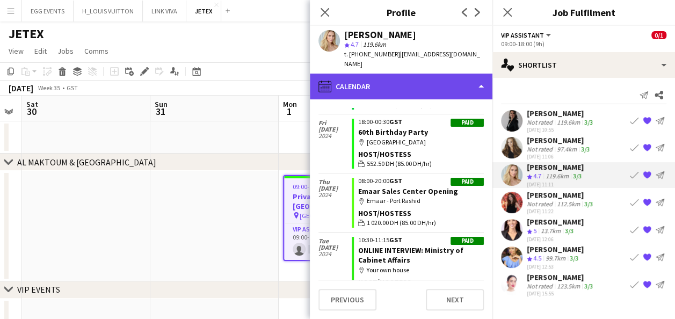
click at [428, 74] on div "calendar-full Calendar" at bounding box center [401, 87] width 182 height 26
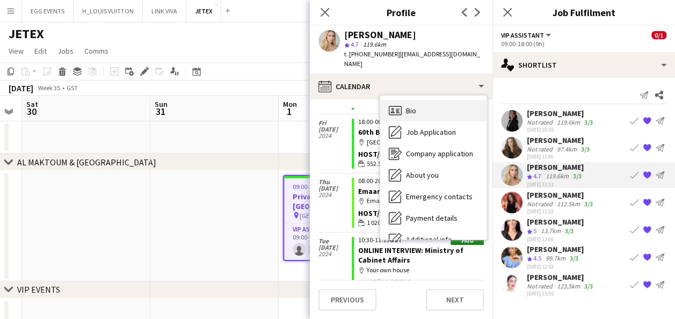
click at [408, 106] on span "Bio" at bounding box center [411, 111] width 10 height 10
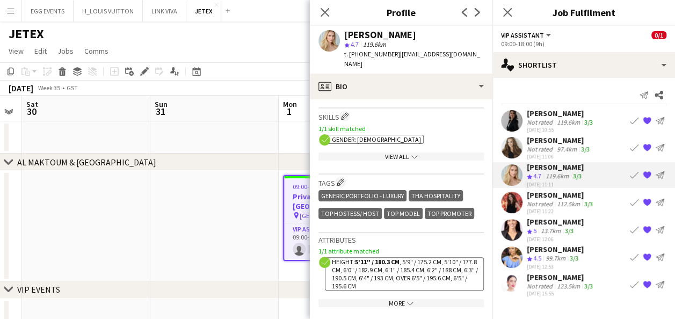
scroll to position [478, 0]
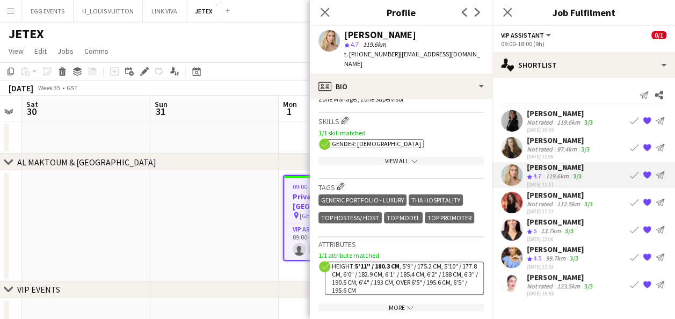
click at [391, 157] on div "View All chevron-down" at bounding box center [400, 161] width 165 height 8
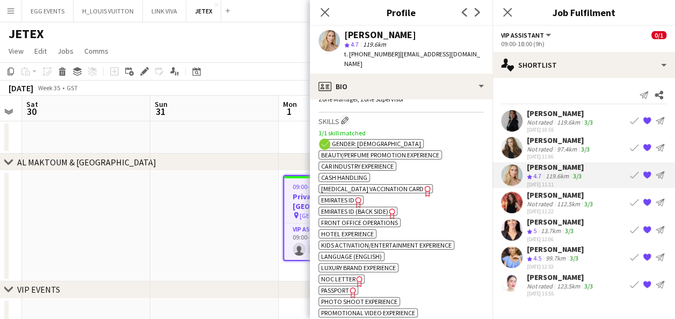
click at [511, 147] on app-user-avatar at bounding box center [511, 147] width 21 height 21
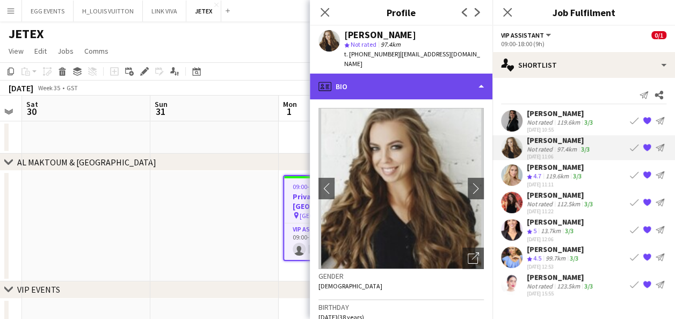
click at [429, 74] on div "profile Bio" at bounding box center [401, 87] width 182 height 26
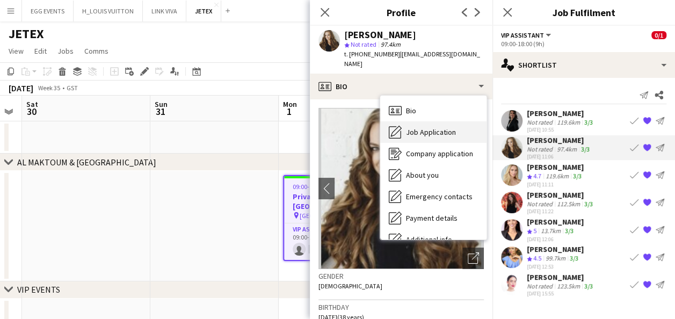
click at [424, 127] on div "Job Application Job Application" at bounding box center [433, 131] width 106 height 21
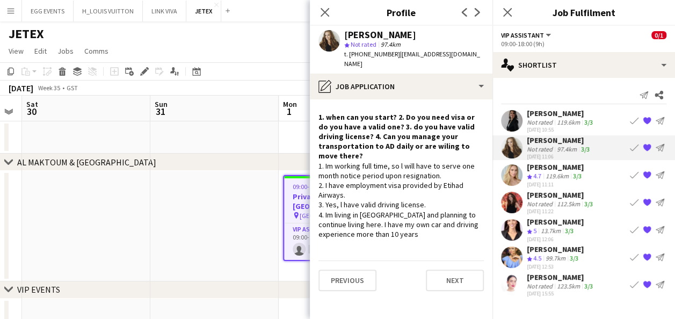
click at [398, 99] on app-crew-profile-role-application "1. when can you start? 2. Do you need visa or do you have a valid one? 3. do yo…" at bounding box center [401, 208] width 182 height 219
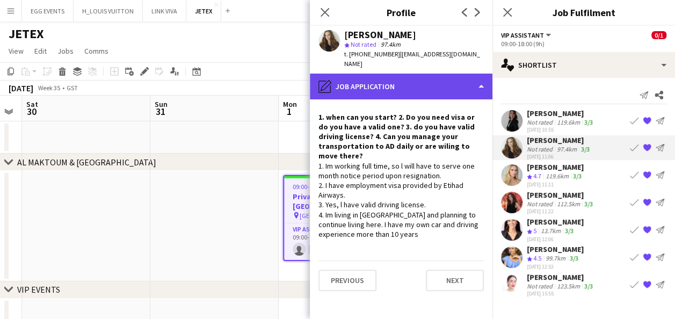
click at [404, 85] on div "pencil4 Job Application" at bounding box center [401, 87] width 182 height 26
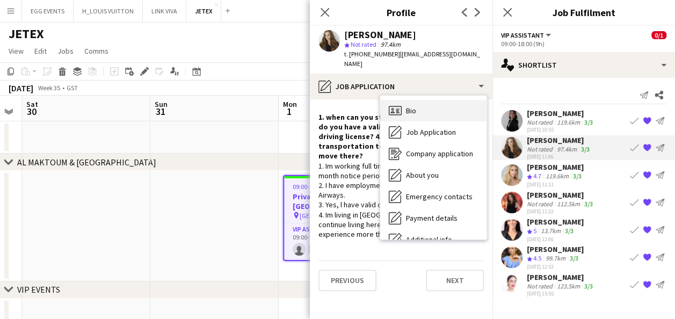
click at [415, 106] on span "Bio" at bounding box center [411, 111] width 10 height 10
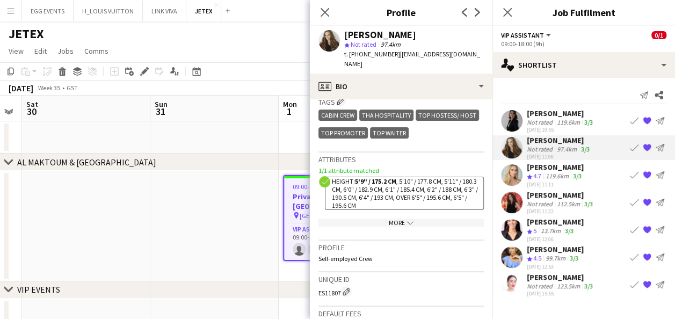
scroll to position [544, 0]
click at [395, 221] on div "More chevron-down" at bounding box center [400, 223] width 165 height 8
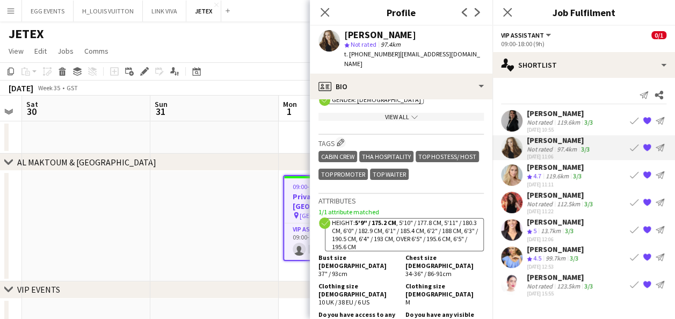
scroll to position [467, 0]
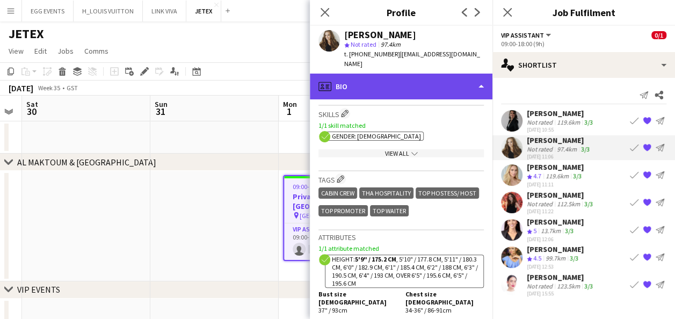
click at [429, 86] on div "profile Bio" at bounding box center [401, 87] width 182 height 26
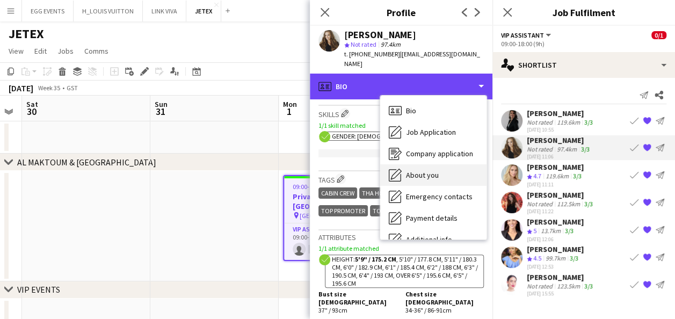
scroll to position [79, 0]
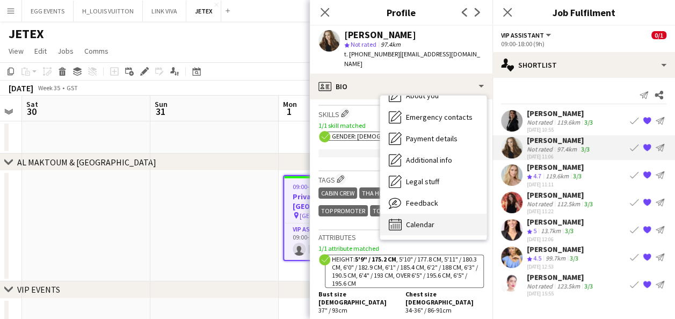
click at [407, 219] on span "Calendar" at bounding box center [420, 224] width 28 height 10
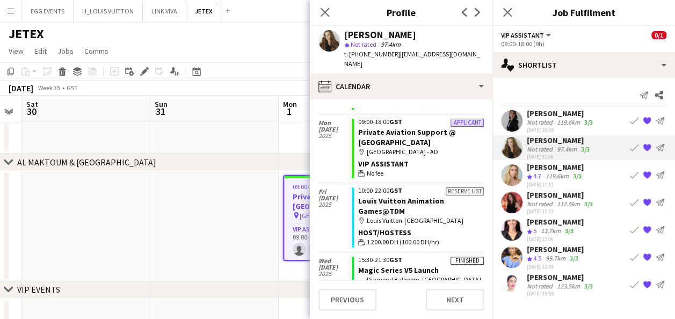
scroll to position [287, 0]
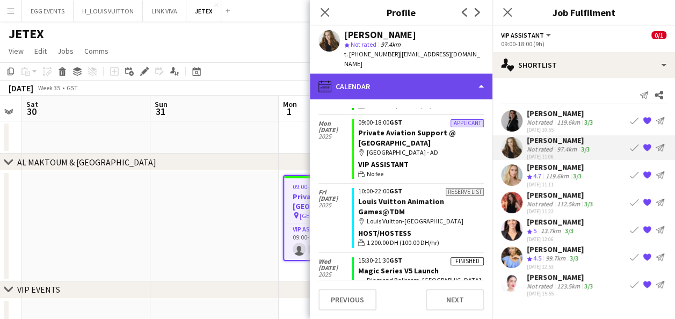
click at [446, 87] on div "calendar-full Calendar" at bounding box center [401, 87] width 182 height 26
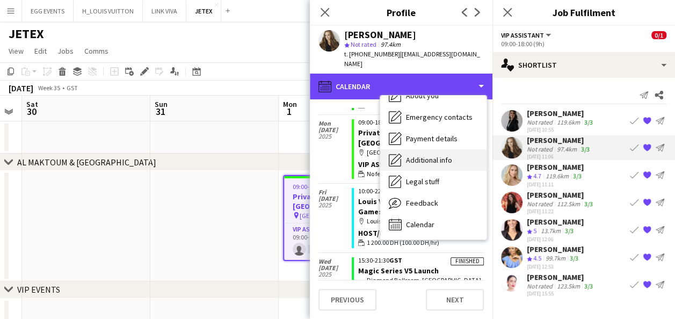
scroll to position [0, 0]
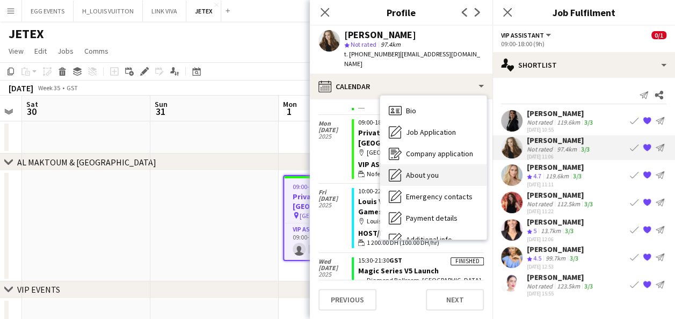
click at [413, 170] on span "About you" at bounding box center [422, 175] width 33 height 10
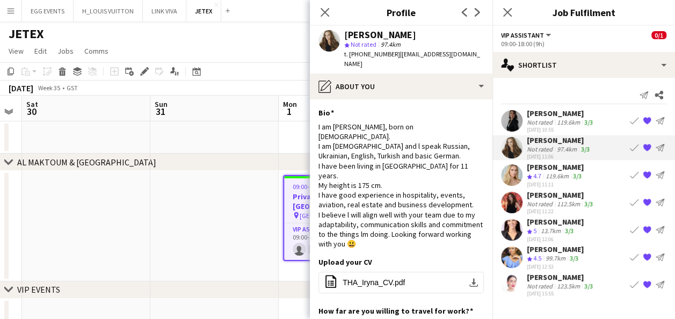
click at [507, 179] on app-user-avatar at bounding box center [511, 174] width 21 height 21
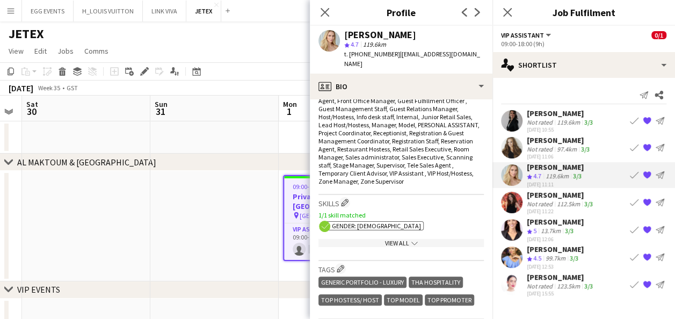
scroll to position [519, 0]
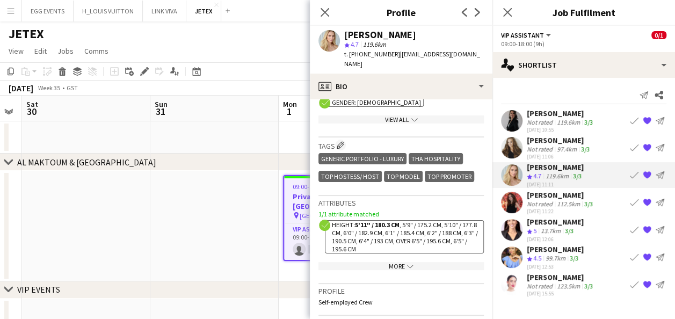
click at [389, 262] on div "More chevron-down" at bounding box center [400, 266] width 165 height 8
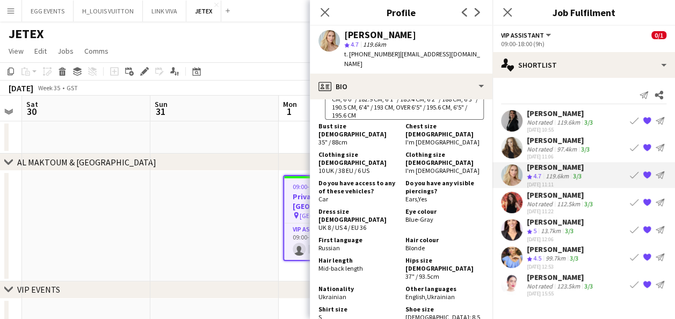
scroll to position [682, 0]
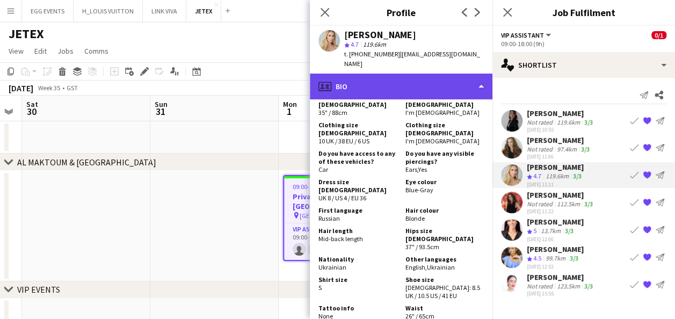
click at [469, 82] on div "profile Bio" at bounding box center [401, 87] width 182 height 26
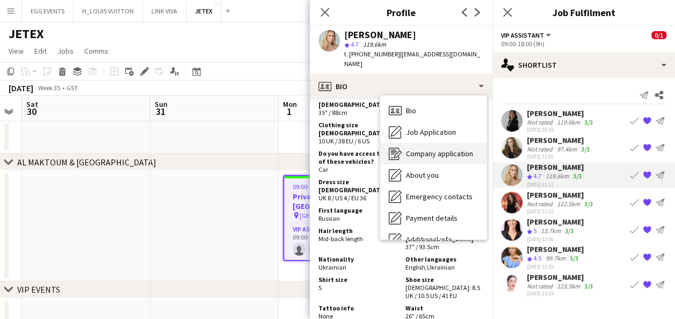
click at [443, 149] on span "Company application" at bounding box center [439, 154] width 67 height 10
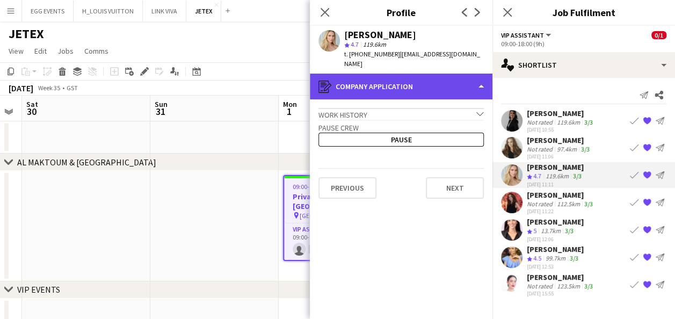
click at [454, 86] on div "register Company application" at bounding box center [401, 87] width 182 height 26
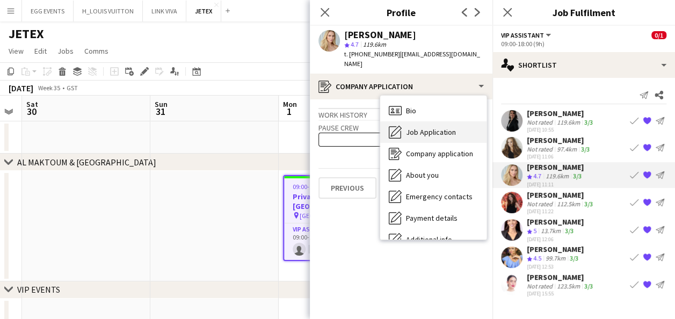
click at [437, 127] on span "Job Application" at bounding box center [431, 132] width 50 height 10
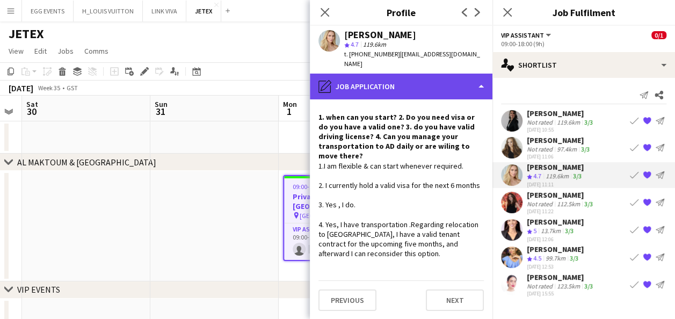
click at [444, 85] on div "pencil4 Job Application" at bounding box center [401, 87] width 182 height 26
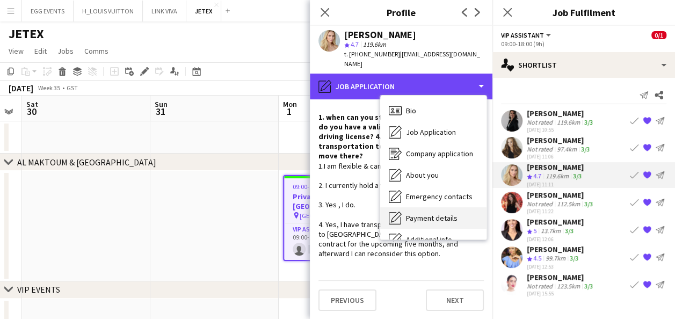
scroll to position [79, 0]
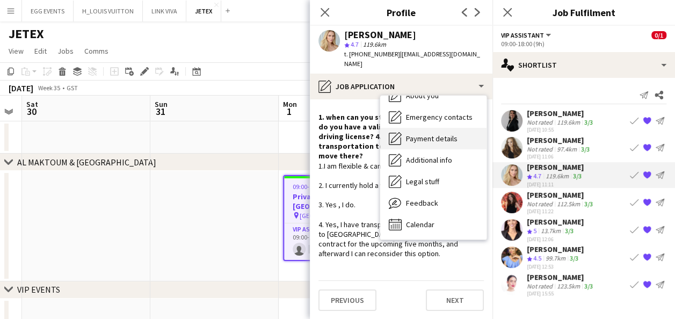
click at [427, 214] on div "Calendar Calendar" at bounding box center [433, 224] width 106 height 21
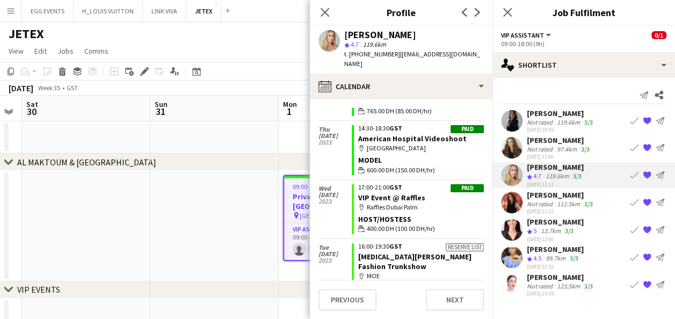
scroll to position [18129, 0]
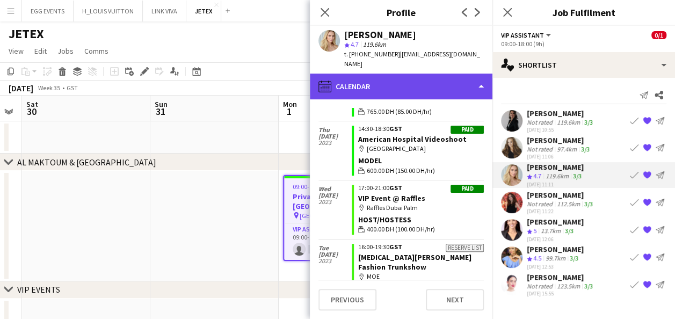
click at [434, 82] on div "calendar-full Calendar" at bounding box center [401, 87] width 182 height 26
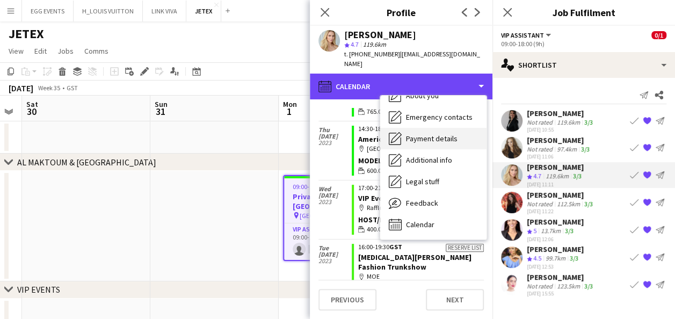
scroll to position [0, 0]
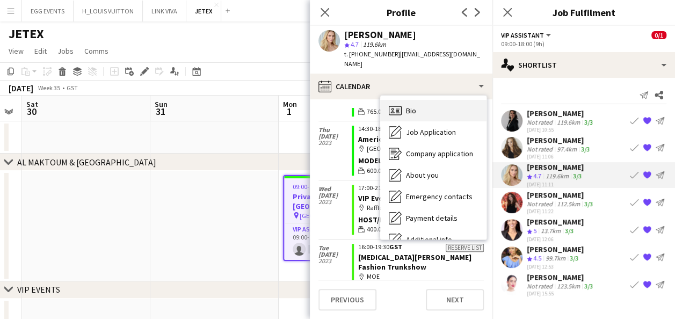
click at [410, 106] on span "Bio" at bounding box center [411, 111] width 10 height 10
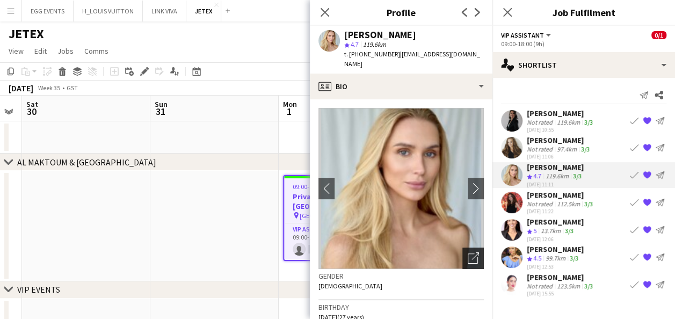
click at [467, 252] on icon "Open photos pop-in" at bounding box center [472, 257] width 11 height 11
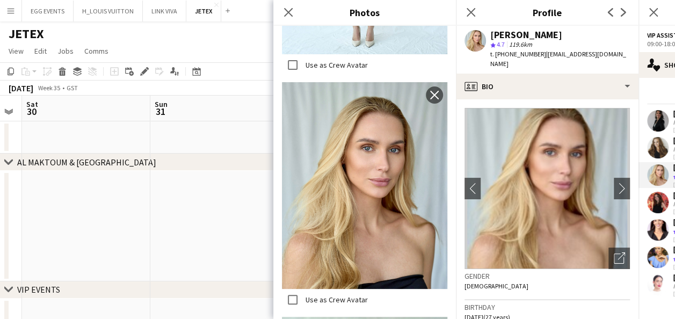
scroll to position [3285, 0]
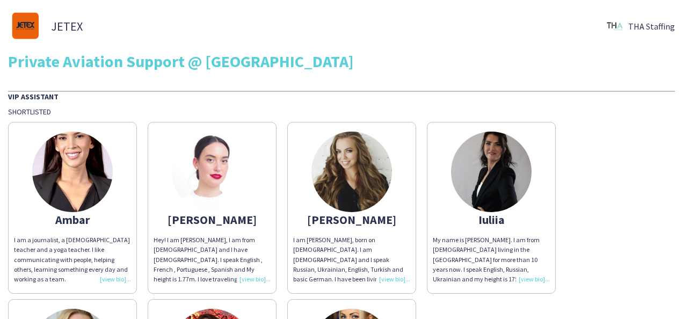
scroll to position [112, 0]
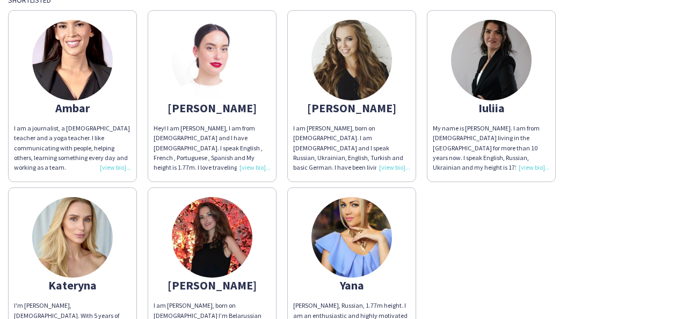
click at [490, 69] on img at bounding box center [491, 60] width 80 height 80
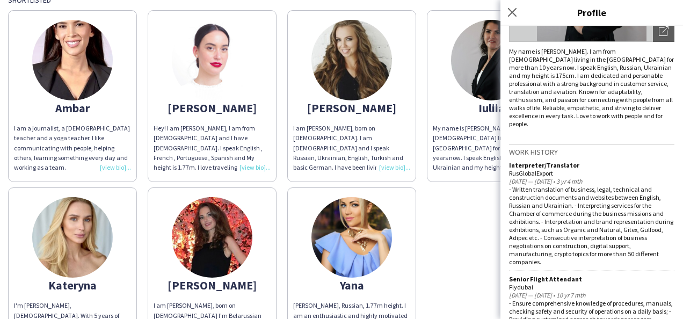
scroll to position [0, 0]
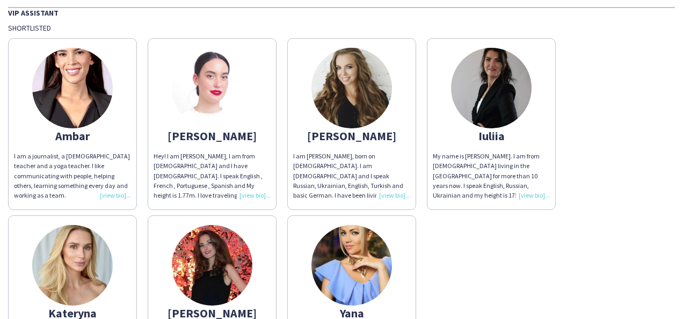
scroll to position [85, 0]
